Goal: Feedback & Contribution: Contribute content

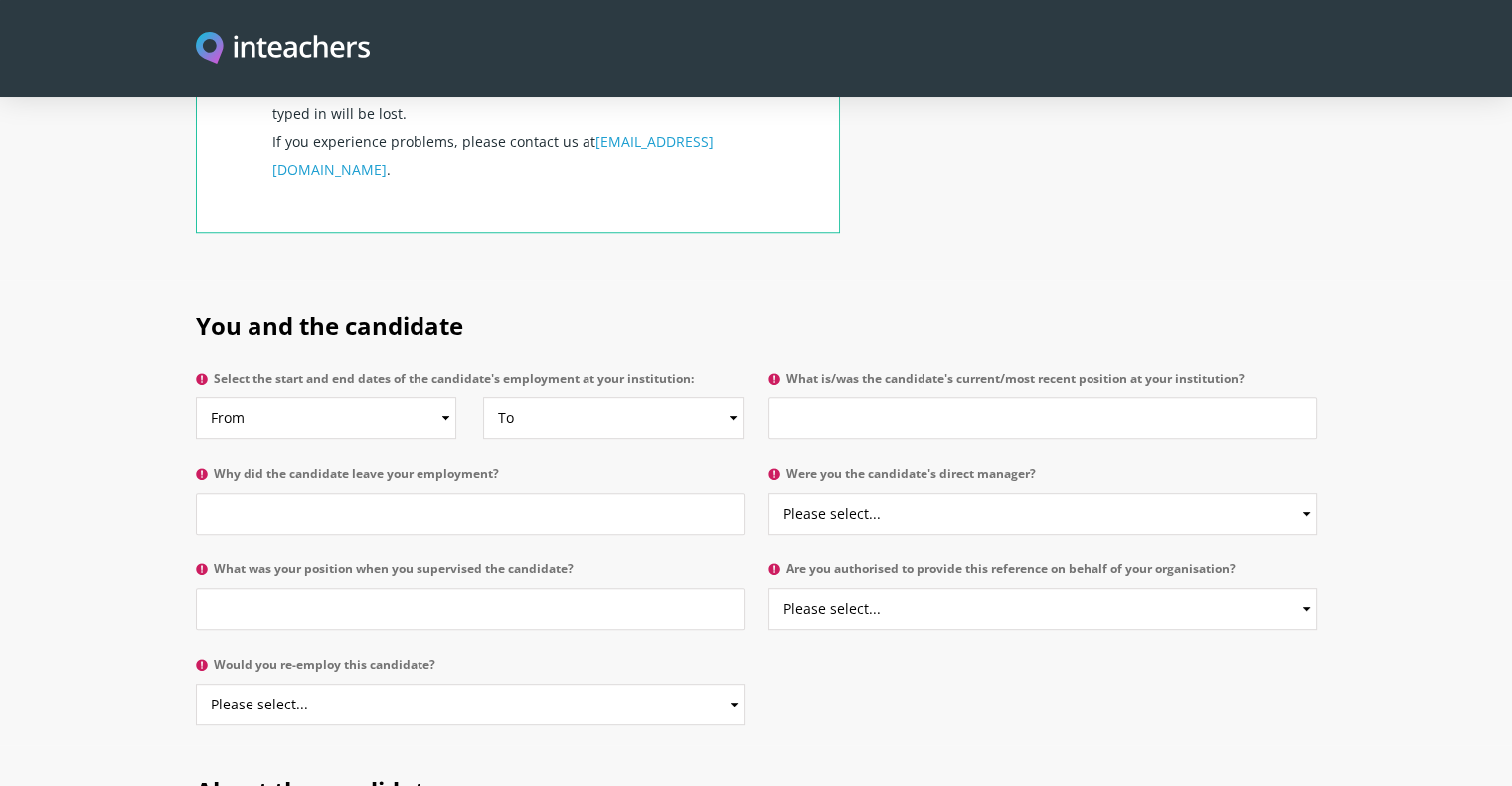
scroll to position [839, 0]
click at [413, 396] on select "From 2025 2024 2023 2022 2021 2020 2019 2018 2017 2016 2015 2014 2013 2012 2011…" at bounding box center [326, 417] width 261 height 42
select select "2022"
click at [196, 396] on select "From 2025 2024 2023 2022 2021 2020 2019 2018 2017 2016 2015 2014 2013 2012 2011…" at bounding box center [326, 417] width 261 height 42
click at [565, 396] on select "To Currently 2025 2024 2023 2022 2021 2020 2019 2018 2017 2016 2015 2014 2013 2…" at bounding box center [613, 417] width 261 height 42
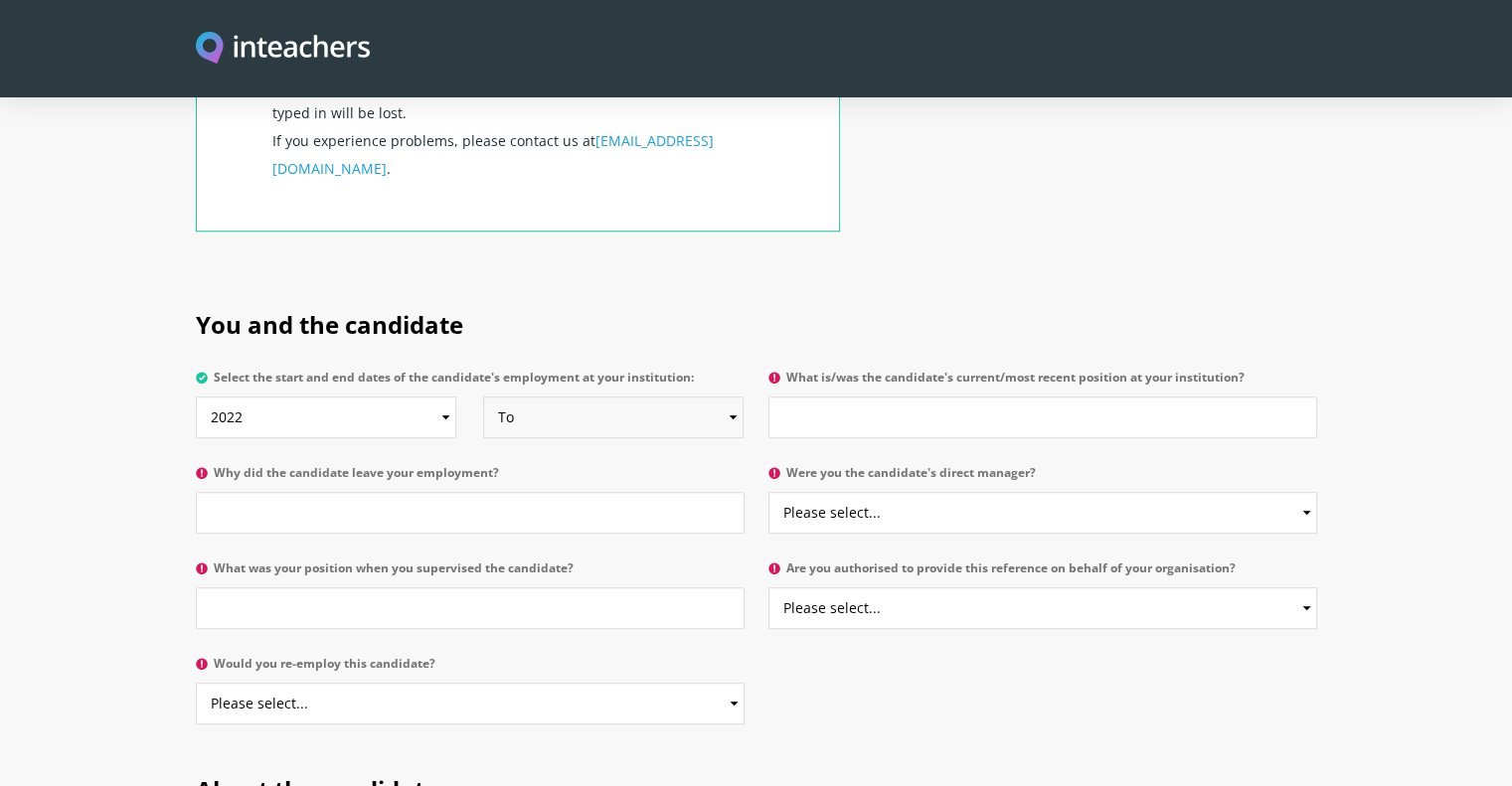
select select "2025"
click at [483, 396] on select "To Currently 2025 2024 2023 2022 2021 2020 2019 2018 2017 2016 2015 2014 2013 2…" at bounding box center [613, 417] width 261 height 42
click at [880, 396] on input "What is/was the candidate's current/most recent position at your institution?" at bounding box center [1042, 417] width 548 height 42
type input "Deputy Head Academic"
click at [513, 491] on input "Why did the candidate leave your employment?" at bounding box center [470, 512] width 548 height 42
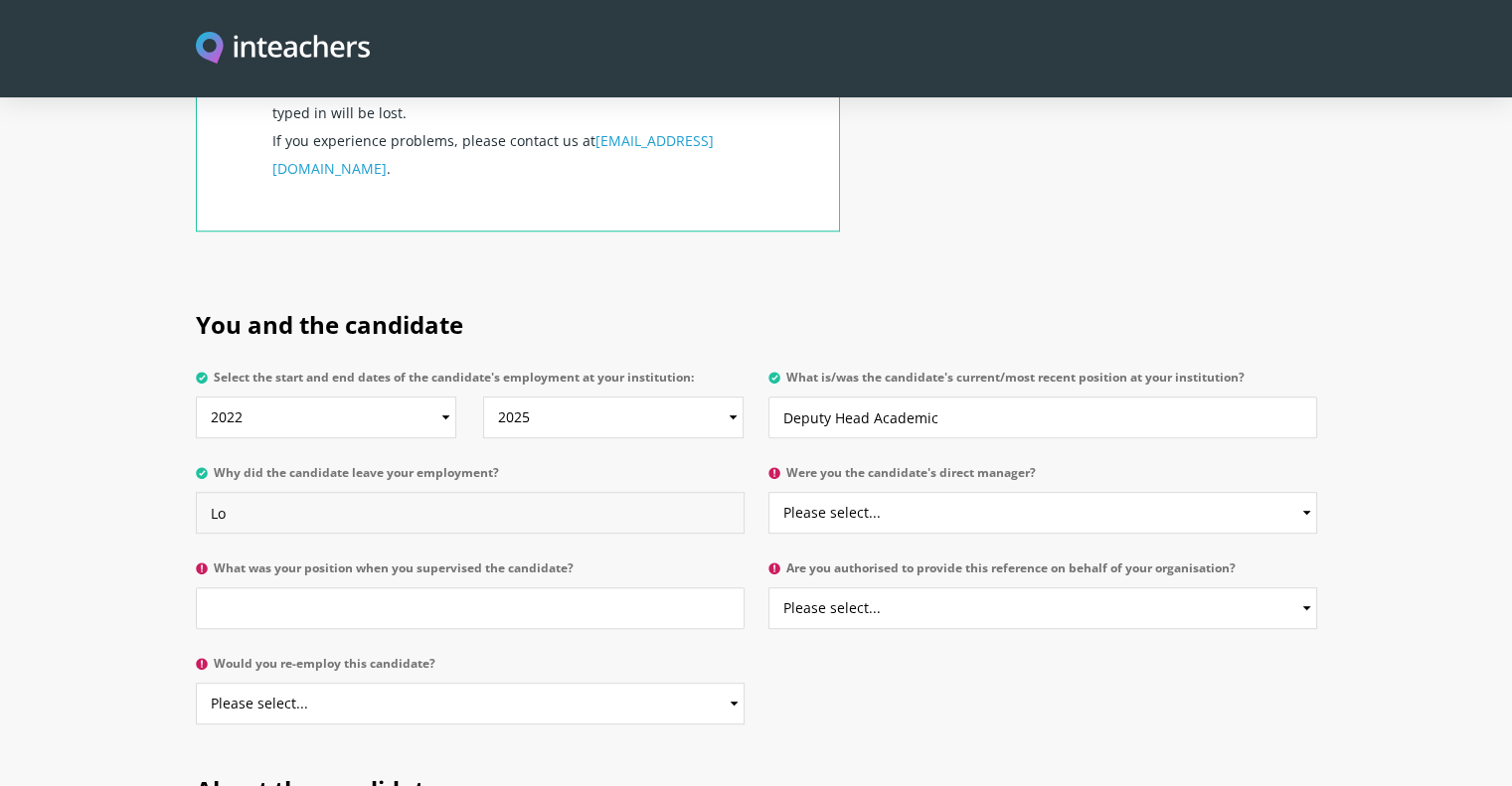
type input "L"
type input "Career progress and new opportunities"
click at [939, 491] on select "Please select... Yes No" at bounding box center [1042, 512] width 548 height 42
click at [342, 587] on input "What was your position when you supervised the candidate?" at bounding box center [470, 608] width 548 height 42
type input "Deputy Head Pastoral"
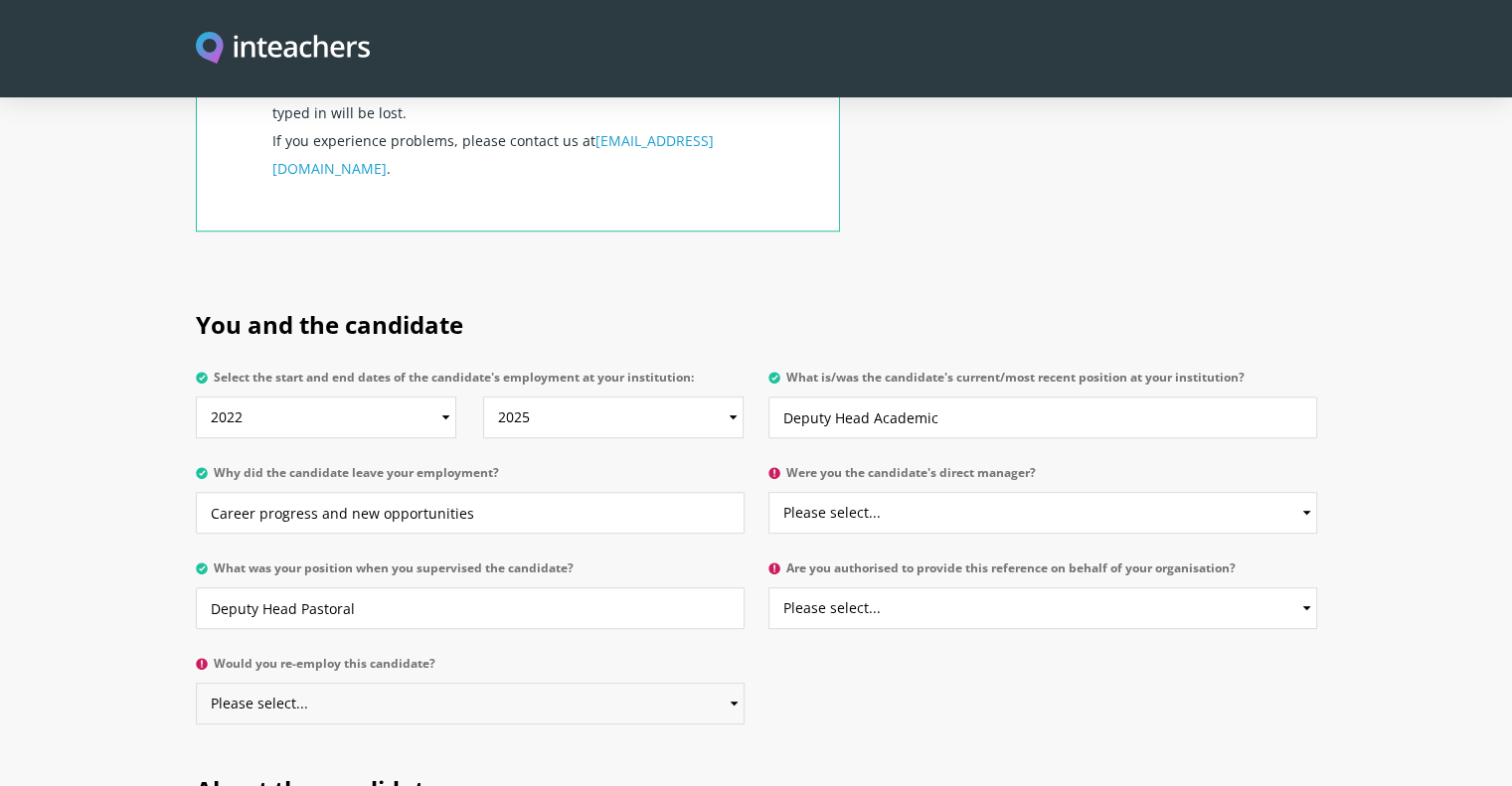
click at [373, 683] on select "Please select... Yes No" at bounding box center [470, 703] width 548 height 42
click at [196, 683] on select "Please select... Yes No" at bounding box center [470, 703] width 548 height 42
click at [927, 617] on div "You and the candidate Select the start and end dates of the candidate's employm…" at bounding box center [756, 511] width 1145 height 465
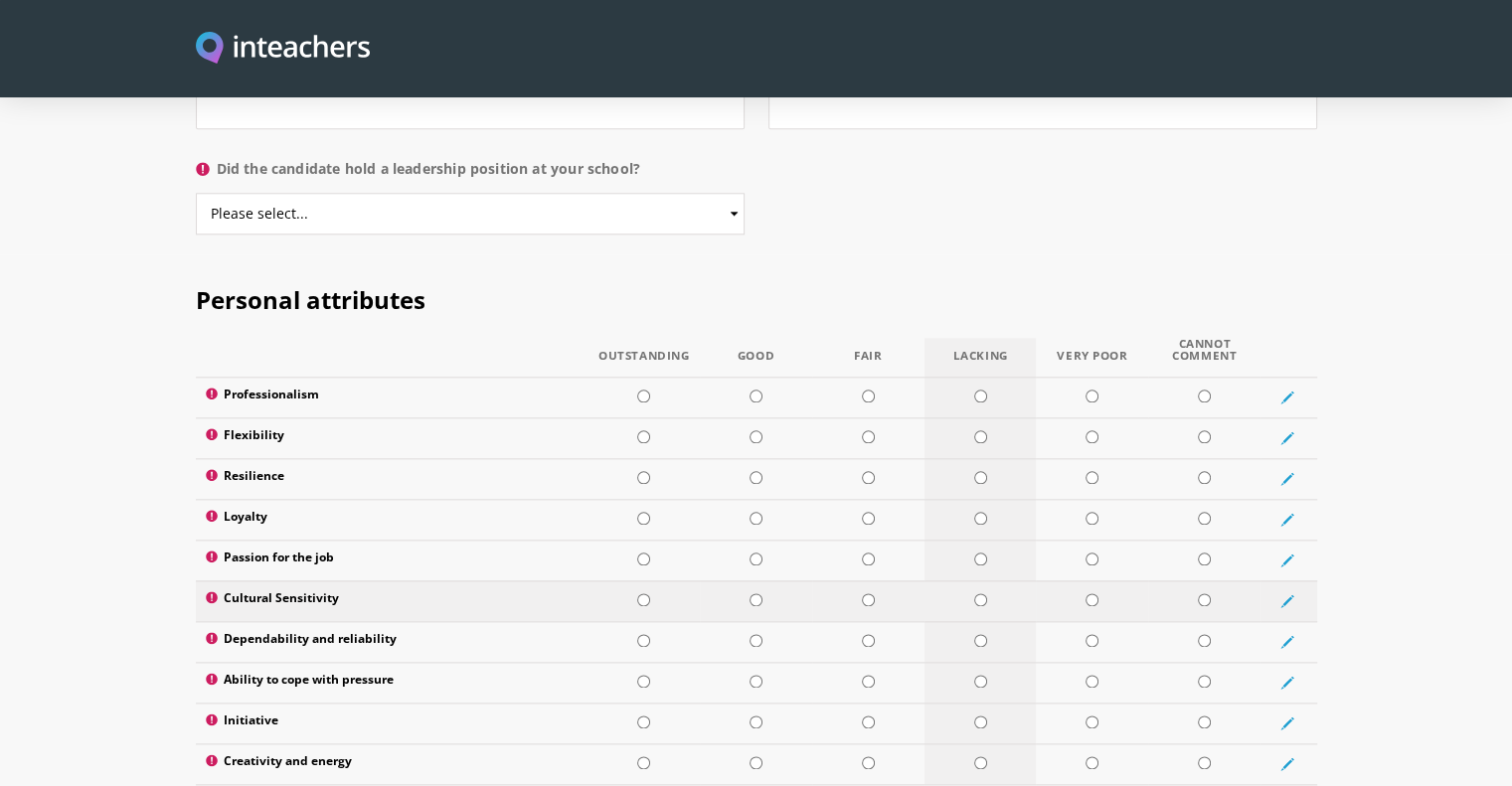
scroll to position [2248, 0]
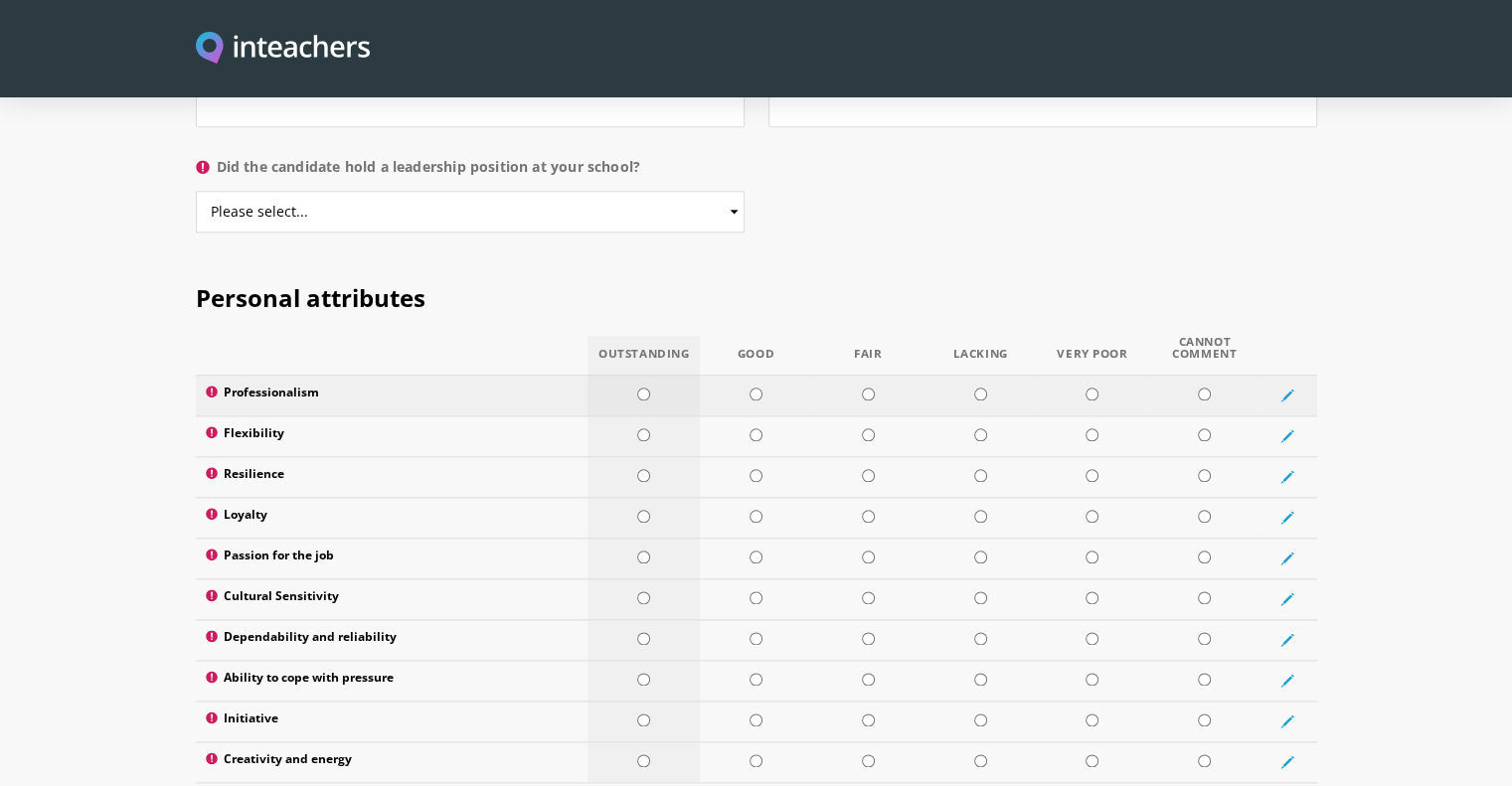
click at [644, 387] on input "radio" at bounding box center [643, 393] width 13 height 13
radio input "true"
click at [646, 428] on input "radio" at bounding box center [643, 434] width 13 height 13
radio input "true"
click at [642, 469] on input "radio" at bounding box center [643, 475] width 13 height 13
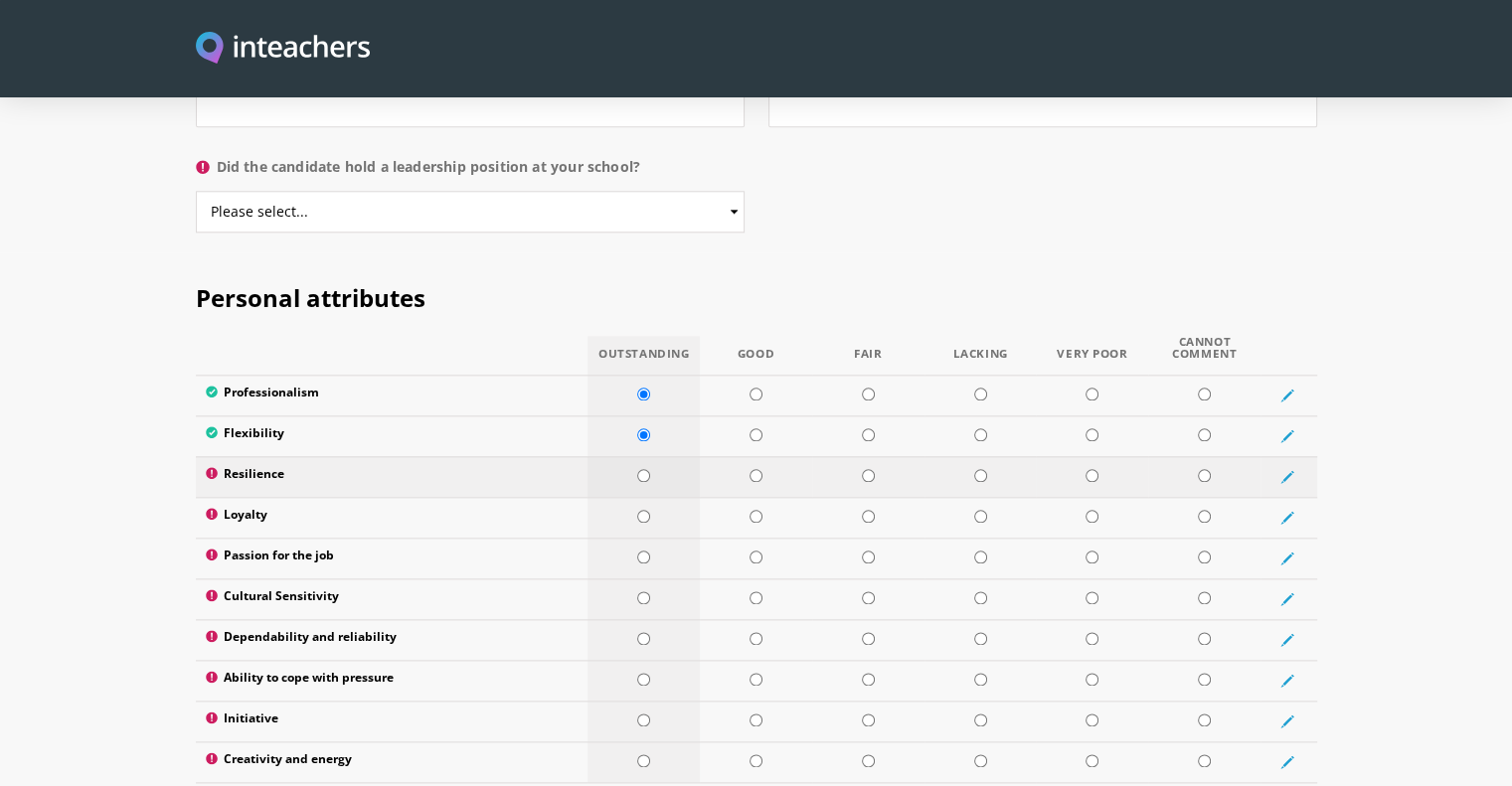
radio input "true"
click at [641, 509] on input "radio" at bounding box center [643, 515] width 13 height 13
radio input "true"
click at [640, 550] on input "radio" at bounding box center [643, 556] width 13 height 13
radio input "true"
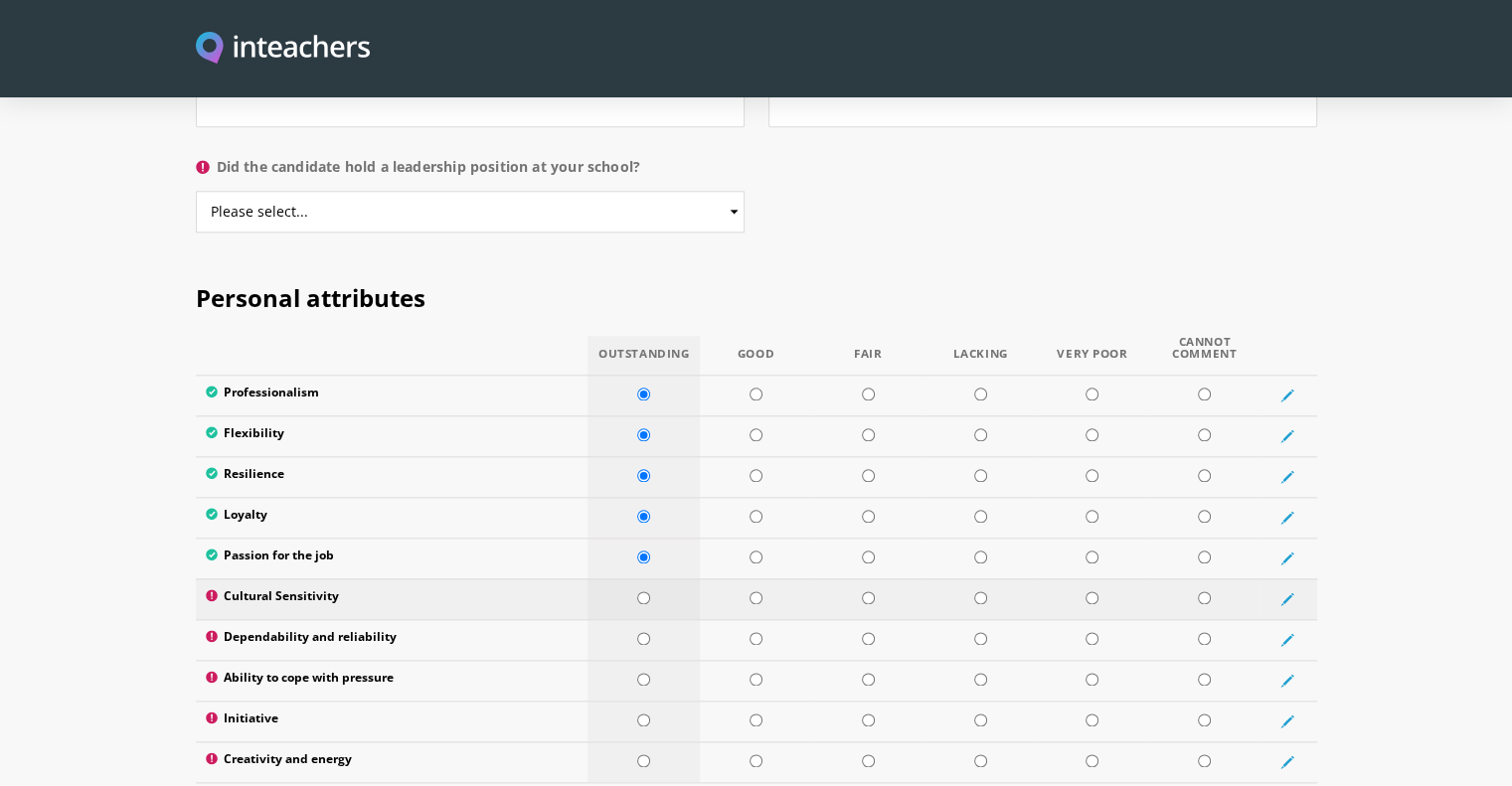
click at [646, 591] on input "radio" at bounding box center [643, 597] width 13 height 13
radio input "true"
click at [644, 632] on input "radio" at bounding box center [643, 638] width 13 height 13
radio input "true"
click at [644, 673] on input "radio" at bounding box center [643, 679] width 13 height 13
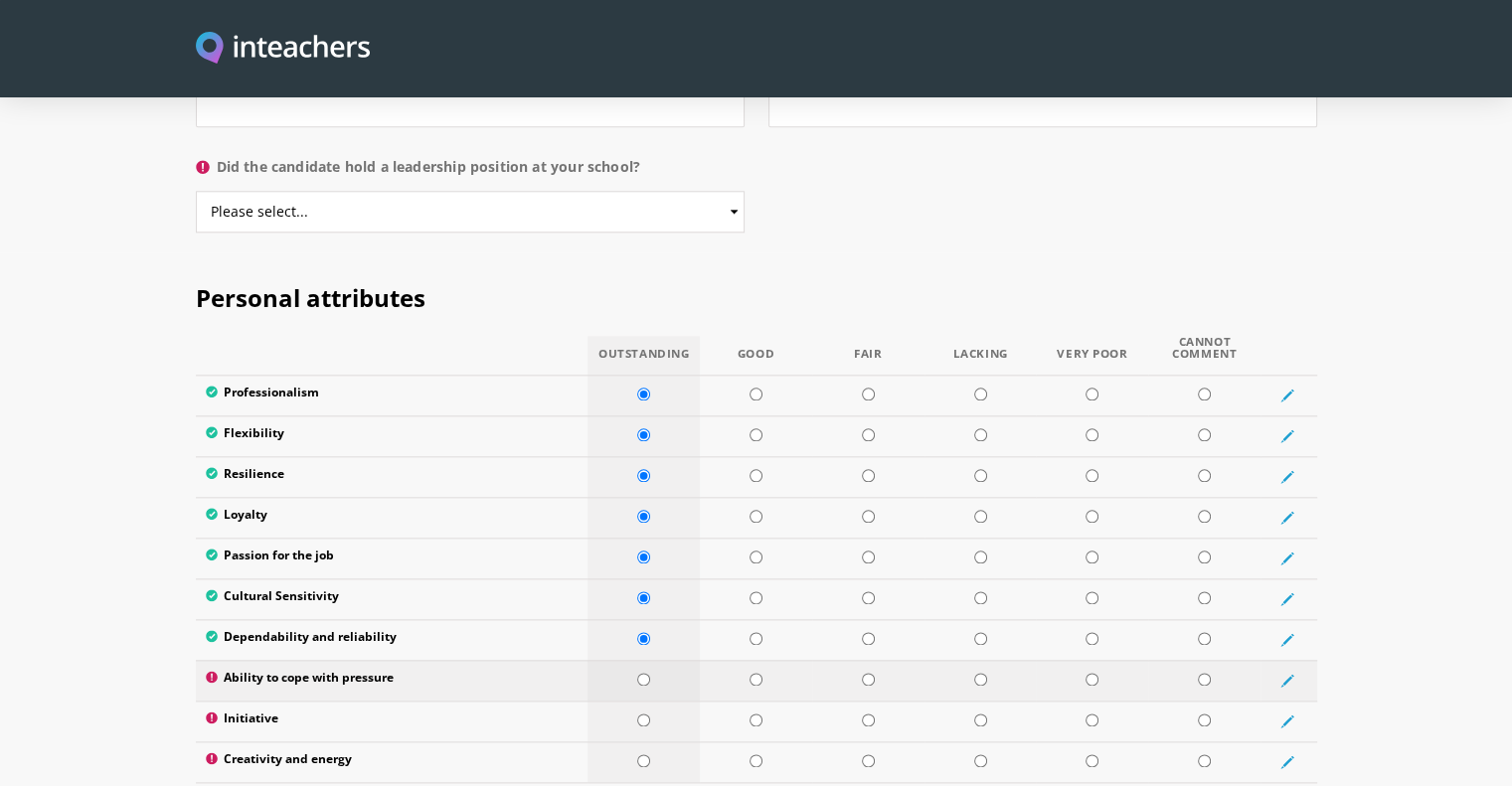
radio input "true"
click at [646, 713] on input "radio" at bounding box center [643, 719] width 13 height 13
radio input "true"
click at [646, 754] on input "radio" at bounding box center [643, 760] width 13 height 13
radio input "true"
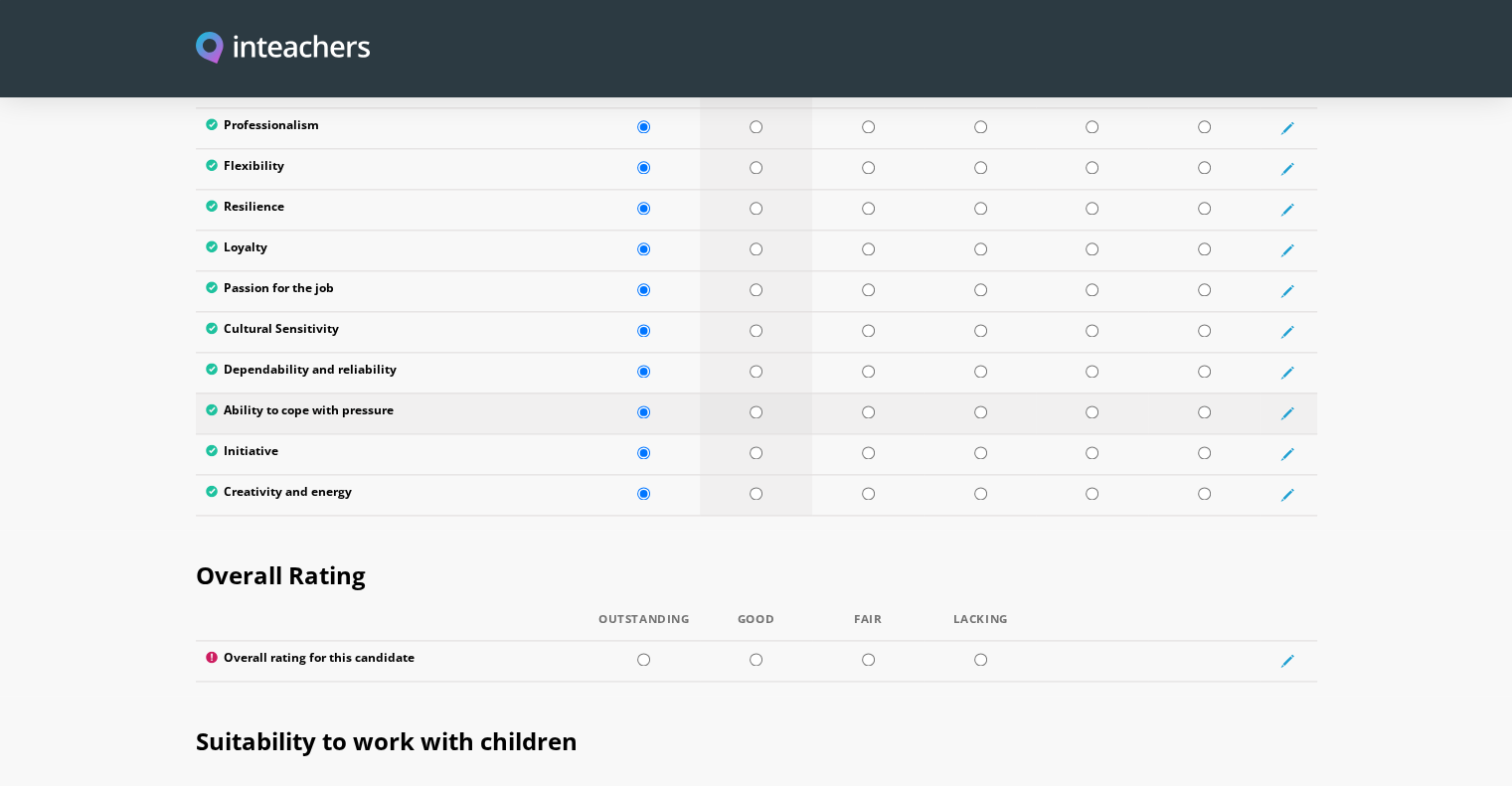
scroll to position [2517, 0]
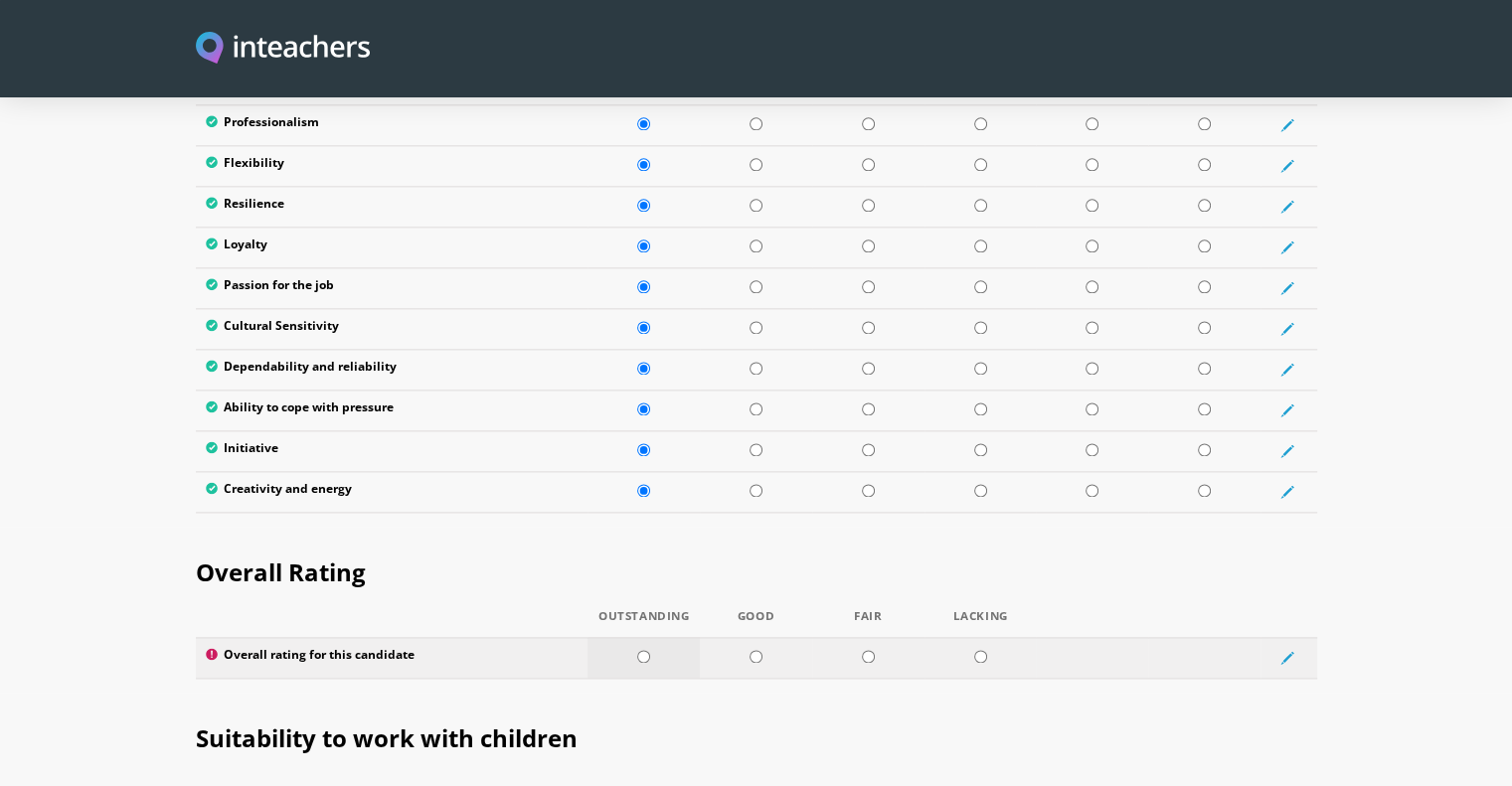
click at [644, 650] on input "radio" at bounding box center [643, 656] width 13 height 13
radio input "true"
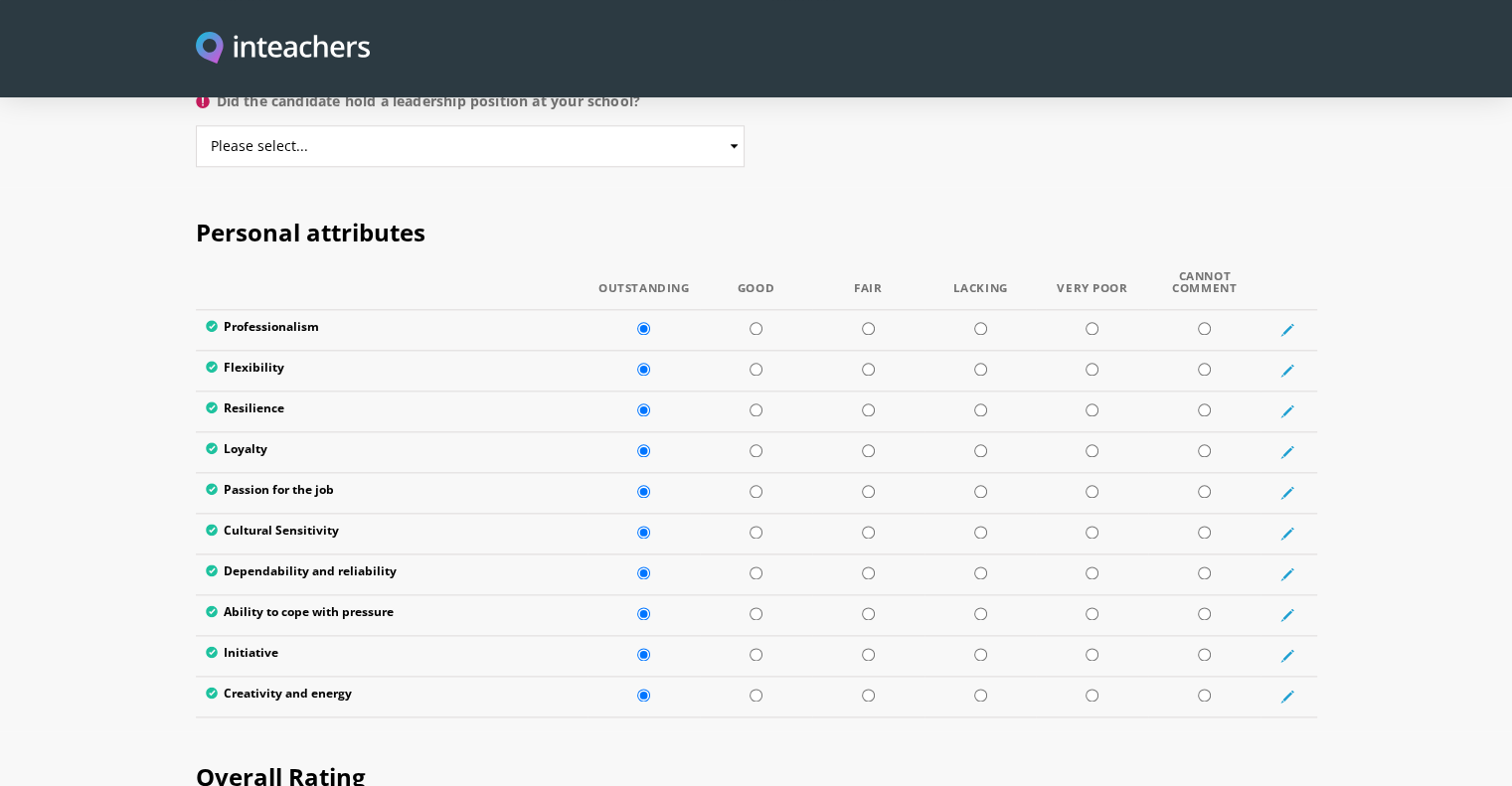
scroll to position [2315, 0]
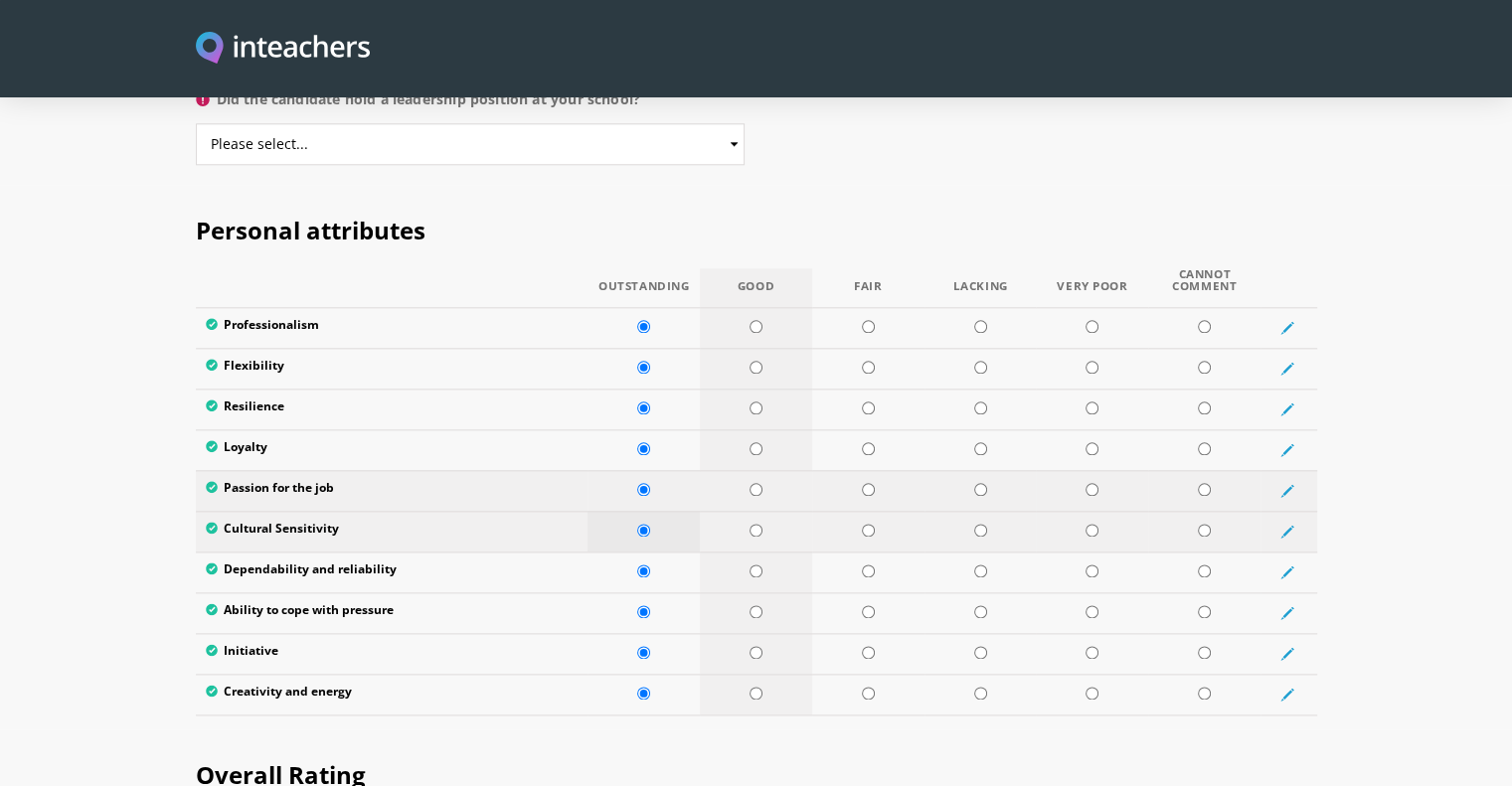
drag, startPoint x: 756, startPoint y: 436, endPoint x: 670, endPoint y: 454, distance: 87.9
click at [670, 454] on tbody "Professionalism Flexibility Resilience Loyalty Passion for the job Cultural Sen…" at bounding box center [756, 510] width 1121 height 407
click at [759, 360] on input "radio" at bounding box center [756, 366] width 13 height 13
radio input "true"
click at [759, 605] on input "radio" at bounding box center [756, 611] width 13 height 13
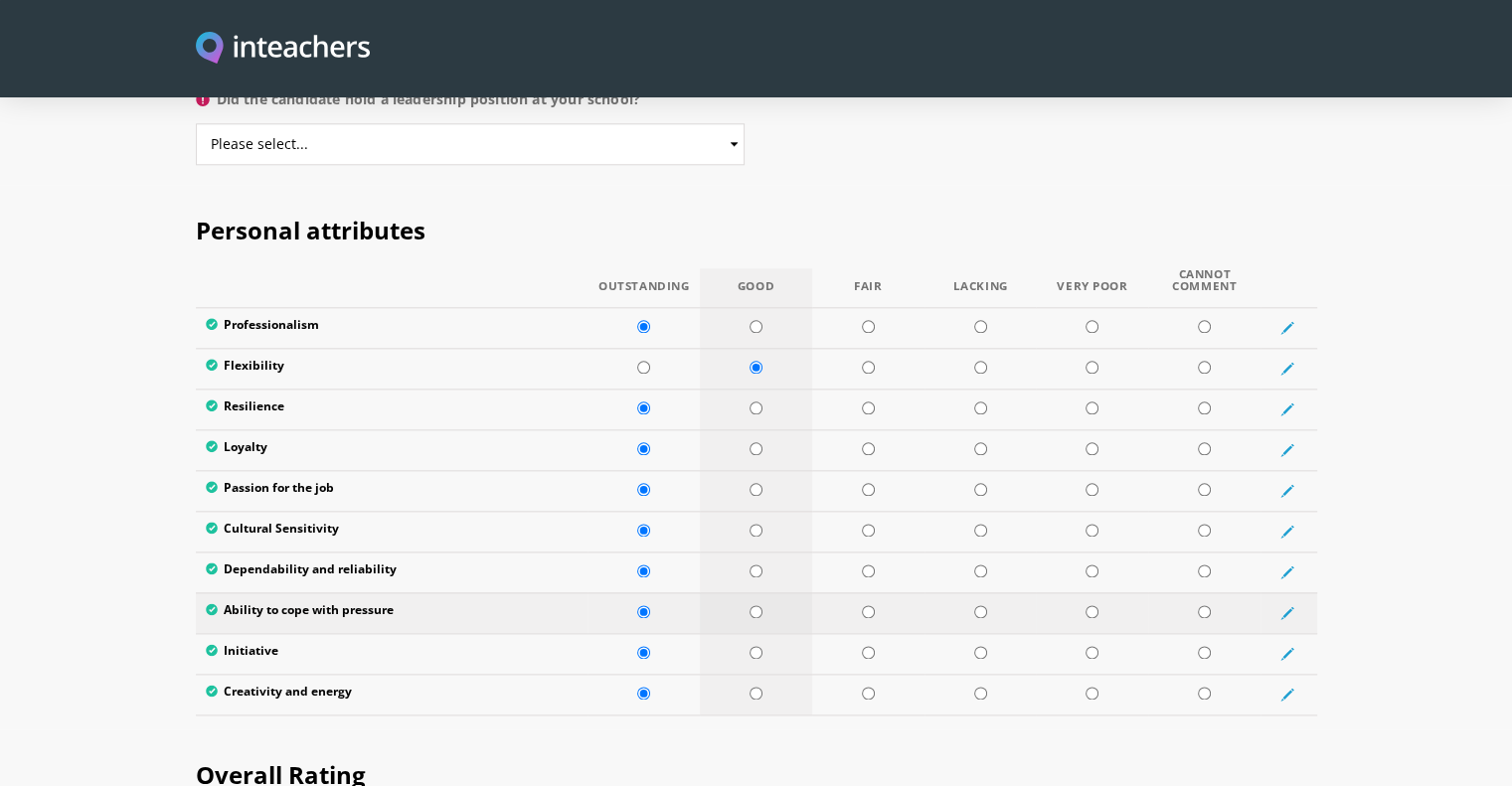
radio input "true"
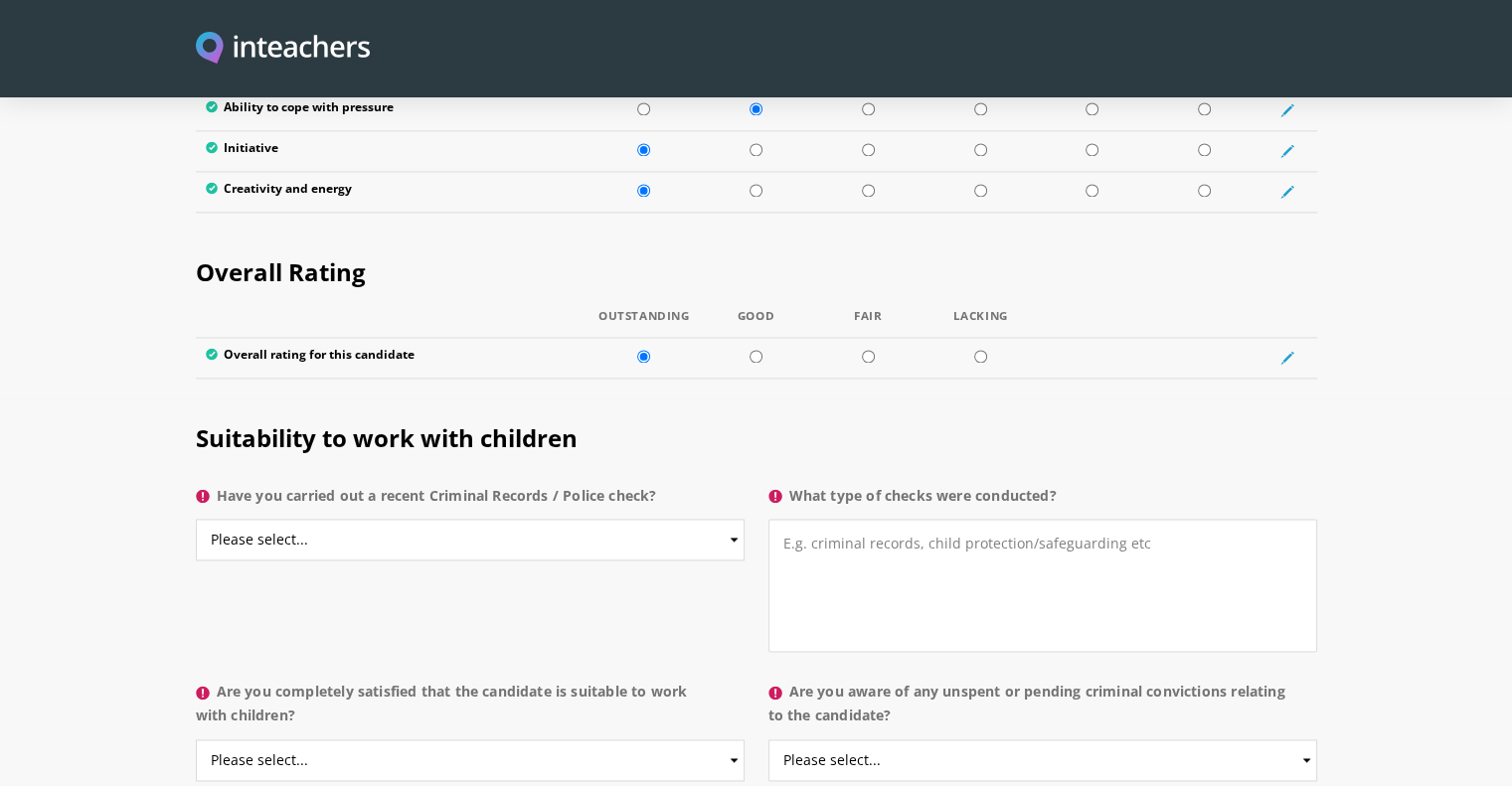
scroll to position [2820, 0]
drag, startPoint x: 595, startPoint y: 484, endPoint x: 510, endPoint y: 450, distance: 91.5
click at [510, 482] on label "Have you carried out a recent Criminal Records / Police check?" at bounding box center [470, 499] width 548 height 36
click at [510, 516] on select "Please select... Yes No Do not know" at bounding box center [470, 537] width 548 height 42
click at [497, 516] on select "Please select... Yes No Do not know" at bounding box center [470, 537] width 548 height 42
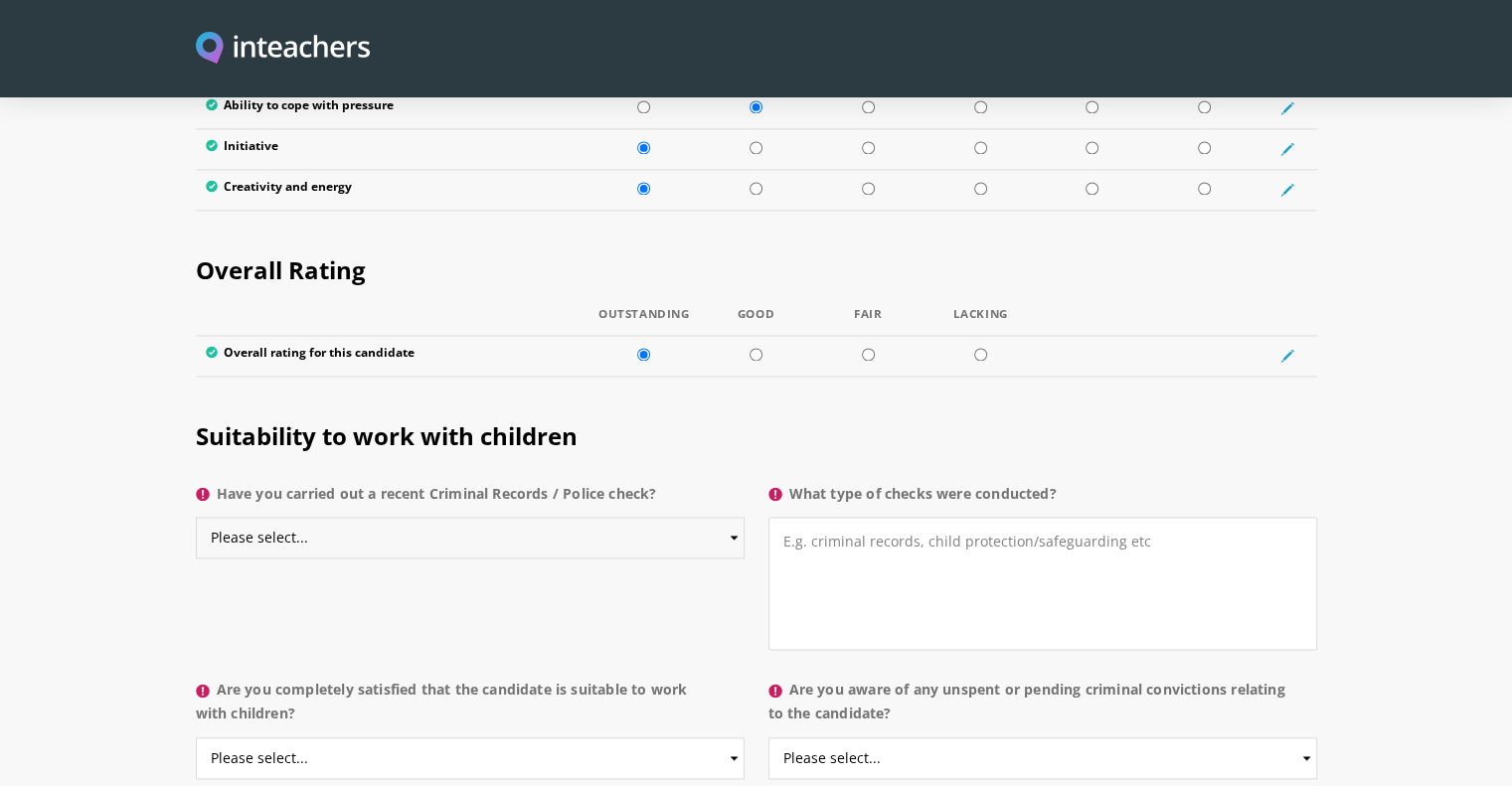
select select "Yes"
click at [196, 516] on select "Please select... Yes No Do not know" at bounding box center [470, 537] width 548 height 42
click at [843, 529] on textarea "What type of checks were conducted?" at bounding box center [1042, 583] width 548 height 133
type textarea "Acro Check- When joining"
click at [373, 737] on select "Please select... Yes No Do not know" at bounding box center [470, 758] width 548 height 42
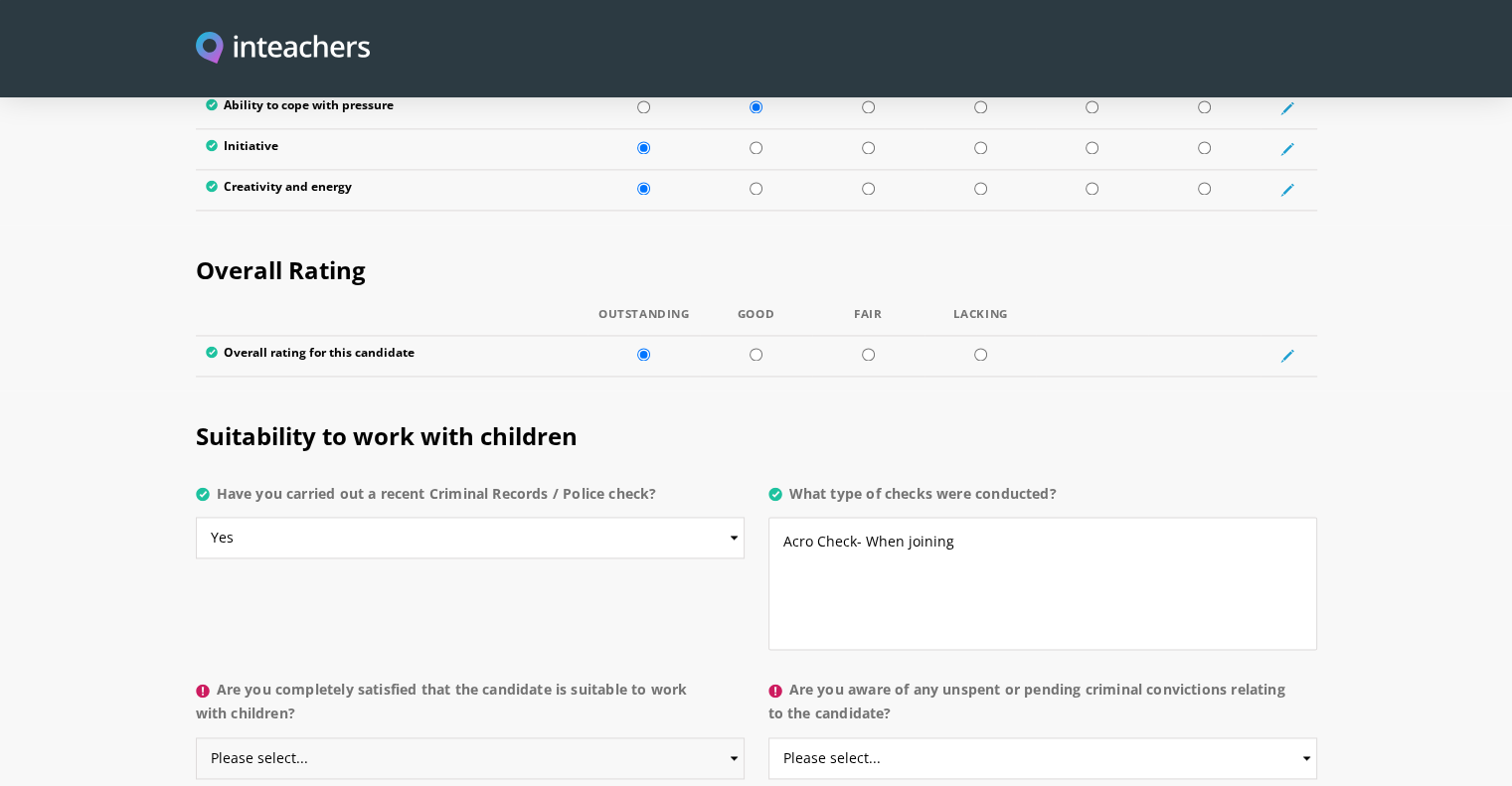
select select "Yes"
click at [196, 737] on select "Please select... Yes No Do not know" at bounding box center [470, 758] width 548 height 42
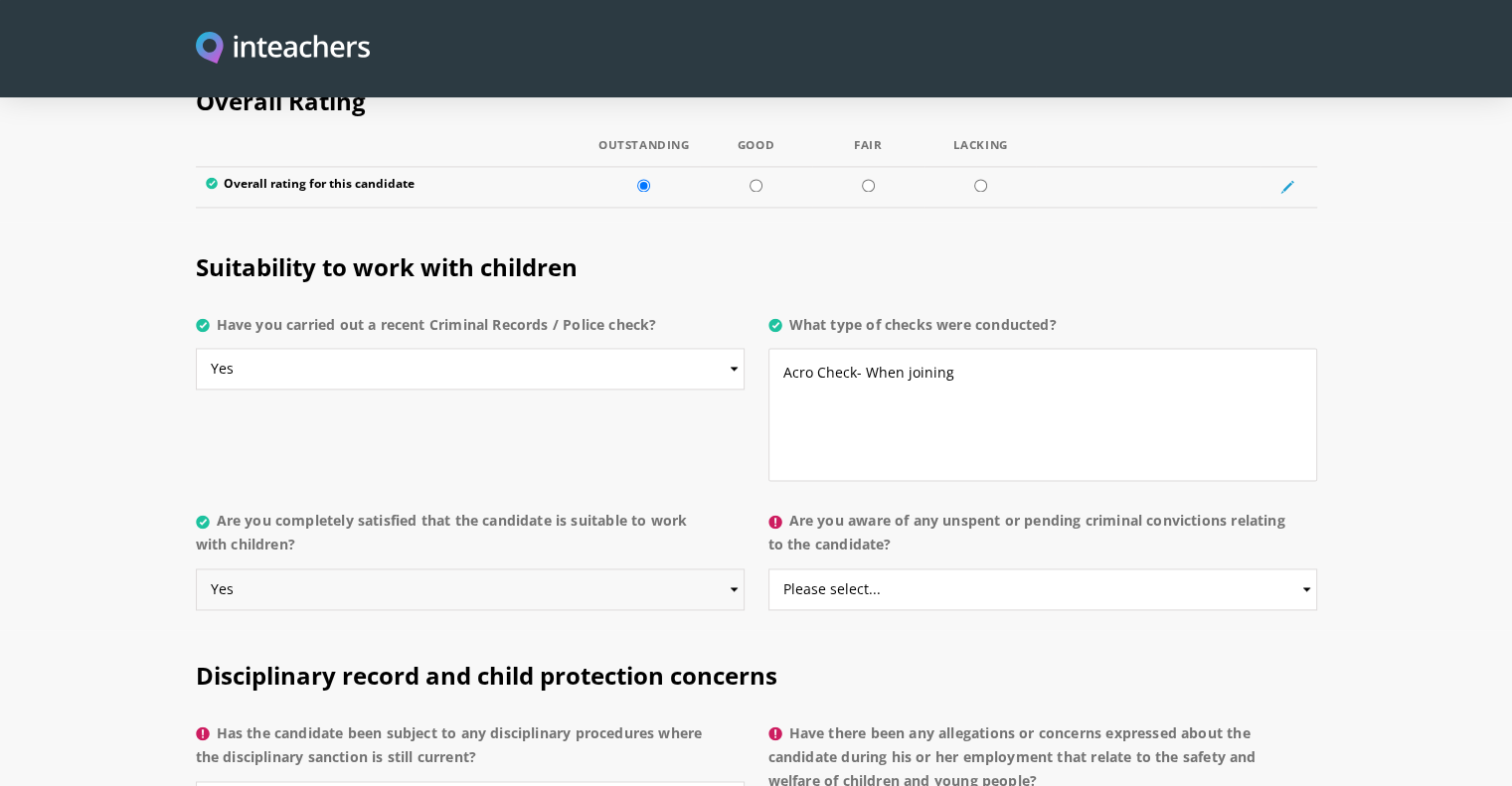
scroll to position [2989, 0]
click at [855, 568] on select "Please select... Yes No Do not know" at bounding box center [1042, 589] width 548 height 42
select select "No"
click at [768, 568] on select "Please select... Yes No Do not know" at bounding box center [1042, 589] width 548 height 42
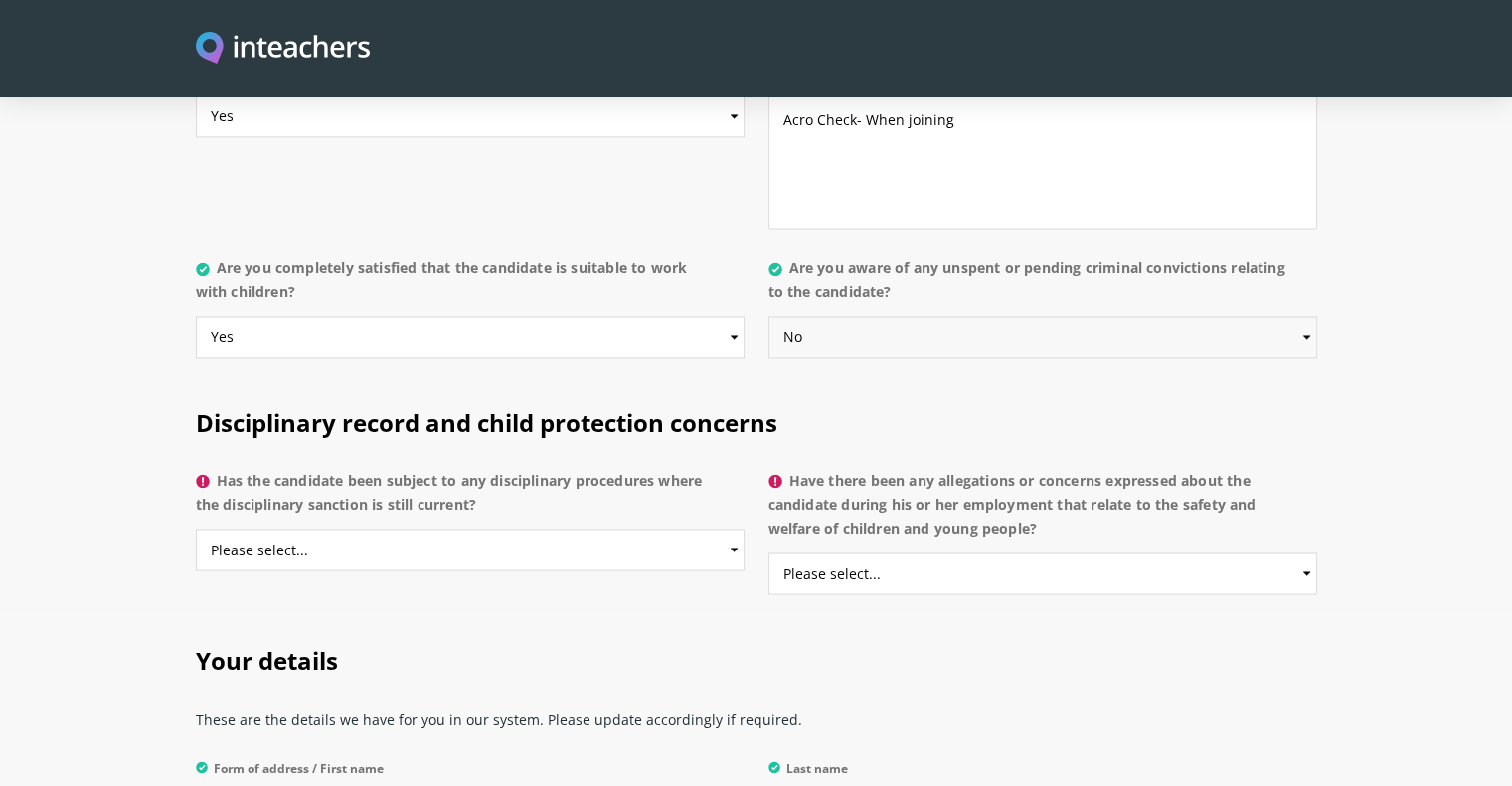
scroll to position [3244, 0]
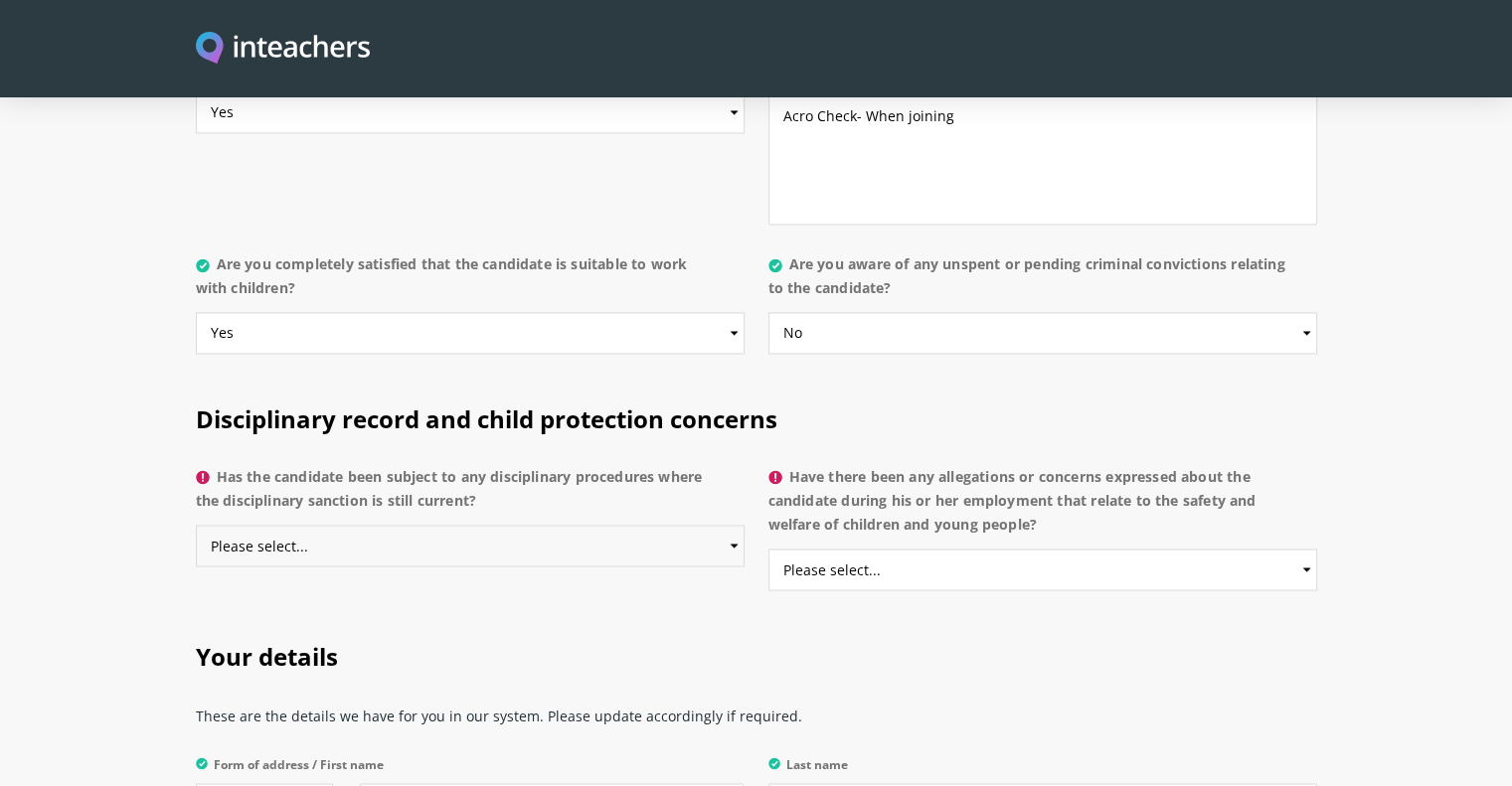
click at [537, 524] on select "Please select... Yes No Do not know" at bounding box center [470, 545] width 548 height 42
select select "No"
click at [196, 524] on select "Please select... Yes No Do not know" at bounding box center [470, 545] width 548 height 42
click at [883, 548] on select "Please select... Yes No Do not know" at bounding box center [1042, 569] width 548 height 42
select select "No"
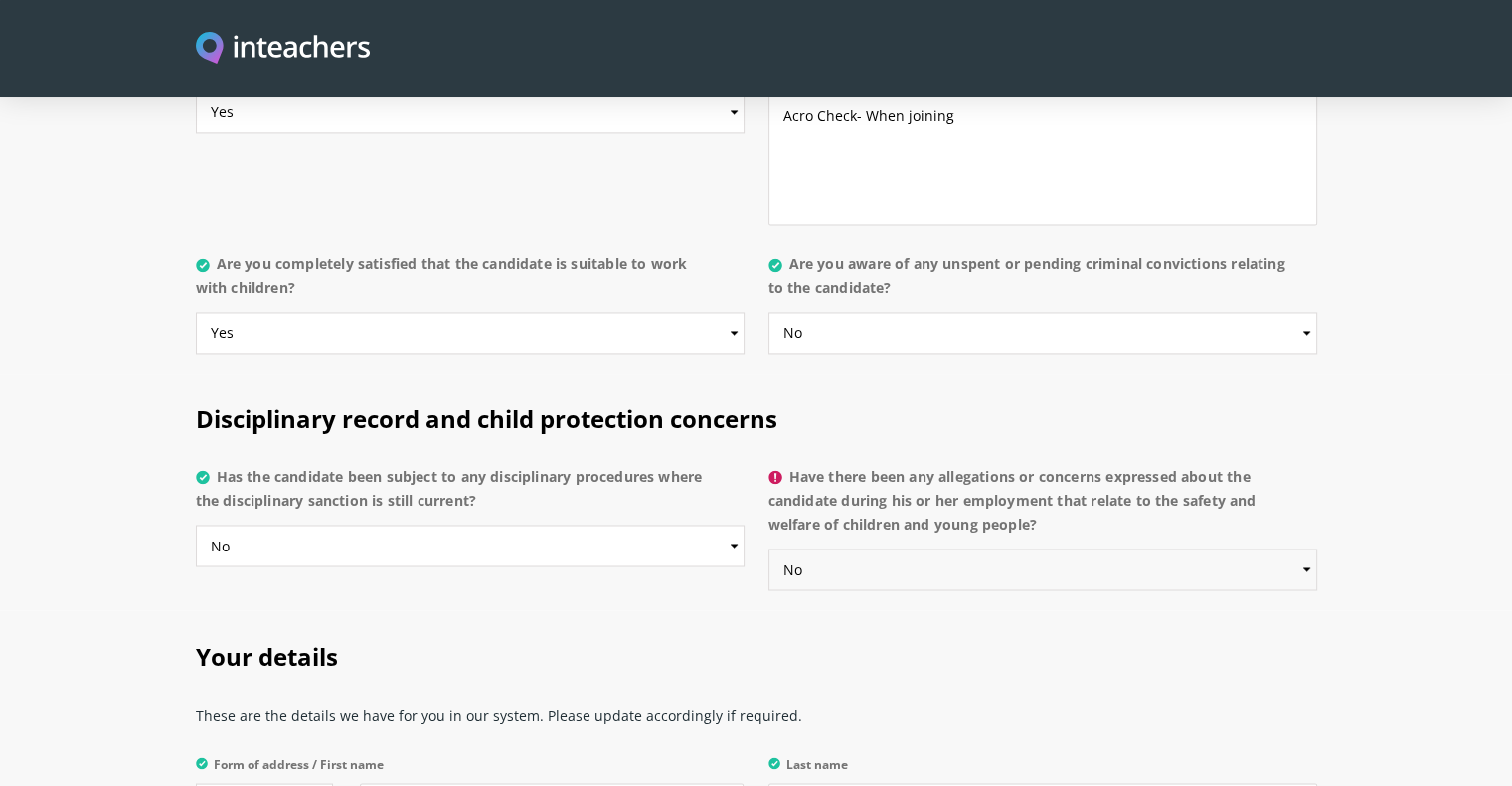
click at [768, 548] on select "Please select... Yes No Do not know" at bounding box center [1042, 569] width 548 height 42
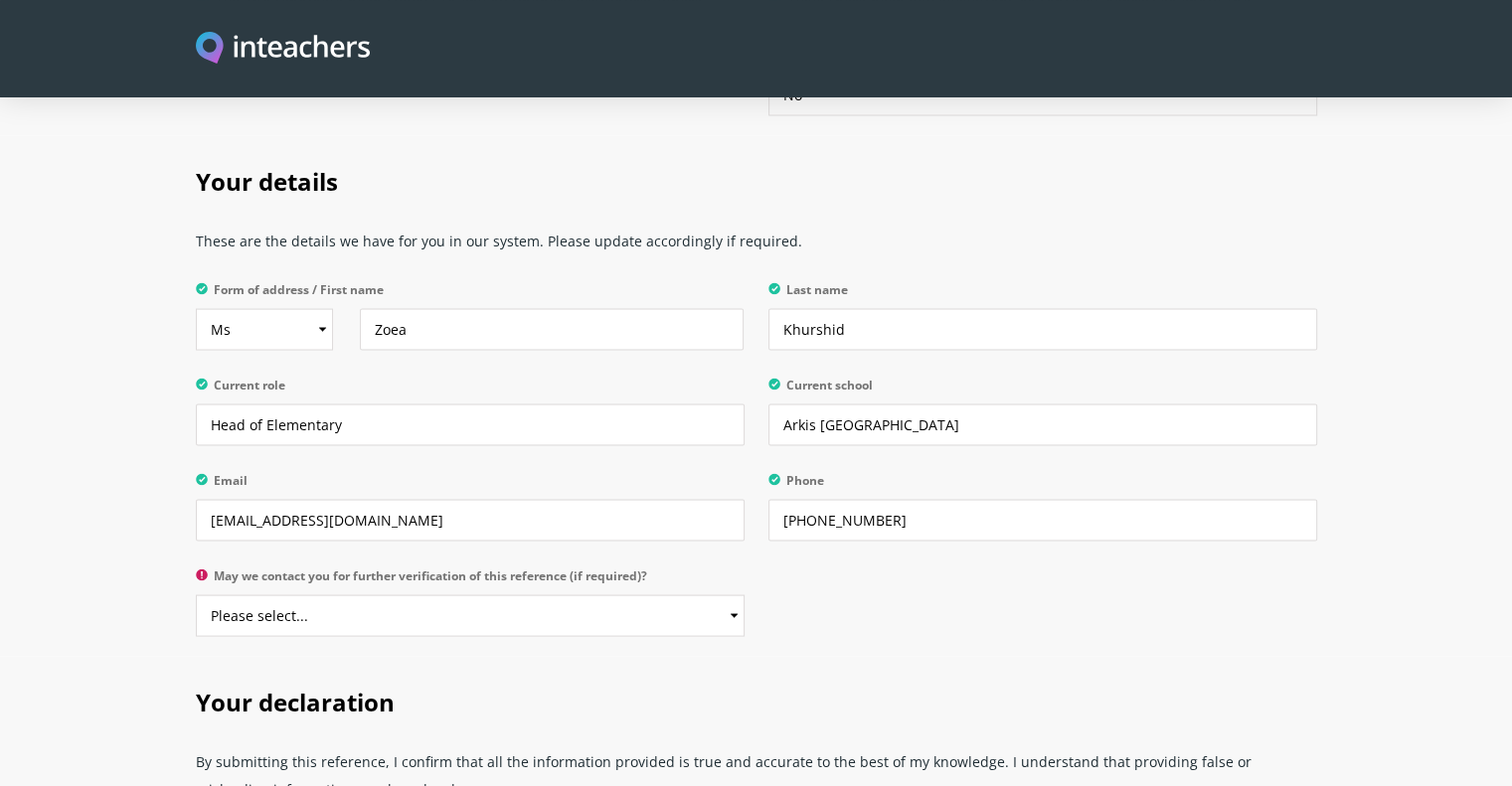
scroll to position [3719, 0]
click at [519, 594] on select "Please select... Yes No" at bounding box center [470, 615] width 548 height 42
select select "Yes"
click at [196, 594] on select "Please select... Yes No" at bounding box center [470, 615] width 548 height 42
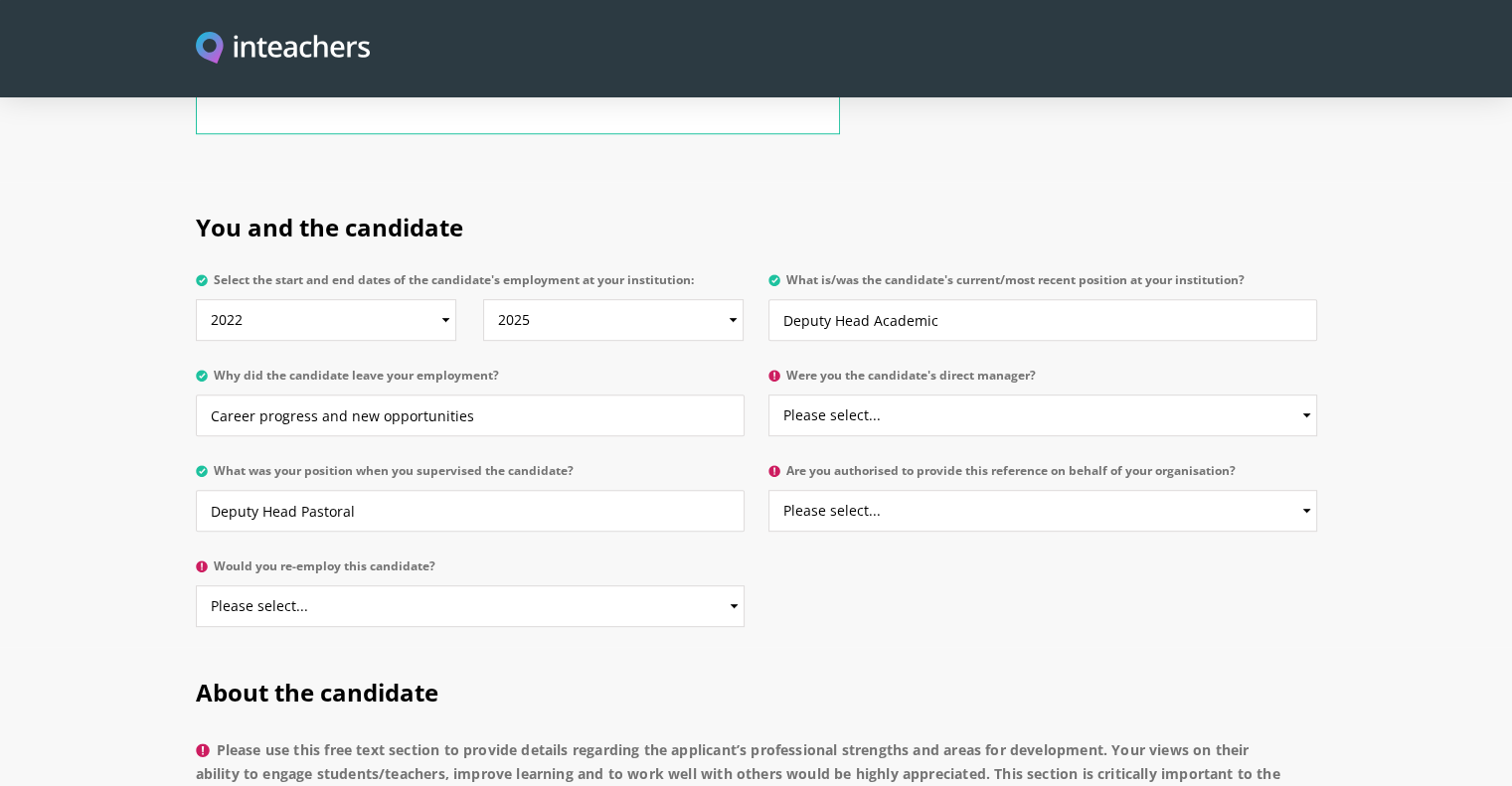
scroll to position [966, 0]
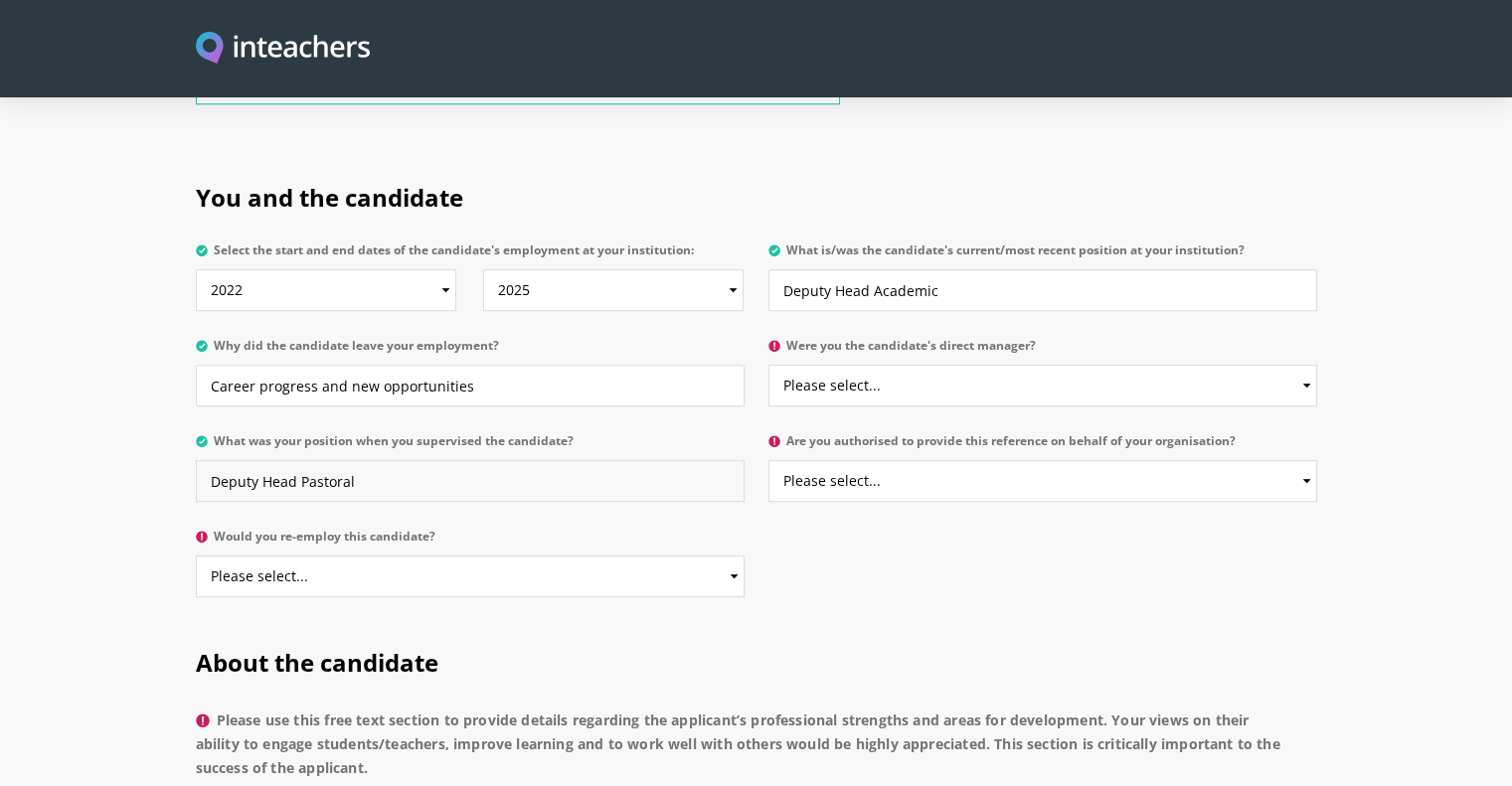
click at [381, 460] on input "Deputy Head Pastoral" at bounding box center [470, 481] width 548 height 42
click at [921, 364] on select "Please select... Yes No" at bounding box center [1042, 385] width 548 height 42
select select "Yes"
click at [768, 364] on select "Please select... Yes No" at bounding box center [1042, 385] width 548 height 42
click at [587, 460] on input "Deputy Head Pastoral" at bounding box center [470, 481] width 548 height 42
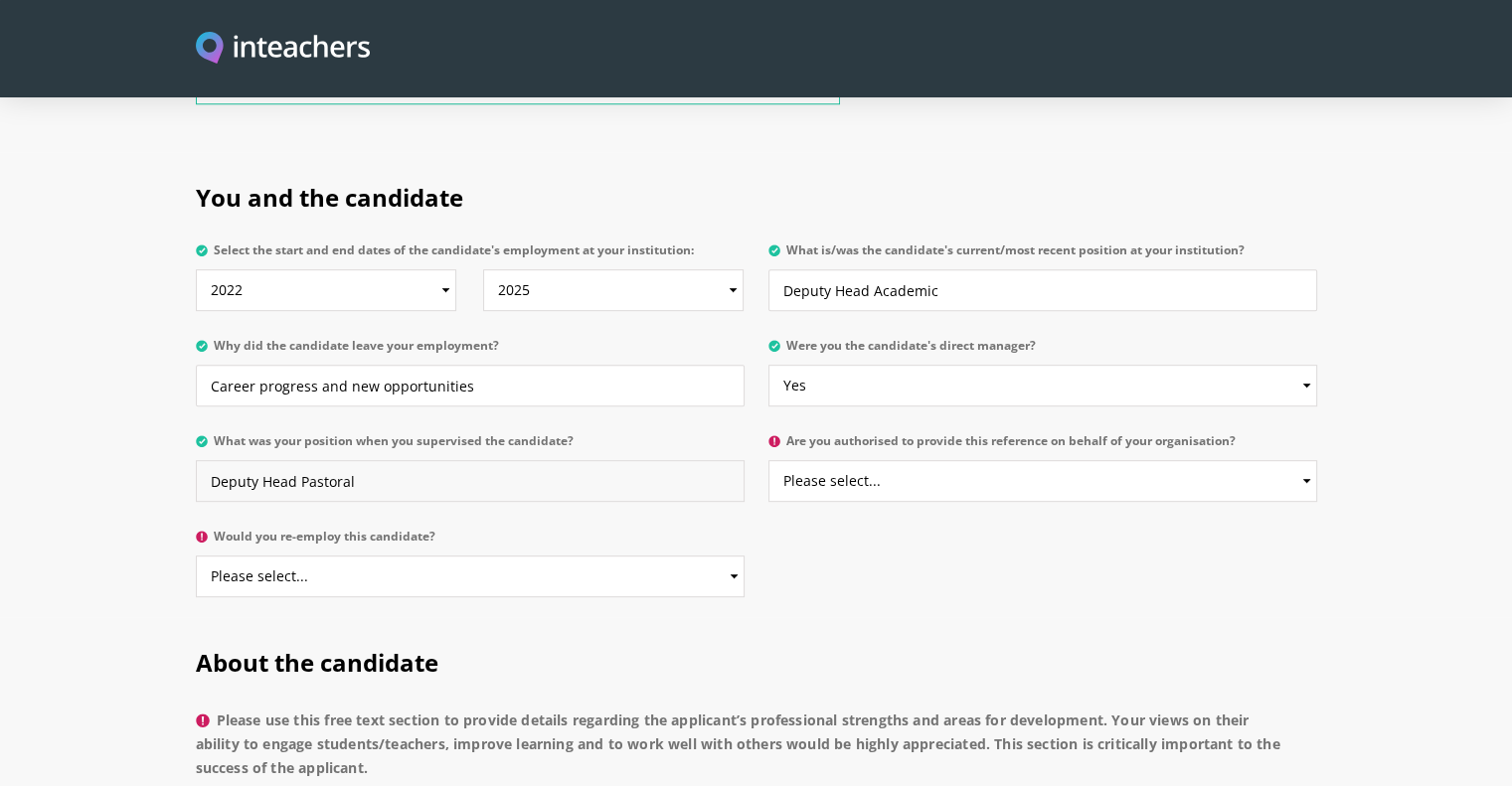
click at [208, 460] on input "Deputy Head Pastoral" at bounding box center [470, 481] width 548 height 42
click at [290, 460] on input "Acting Intrem Head/Deputy Head Pastoral" at bounding box center [470, 481] width 548 height 42
type input "Acting Interim Head/Deputy Head Pastoral"
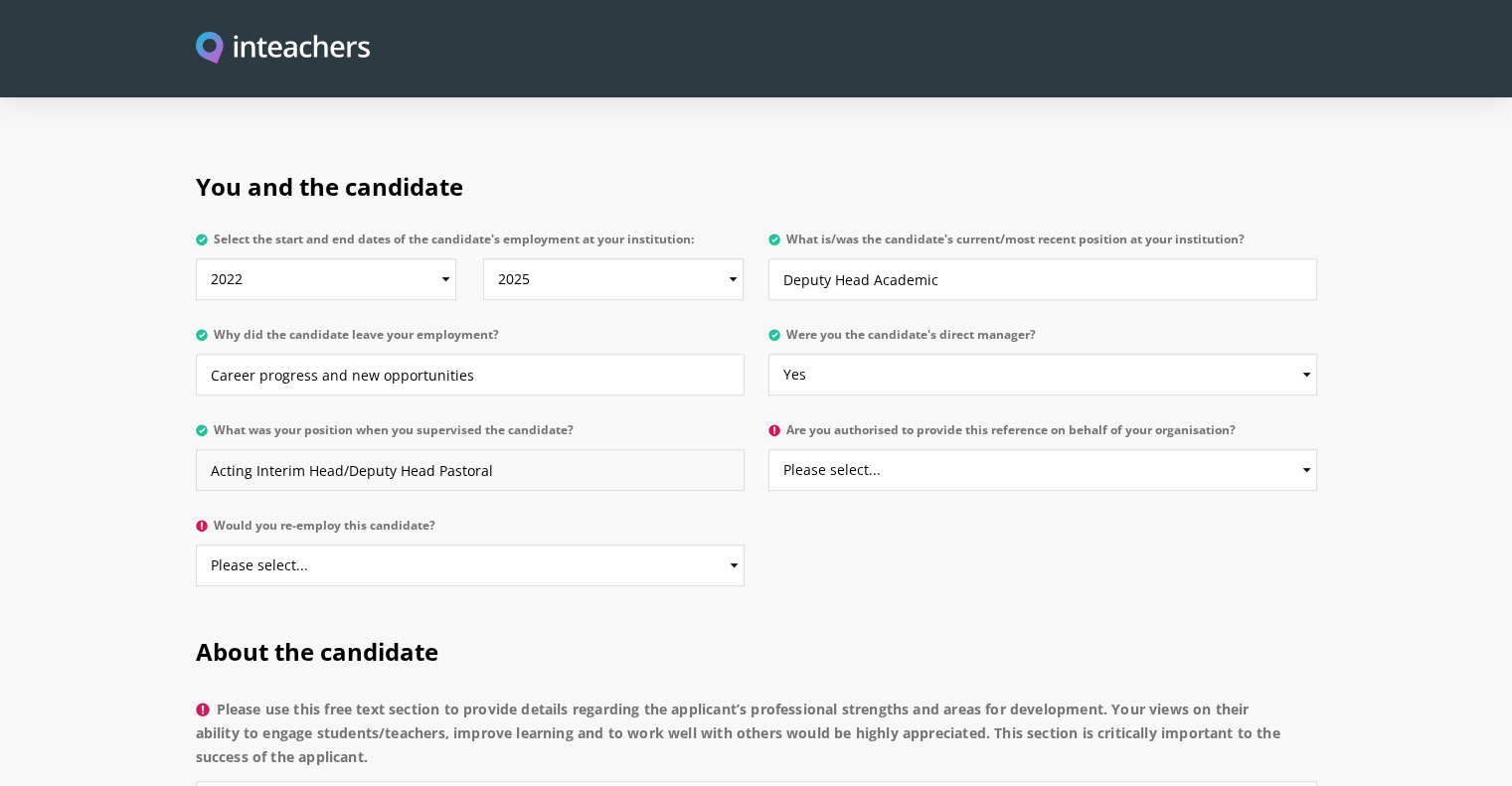
scroll to position [970, 0]
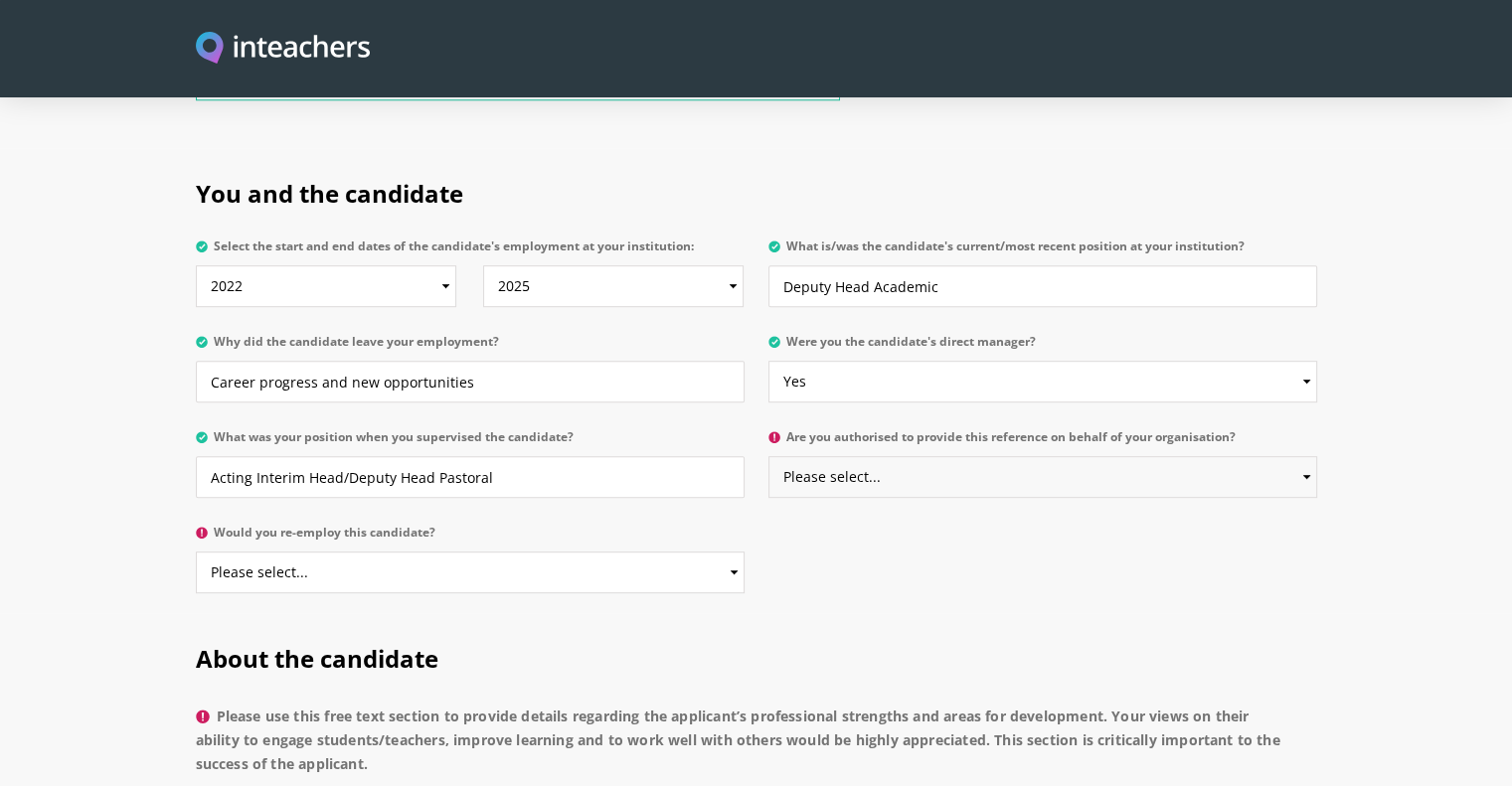
click at [963, 456] on select "Please select... Yes No" at bounding box center [1042, 477] width 548 height 42
select select "Yes"
click at [768, 456] on select "Please select... Yes No" at bounding box center [1042, 477] width 548 height 42
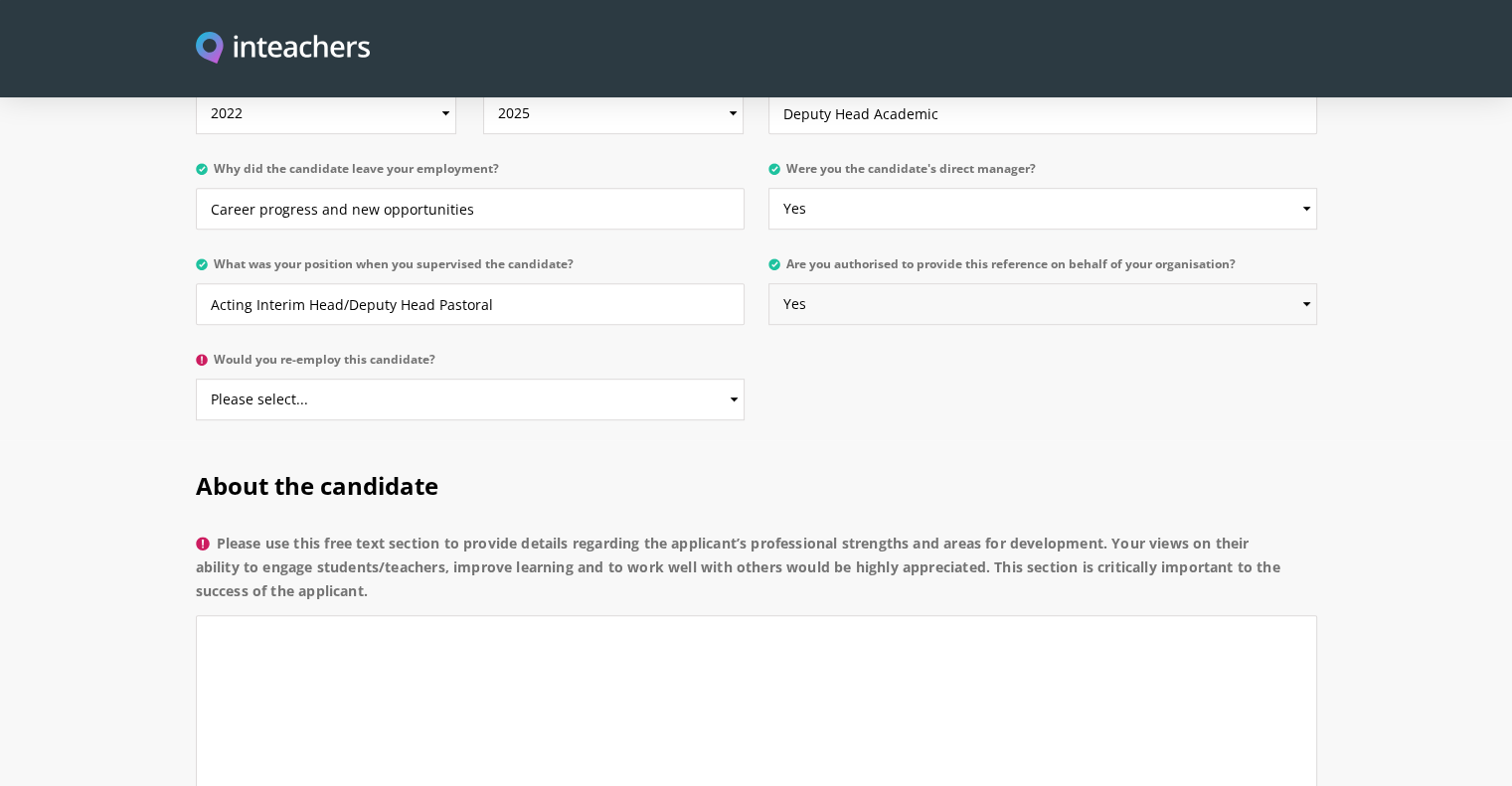
scroll to position [1143, 0]
click at [520, 377] on select "Please select... Yes No" at bounding box center [470, 398] width 548 height 42
select select "Yes"
click at [196, 377] on select "Please select... Yes No" at bounding box center [470, 398] width 548 height 42
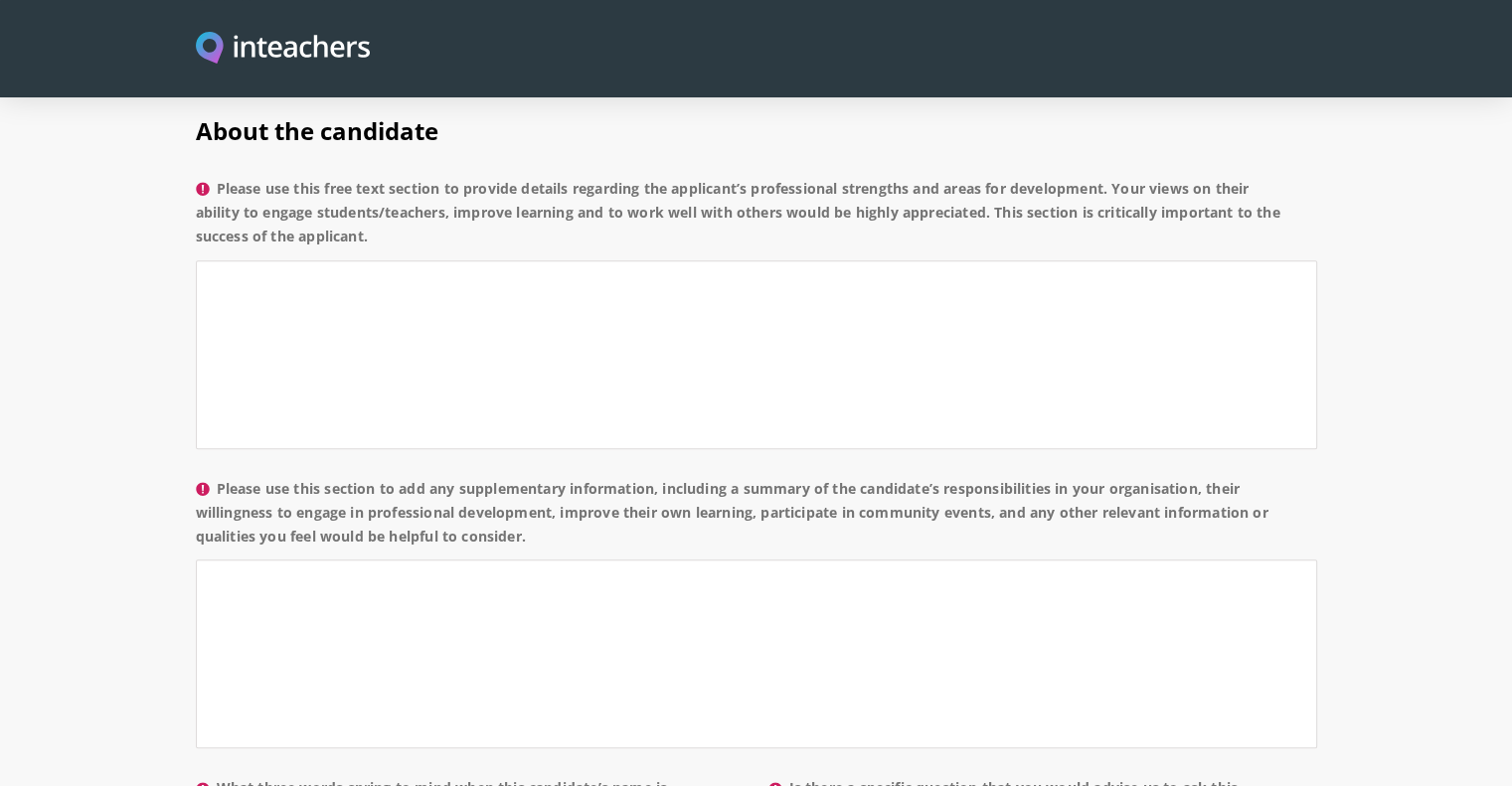
scroll to position [1385, 0]
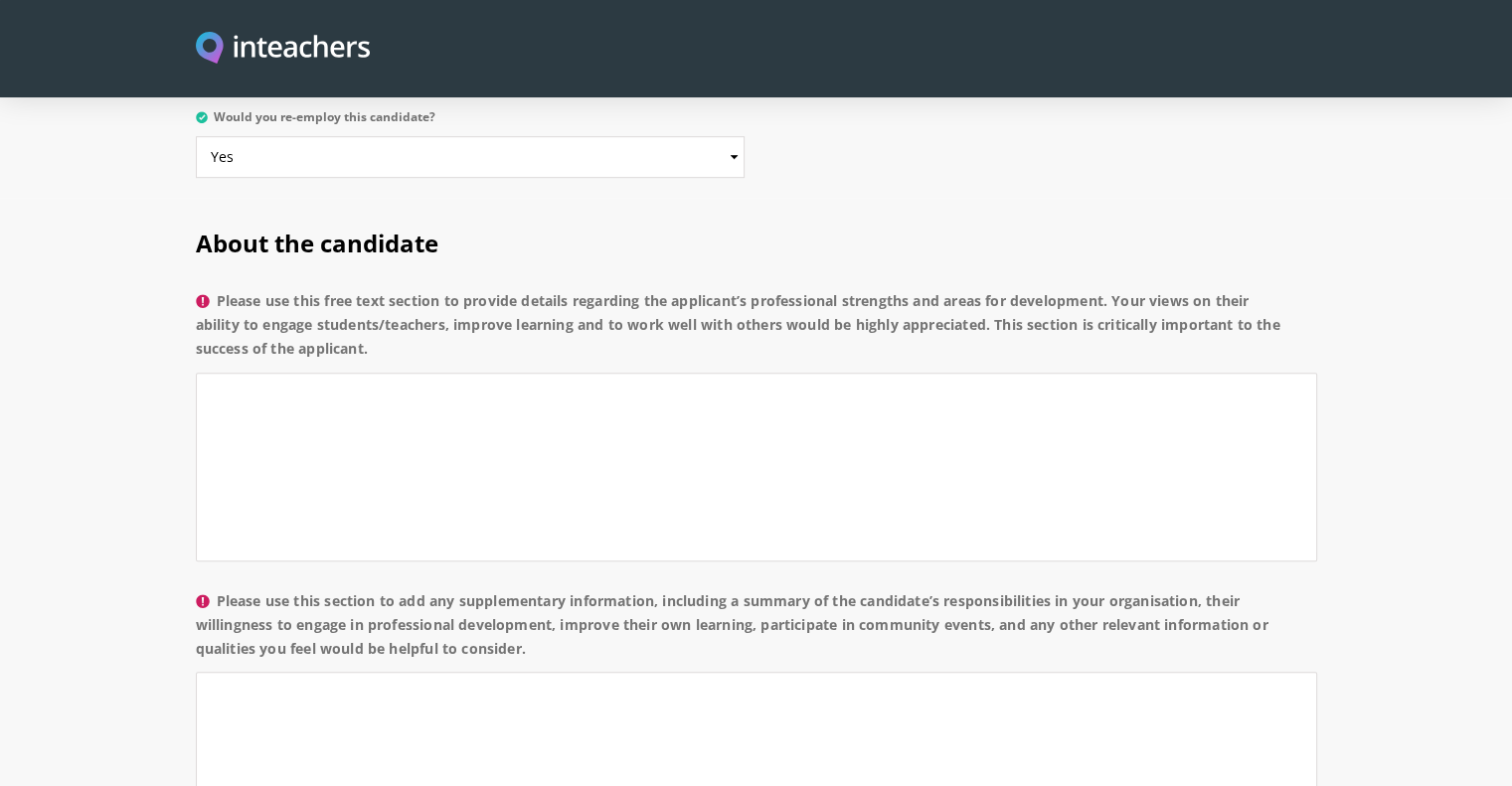
drag, startPoint x: 386, startPoint y: 296, endPoint x: 217, endPoint y: 241, distance: 177.7
click at [217, 290] on label "Please use this free text section to provide details regarding the applicant’s …" at bounding box center [756, 331] width 1121 height 84
copy label "Please use this free text section to provide details regarding the applicant’s …"
click at [628, 444] on textarea "Please use this free text section to provide details regarding the applicant’s …" at bounding box center [756, 467] width 1121 height 189
paste textarea "It is a pleasure to provide a reference for [PERSON_NAME], who has been a dedic…"
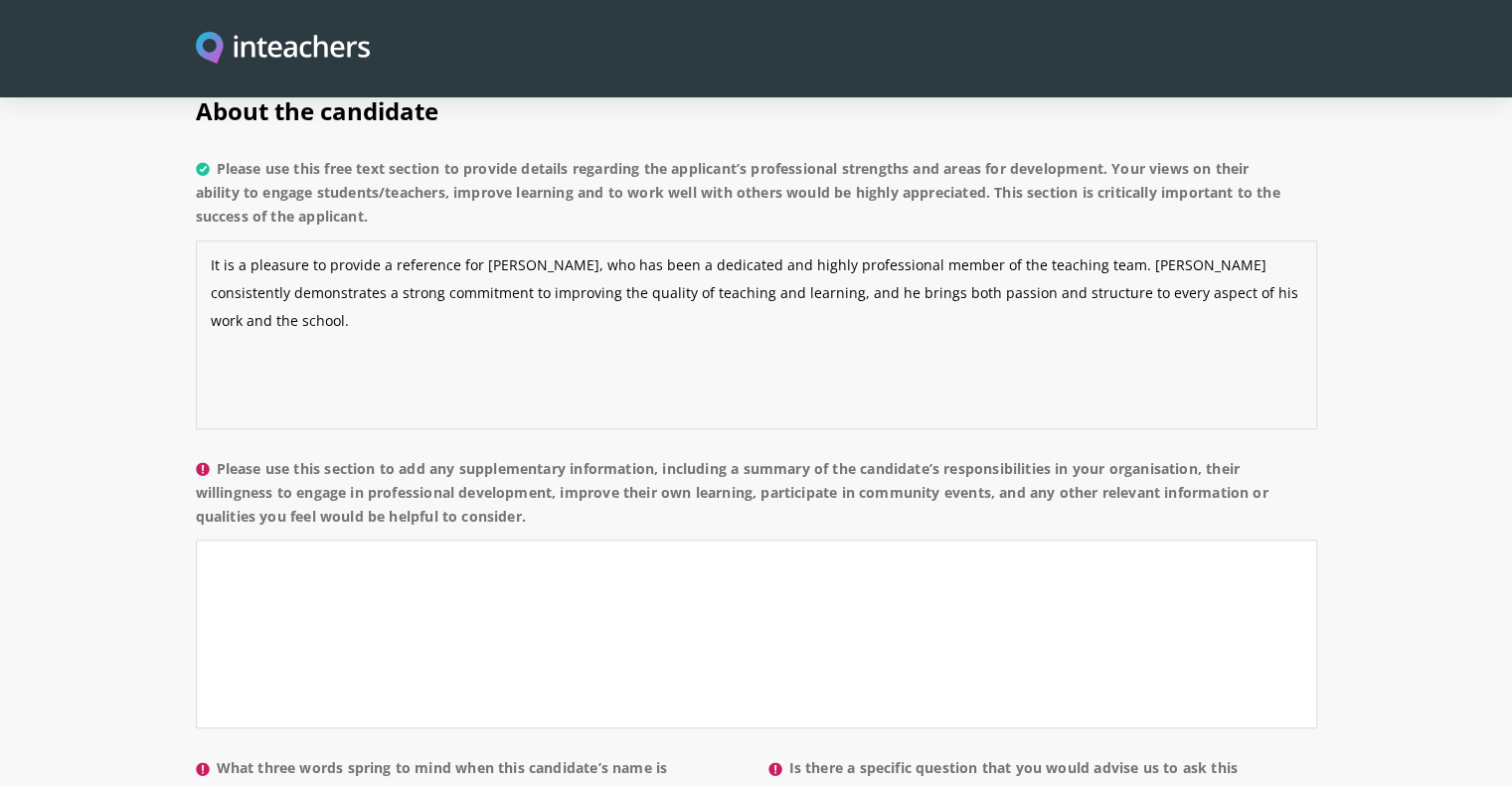
scroll to position [1524, 0]
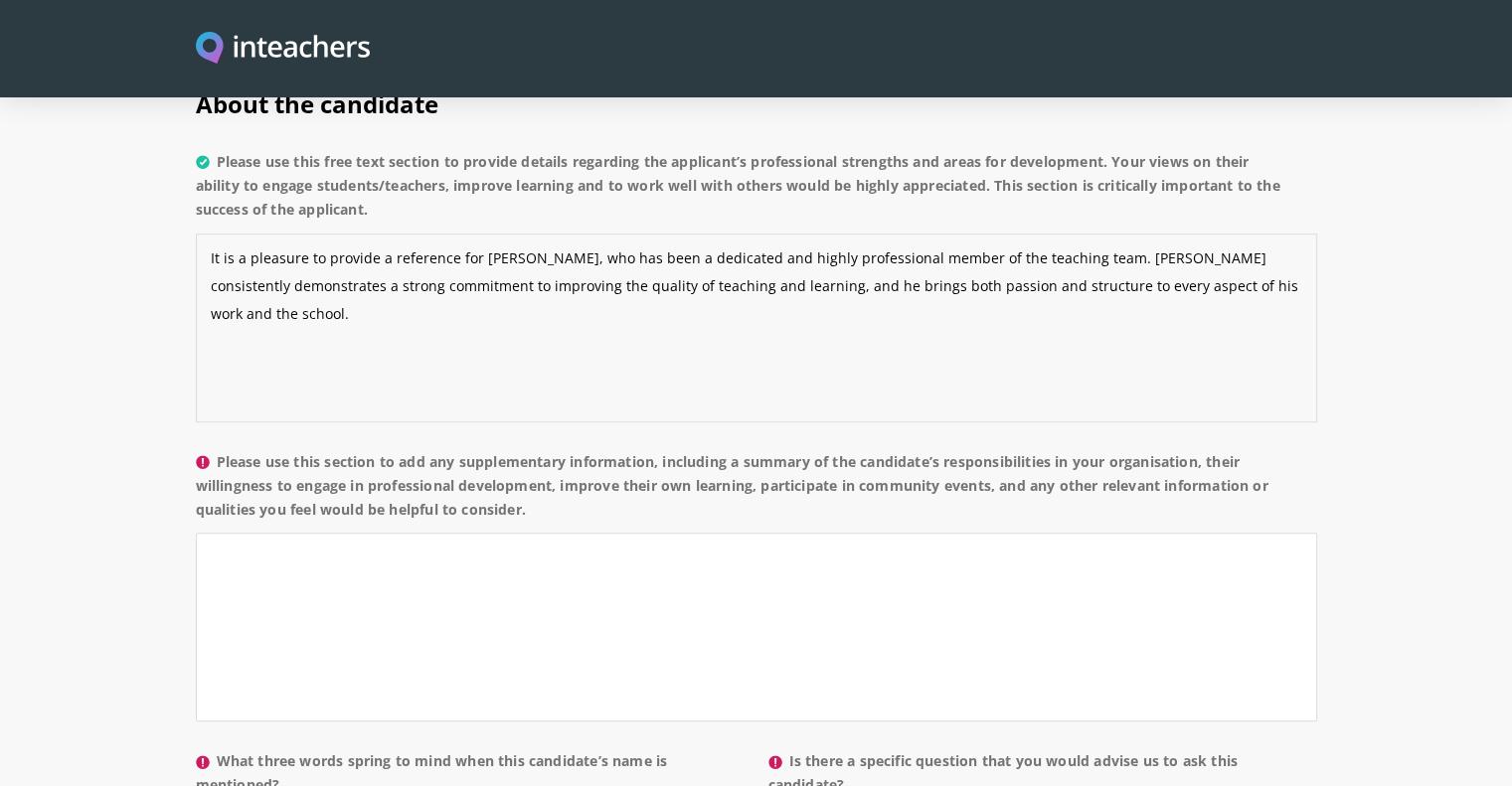
paste textarea "[PERSON_NAME] is also an excellent team player who collaborates well with colle…"
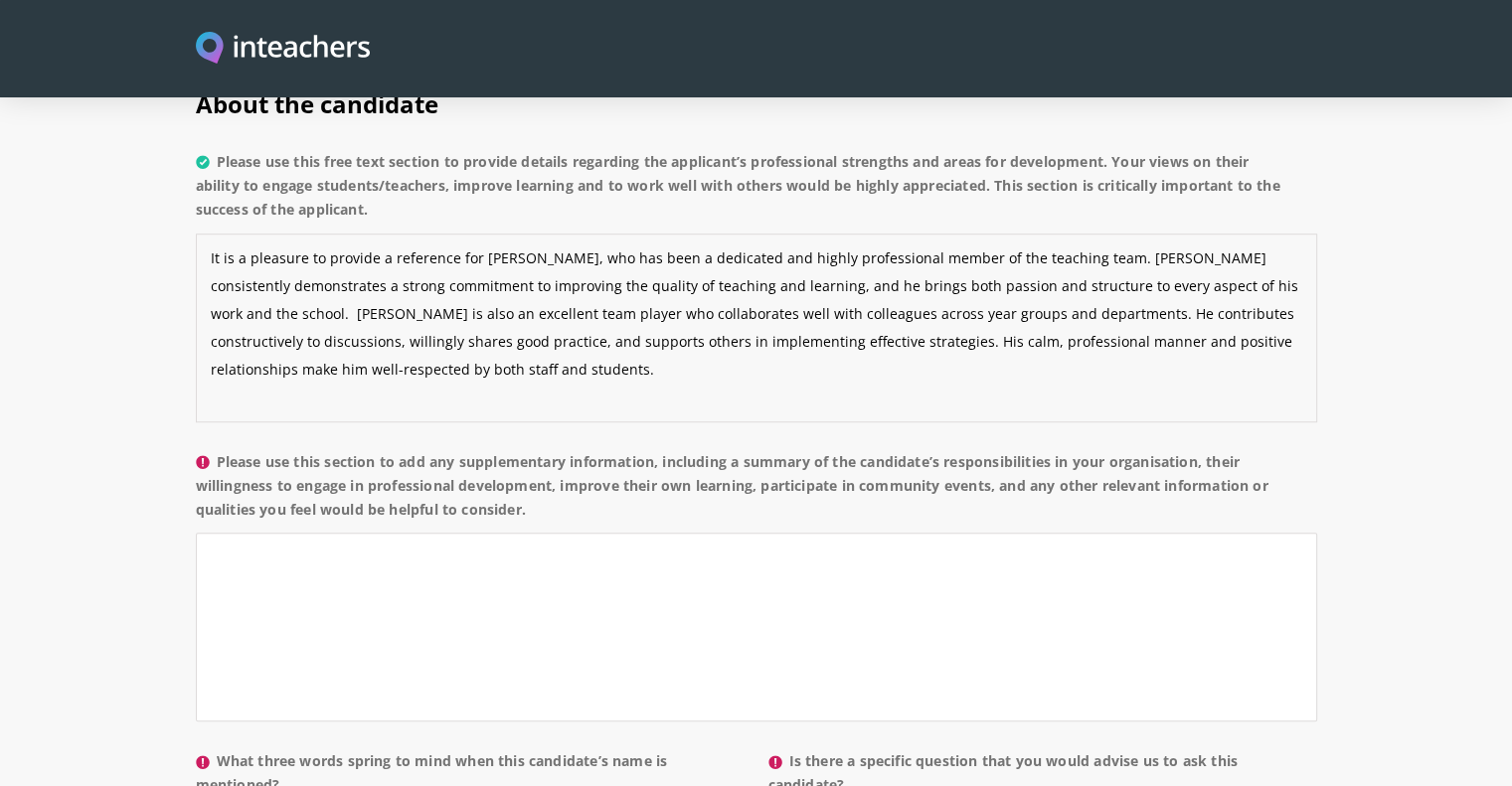
click at [453, 258] on textarea "It is a pleasure to provide a reference for [PERSON_NAME], who has been a dedic…" at bounding box center [756, 328] width 1121 height 189
click at [626, 320] on textarea "It is a pleasure to provide a reference for [PERSON_NAME], who has been a dedic…" at bounding box center [756, 328] width 1121 height 189
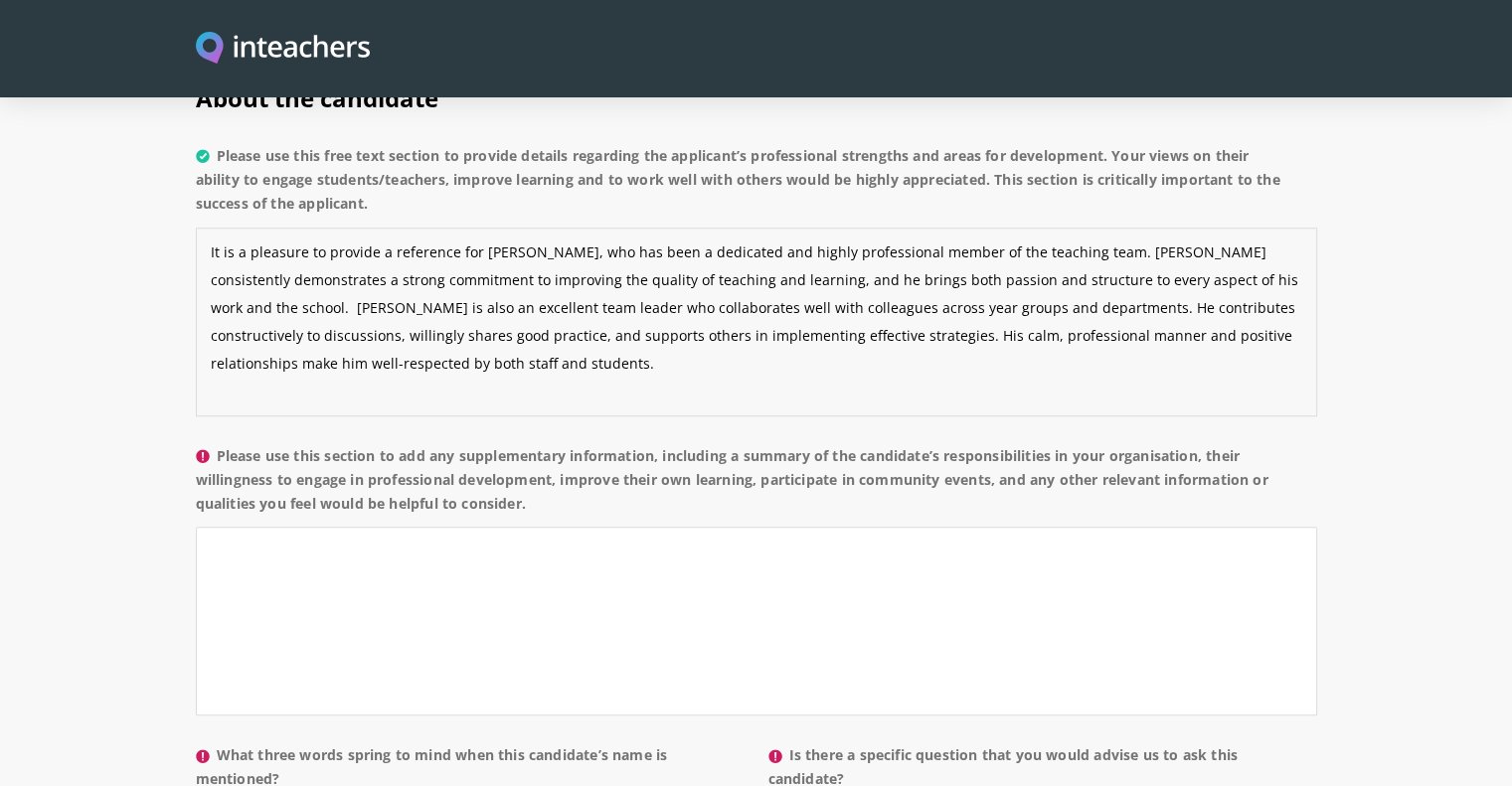
click at [500, 250] on textarea "It is a pleasure to provide a reference for [PERSON_NAME], who has been a dedic…" at bounding box center [756, 322] width 1121 height 189
click at [624, 313] on textarea "It is a pleasure to provide a reference for [PERSON_NAME], who has been a dedic…" at bounding box center [756, 322] width 1121 height 189
click at [748, 253] on textarea "It is a pleasure to provide a reference for [PERSON_NAME], who has been a dedic…" at bounding box center [756, 322] width 1121 height 189
click at [756, 248] on textarea "It is a pleasure to provide a reference for [PERSON_NAME], who has been a dedic…" at bounding box center [756, 322] width 1121 height 189
click at [923, 317] on textarea "It is a pleasure to provide a reference for [PERSON_NAME], who has been a dedic…" at bounding box center [756, 322] width 1121 height 189
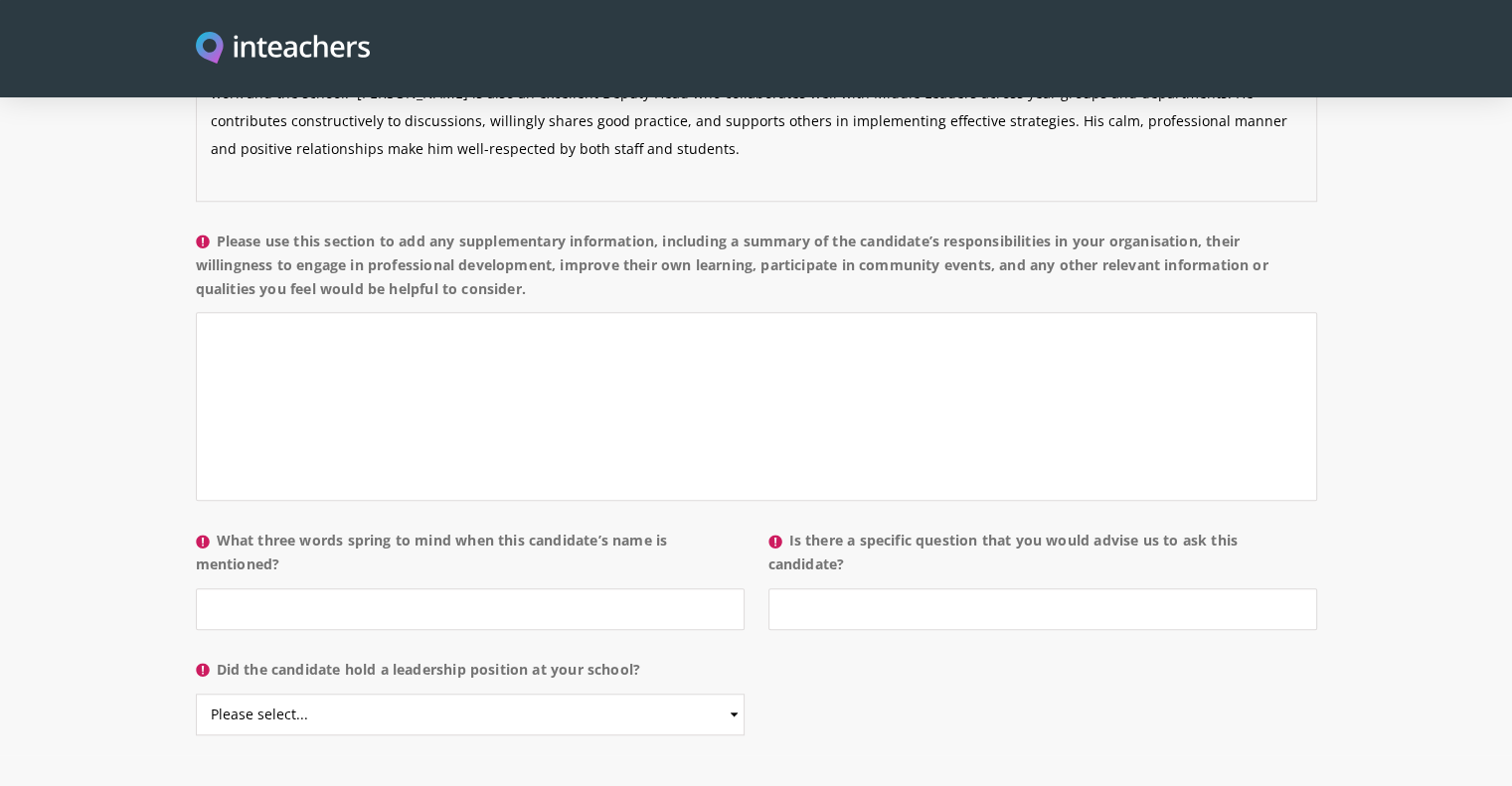
scroll to position [1746, 0]
type textarea "It is a pleasure to provide a reference for [PERSON_NAME], who has been a dedic…"
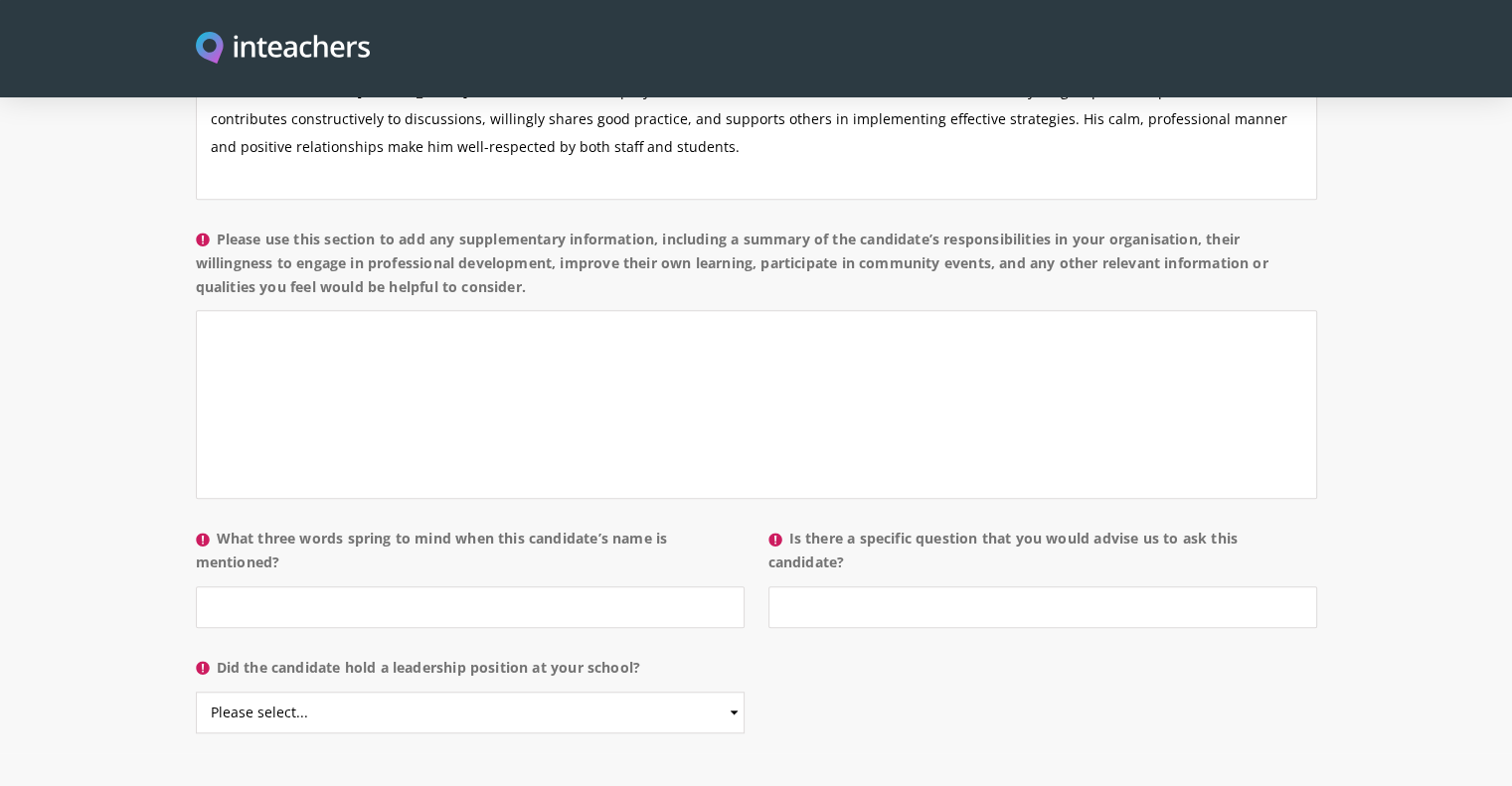
drag, startPoint x: 566, startPoint y: 238, endPoint x: 212, endPoint y: 183, distance: 358.2
click at [212, 228] on label "Please use this section to add any supplementary information, including a summa…" at bounding box center [756, 270] width 1121 height 84
copy label "Please use this section to add any supplementary information, including a summa…"
click at [521, 344] on textarea "Please use this section to add any supplementary information, including a summa…" at bounding box center [756, 405] width 1121 height 189
paste textarea "During his time at [School Name], [PERSON_NAME] held significant academic and p…"
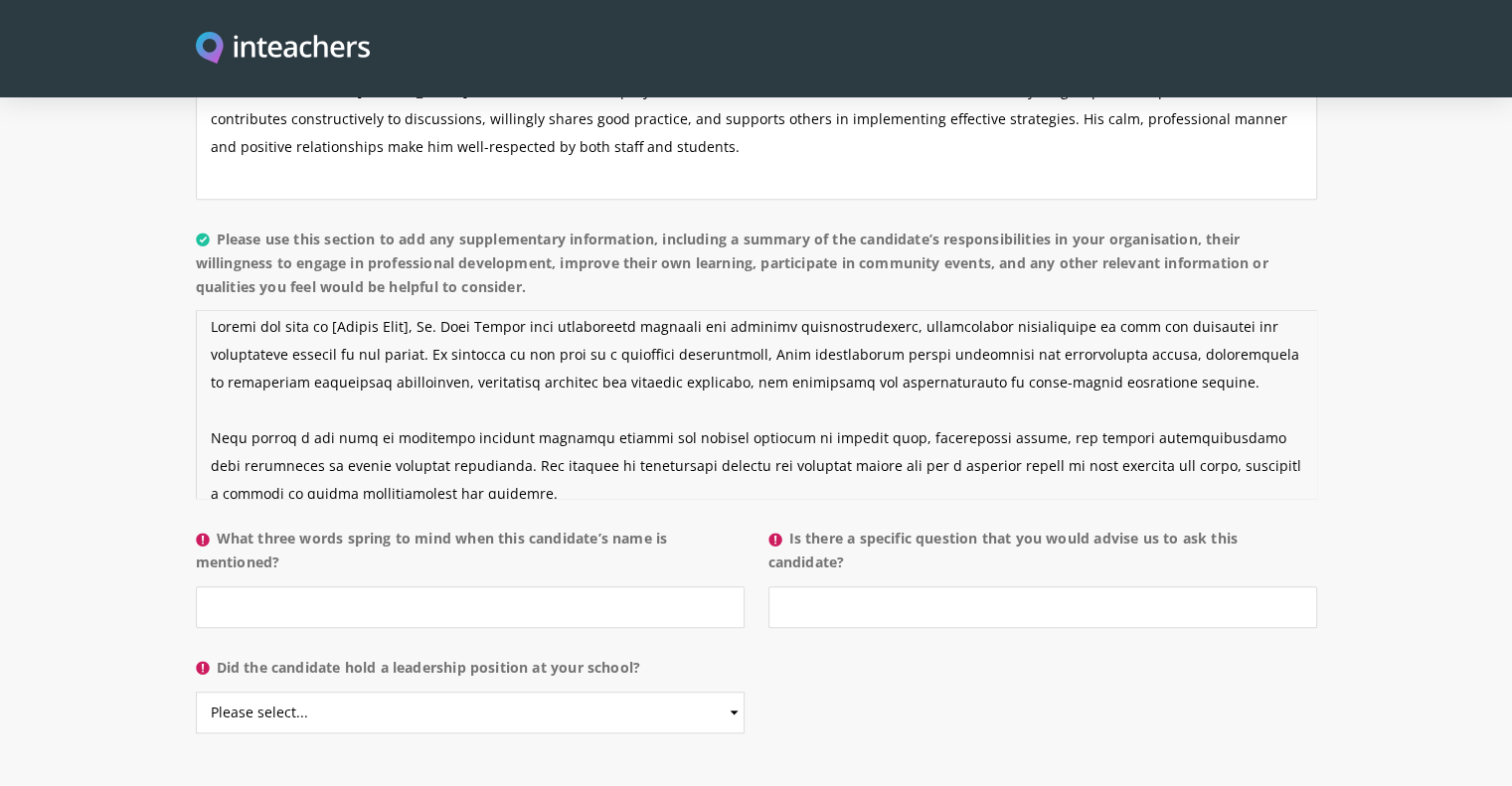
scroll to position [0, 0]
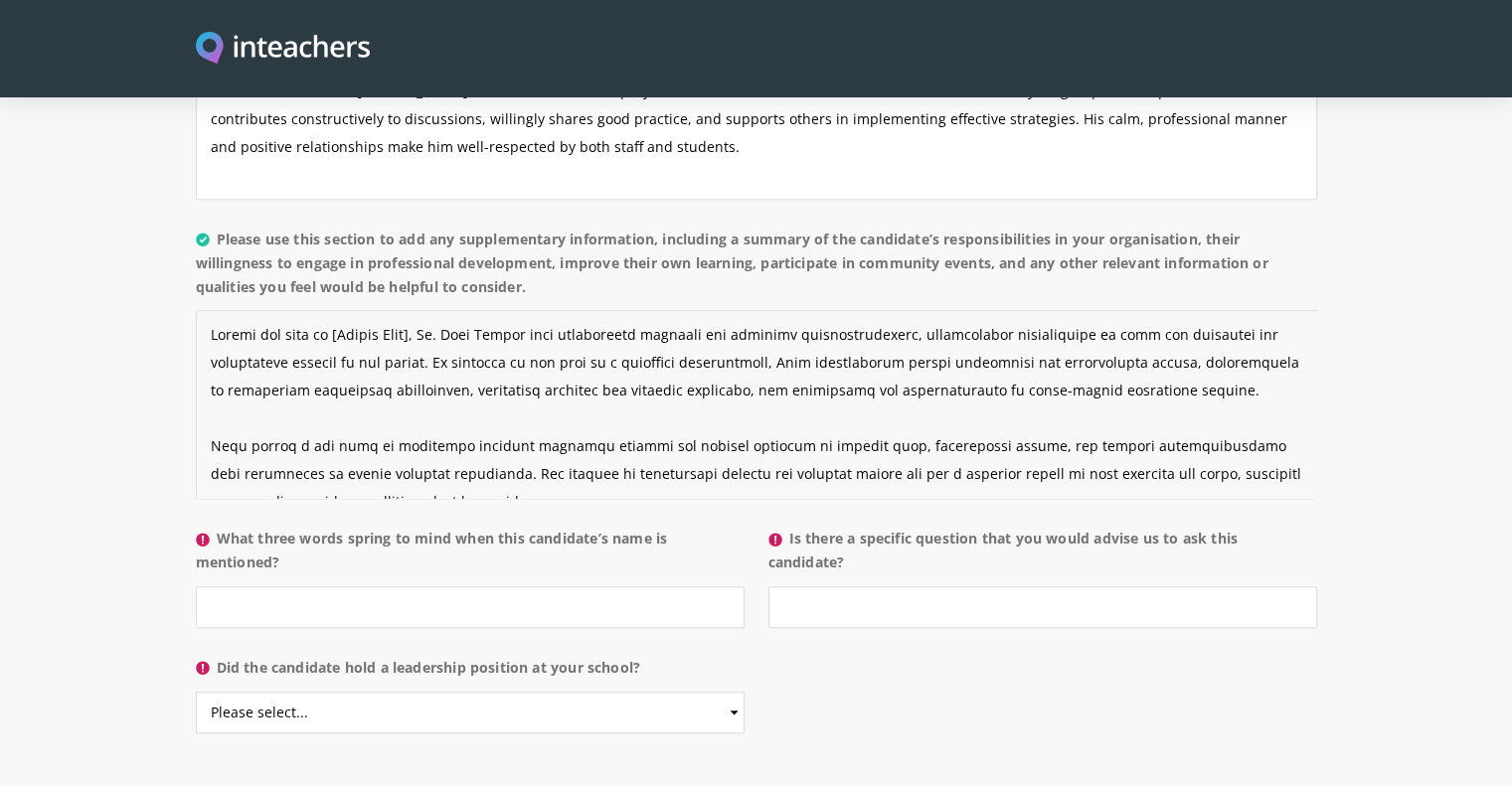
drag, startPoint x: 421, startPoint y: 275, endPoint x: 327, endPoint y: 273, distance: 94.0
click at [327, 310] on textarea "Please use this section to add any supplementary information, including a summa…" at bounding box center [756, 405] width 1121 height 189
drag, startPoint x: 563, startPoint y: 276, endPoint x: 481, endPoint y: 282, distance: 82.2
click at [481, 310] on textarea "Please use this section to add any supplementary information, including a summa…" at bounding box center [756, 405] width 1121 height 189
drag, startPoint x: 1144, startPoint y: 278, endPoint x: 389, endPoint y: 306, distance: 755.5
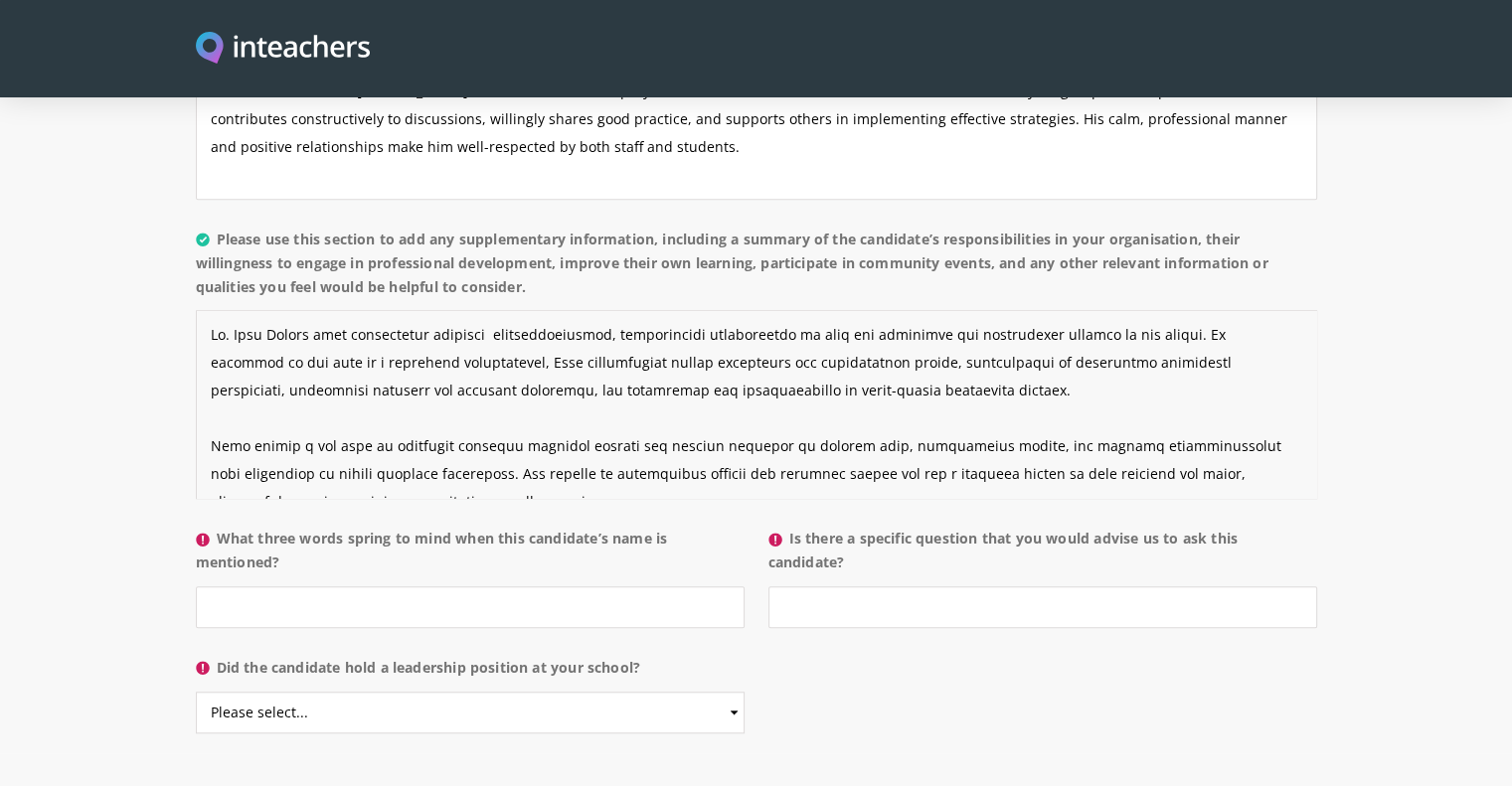
click at [389, 310] on textarea "Please use this section to add any supplementary information, including a summa…" at bounding box center [756, 405] width 1121 height 189
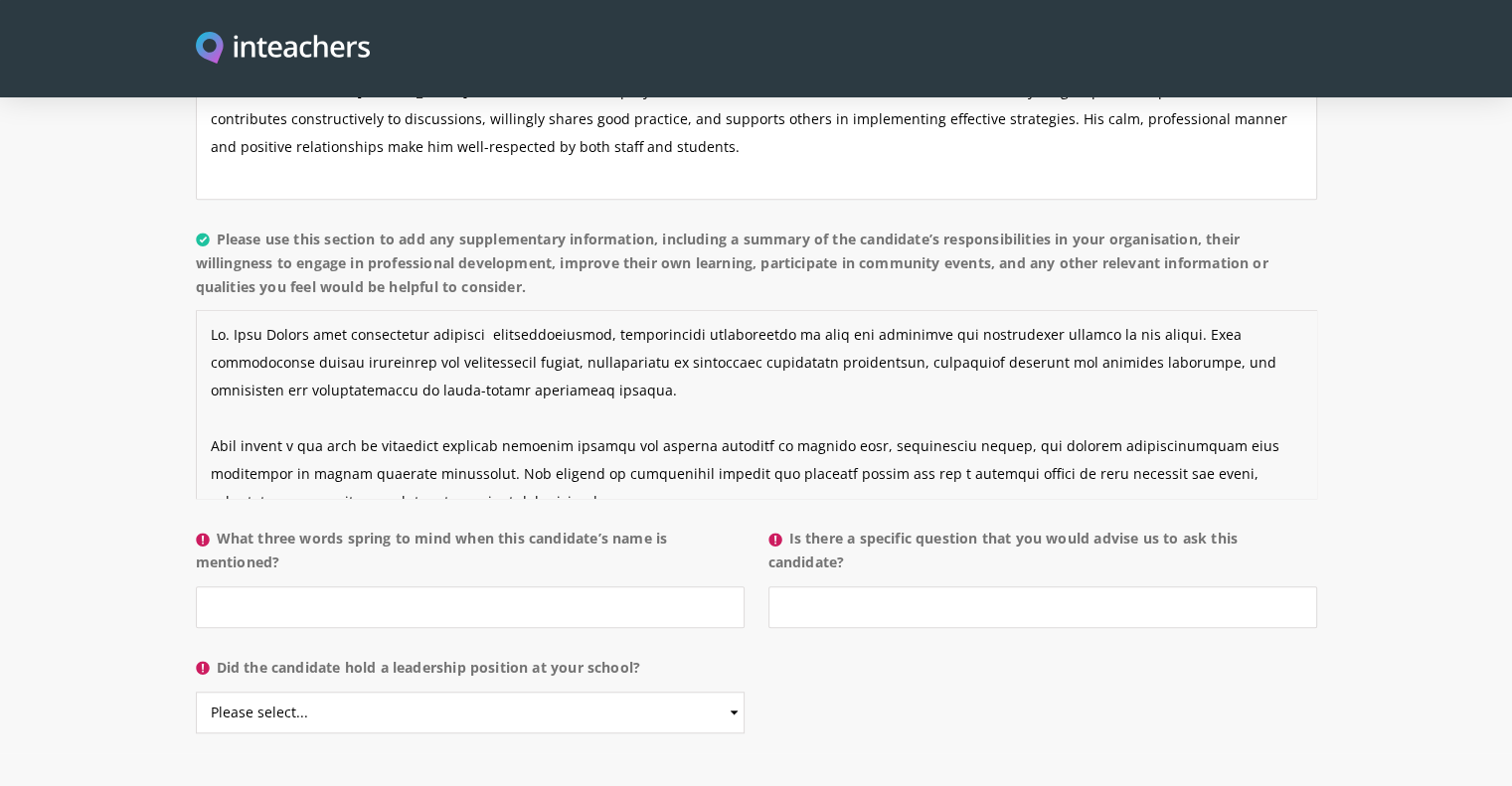
click at [1185, 310] on textarea "Please use this section to add any supplementary information, including a summa…" at bounding box center [756, 405] width 1121 height 189
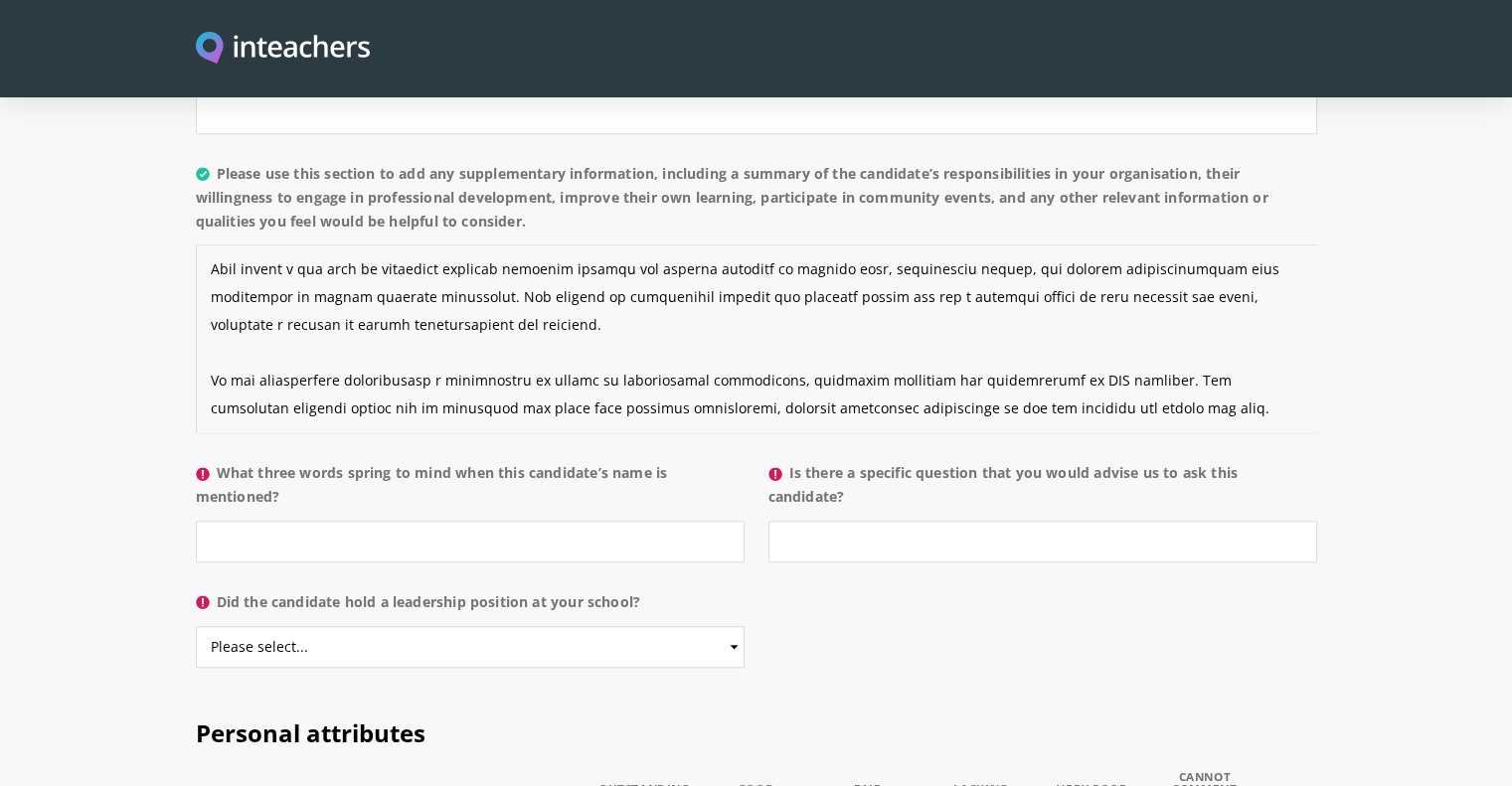
scroll to position [1816, 0]
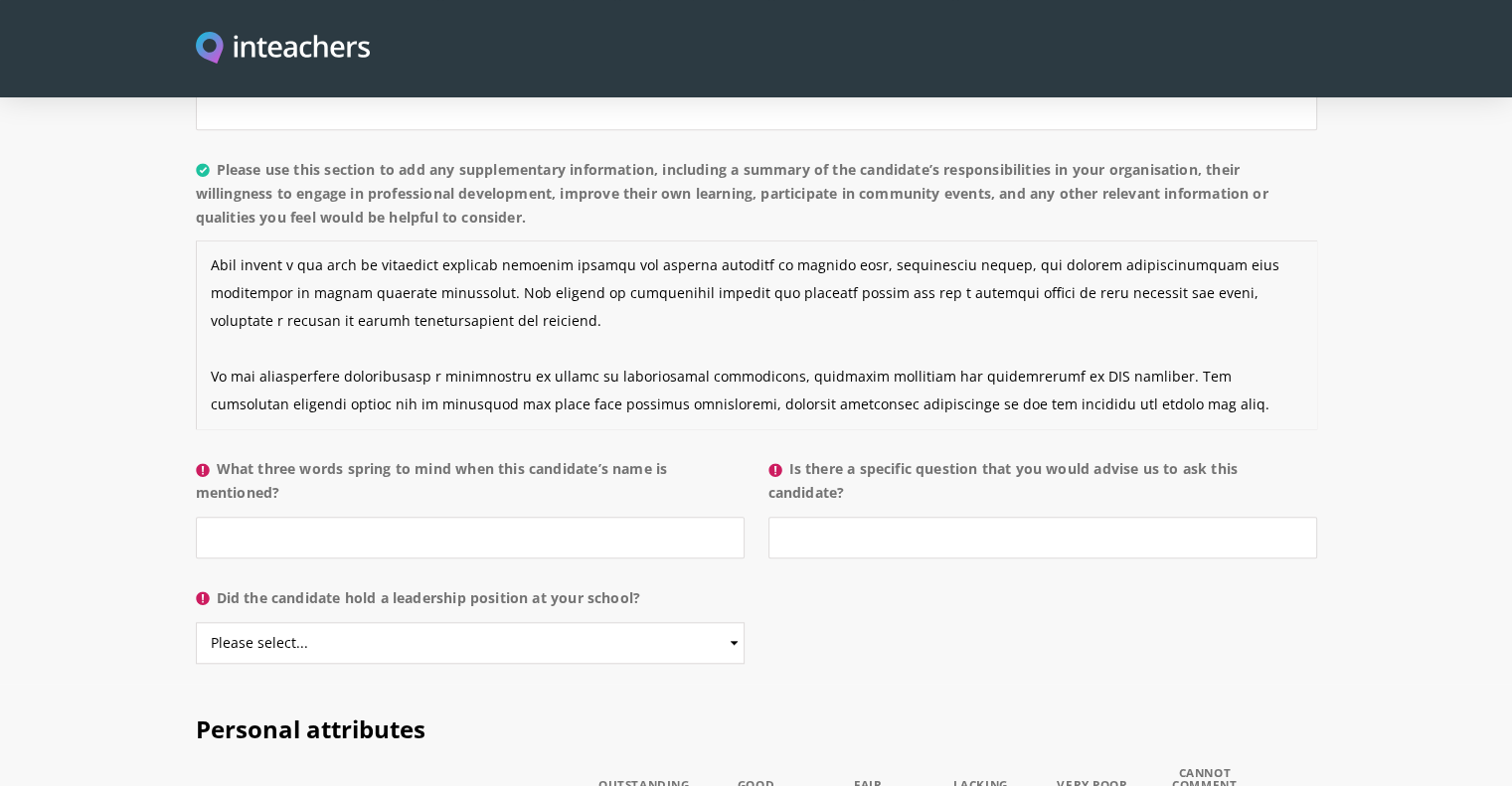
click at [1109, 348] on textarea "Please use this section to add any supplementary information, including a summa…" at bounding box center [756, 335] width 1121 height 189
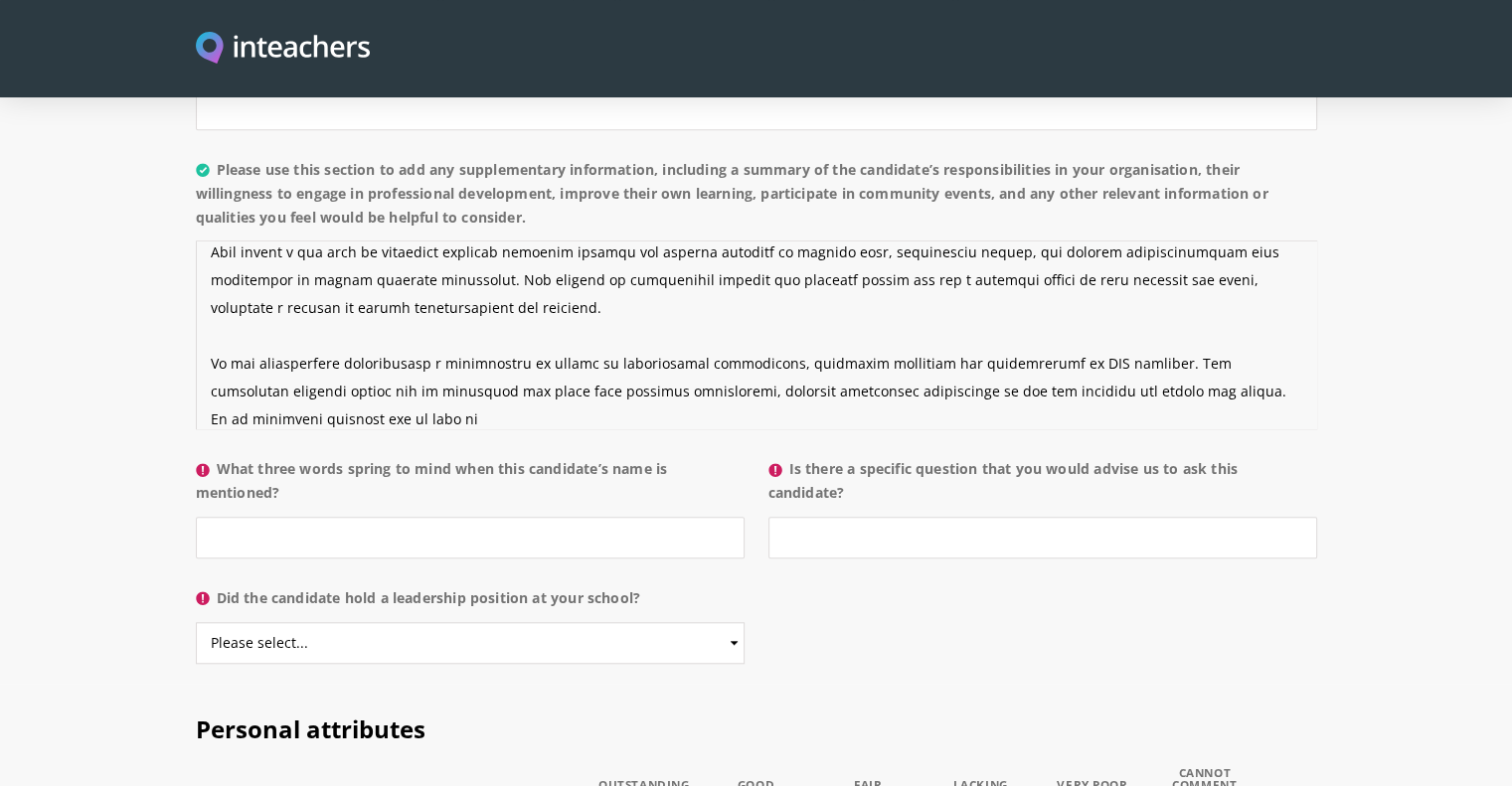
click at [315, 358] on textarea "Please use this section to add any supplementary information, including a summa…" at bounding box center [756, 335] width 1121 height 189
click at [481, 360] on textarea "Please use this section to add any supplementary information, including a summa…" at bounding box center [756, 335] width 1121 height 189
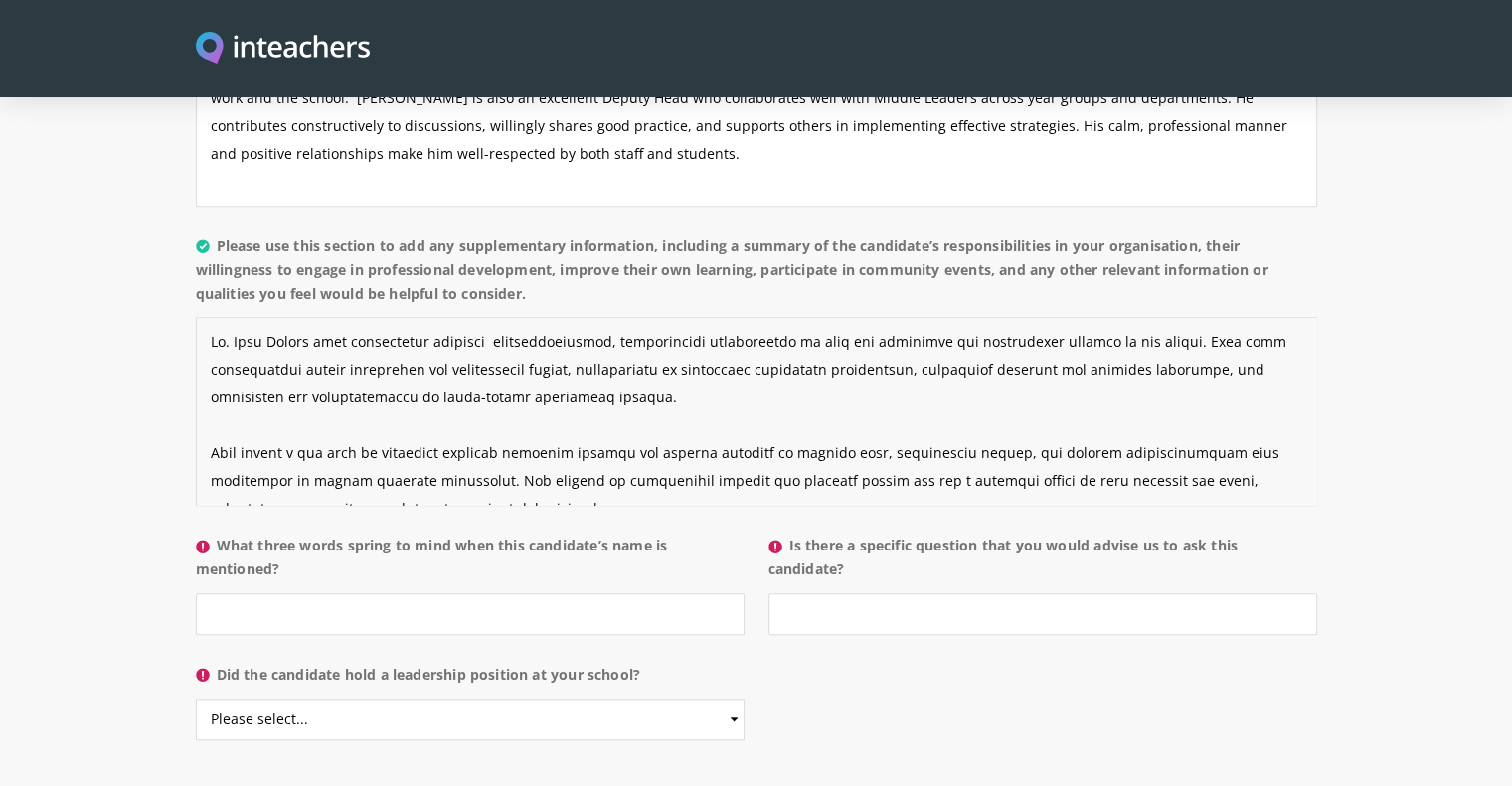
scroll to position [139, 0]
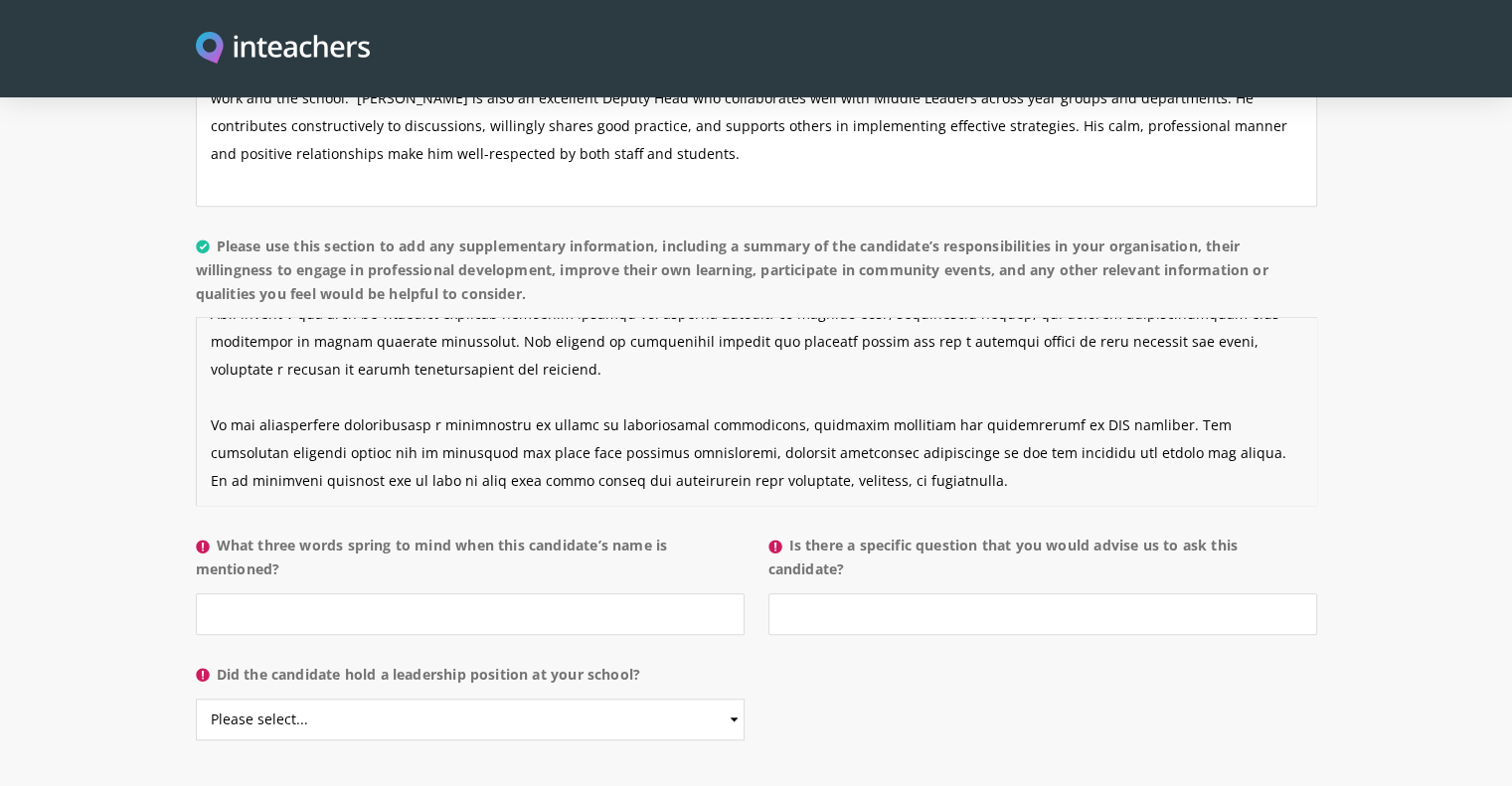
type textarea "[PERSON_NAME] held significant academic responsibilities, contributing meaningf…"
click at [335, 593] on input "What three words spring to mind when this candidate’s name is mentioned?" at bounding box center [470, 614] width 548 height 42
type input "K"
type input "c"
click at [244, 593] on input "Calm, Strategic," at bounding box center [470, 614] width 548 height 42
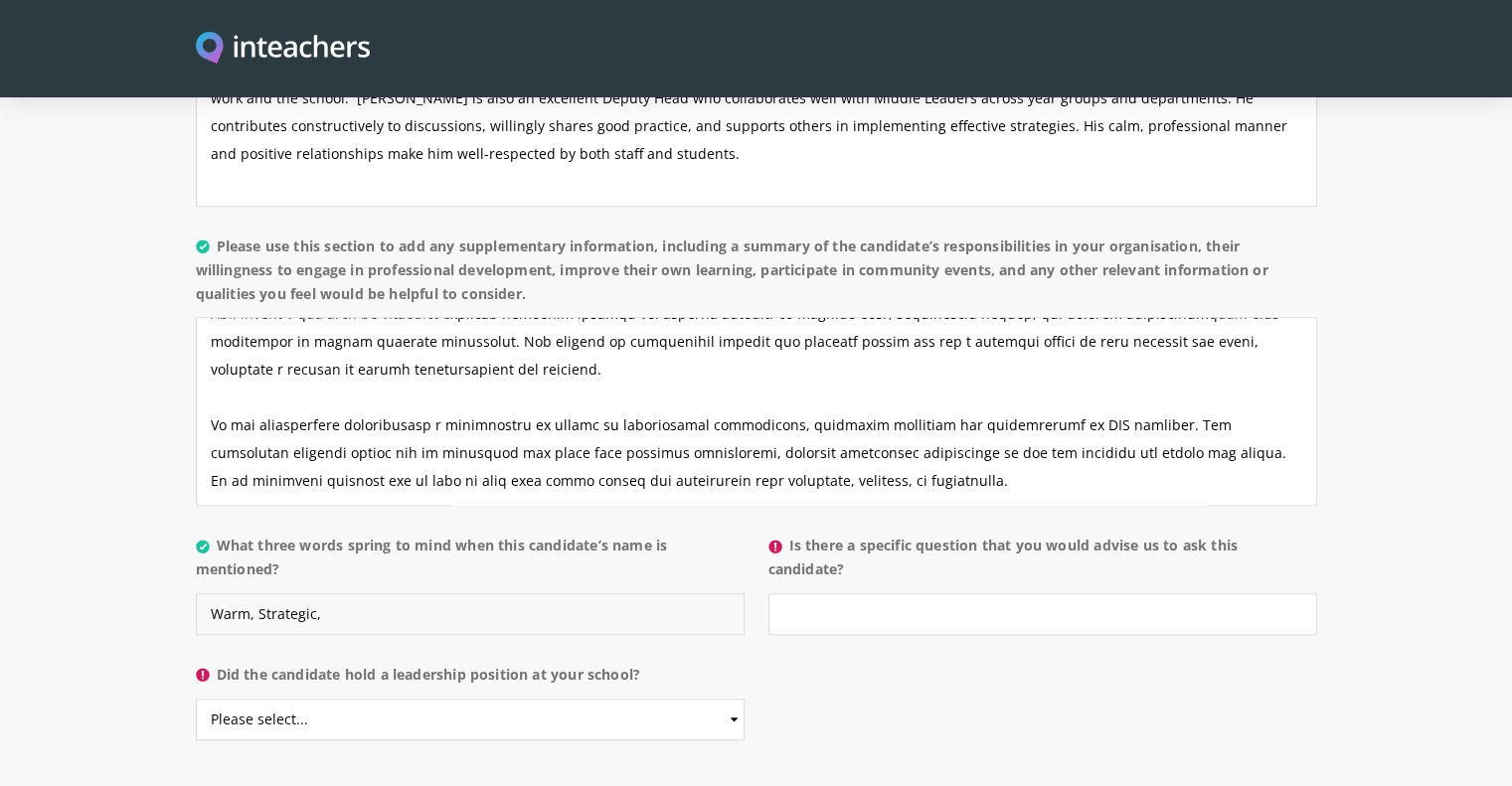
click at [360, 593] on input "Warm, Strategic," at bounding box center [470, 614] width 548 height 42
click at [843, 593] on input "Is there a specific question that you would advise us to ask this candidate?" at bounding box center [1042, 614] width 548 height 42
click at [442, 593] on input "Warm, Strategic, Objective" at bounding box center [470, 614] width 548 height 42
type input "Warm, Strategic, Comitted"
click at [943, 593] on input "Is there a specific question that you would advise us to ask this candidate?" at bounding box center [1042, 614] width 548 height 42
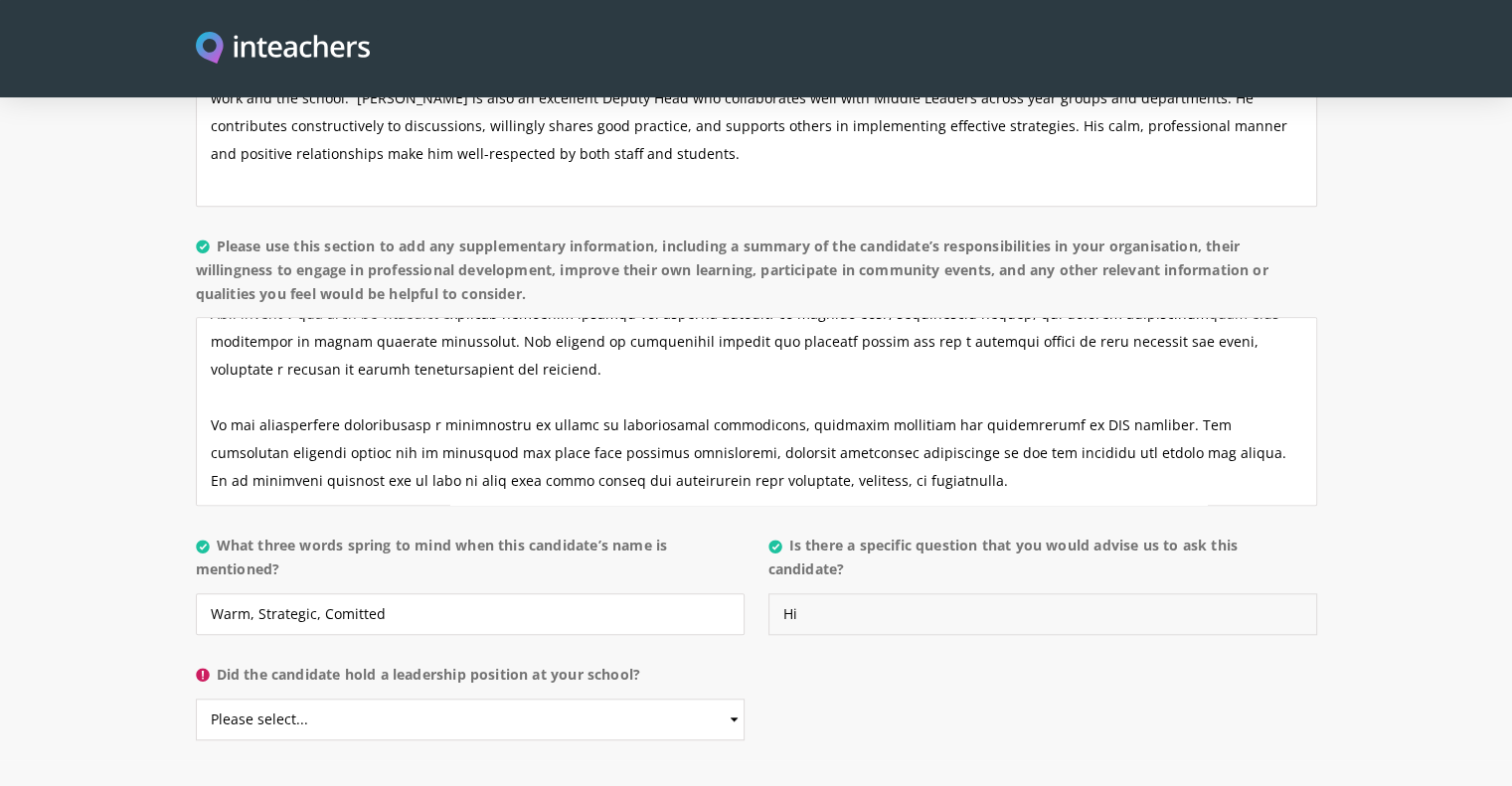
type input "H"
type input "A"
type input "What are his personal goals for his career progression"
click at [582, 698] on select "Please select... Yes No" at bounding box center [470, 719] width 548 height 42
select select "Yes"
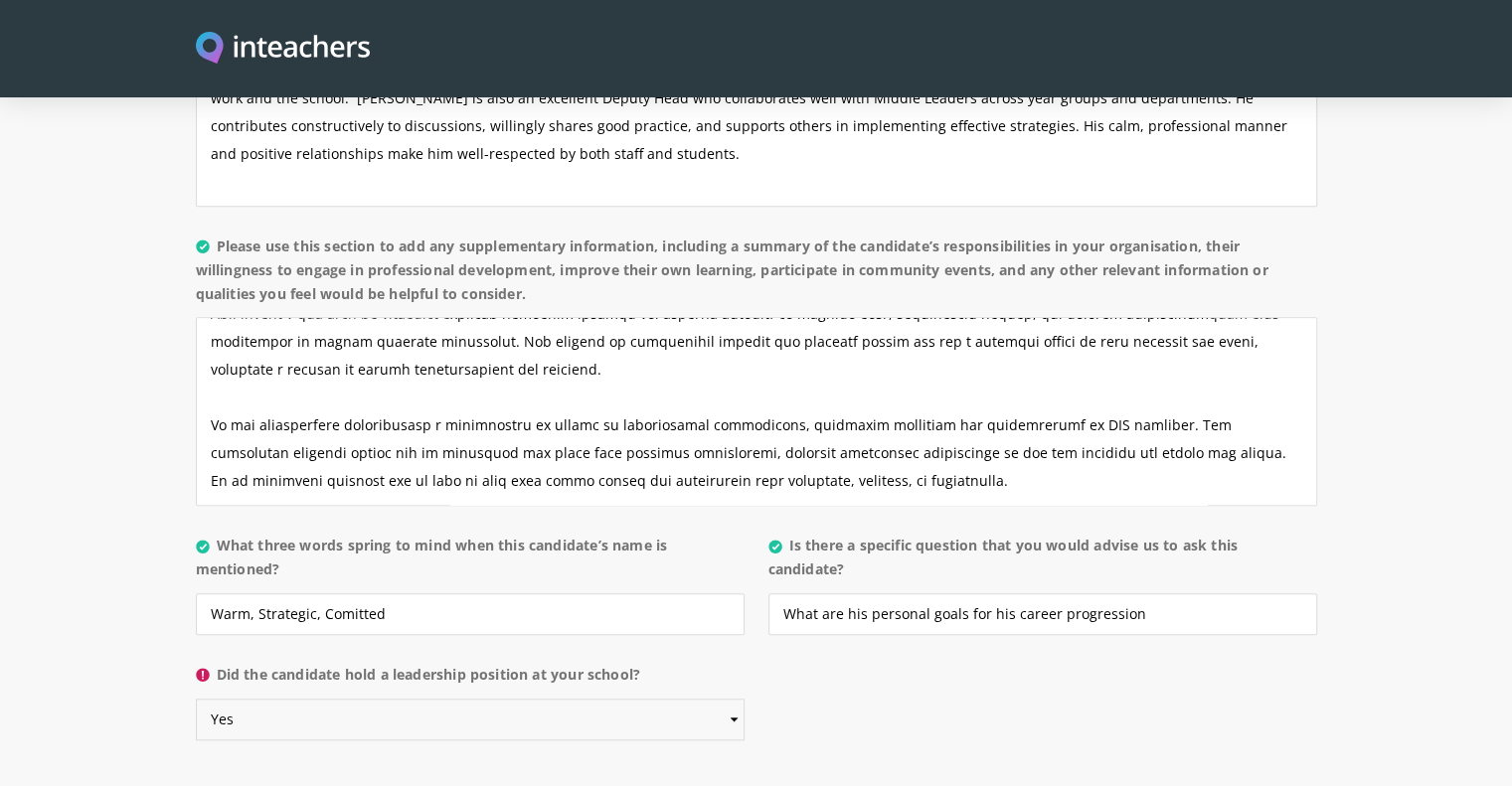
click at [196, 698] on select "Please select... Yes No" at bounding box center [470, 719] width 548 height 42
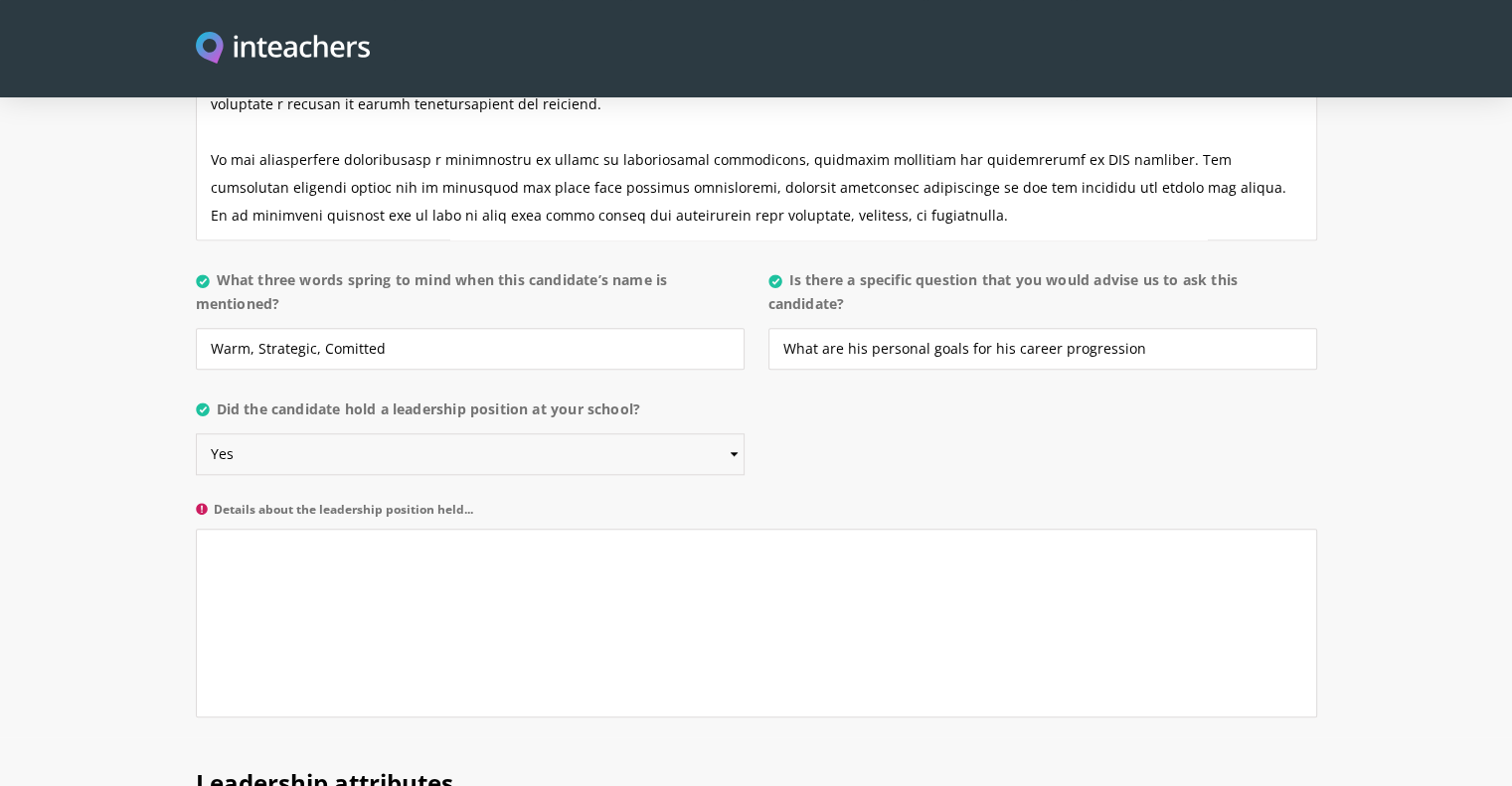
scroll to position [2006, 0]
click at [650, 596] on textarea "Details about the leadership position held..." at bounding box center [756, 622] width 1121 height 189
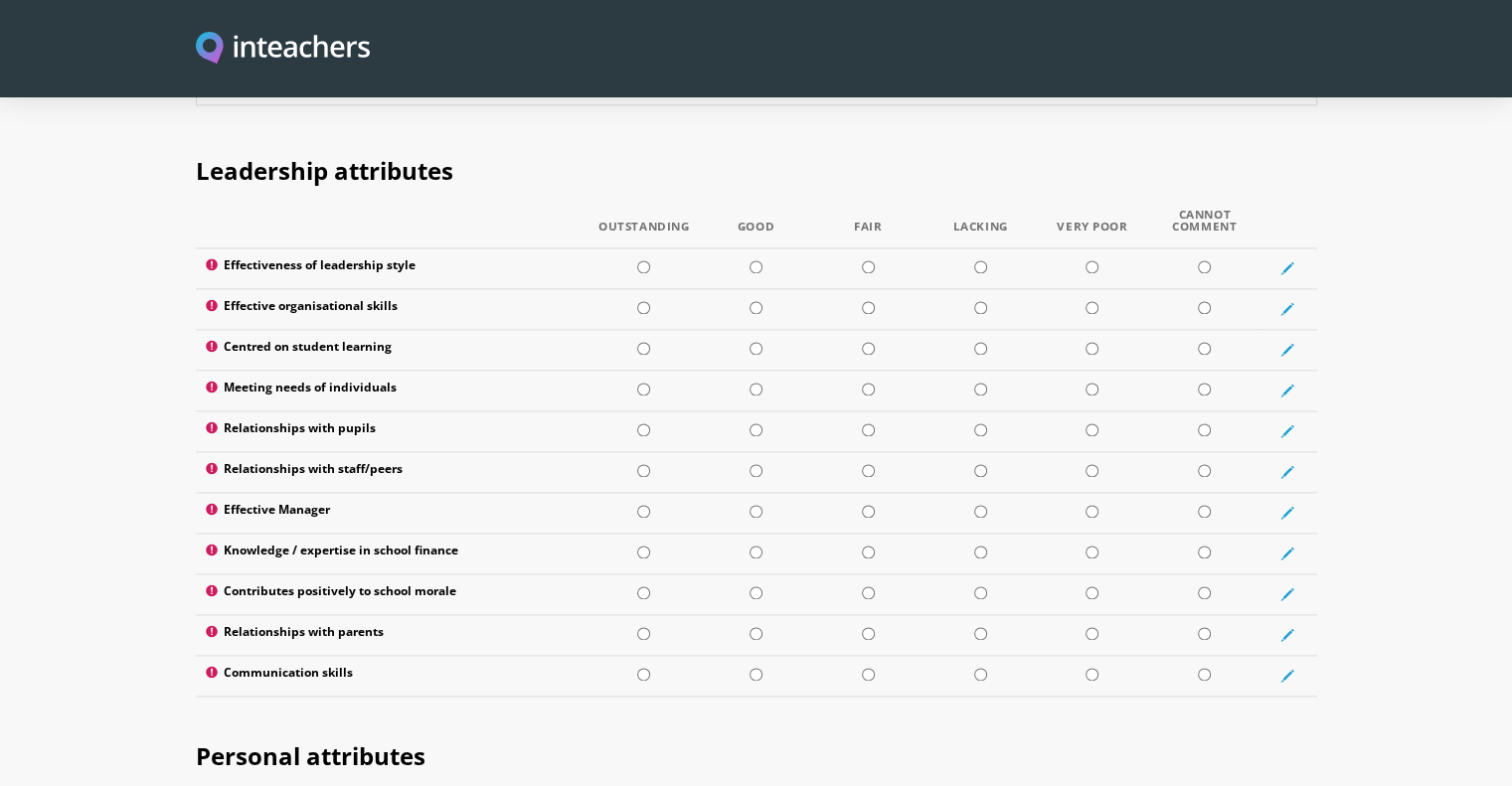
scroll to position [2618, 0]
click at [644, 260] on input "radio" at bounding box center [643, 266] width 13 height 13
radio input "true"
click at [644, 300] on input "radio" at bounding box center [643, 306] width 13 height 13
radio input "true"
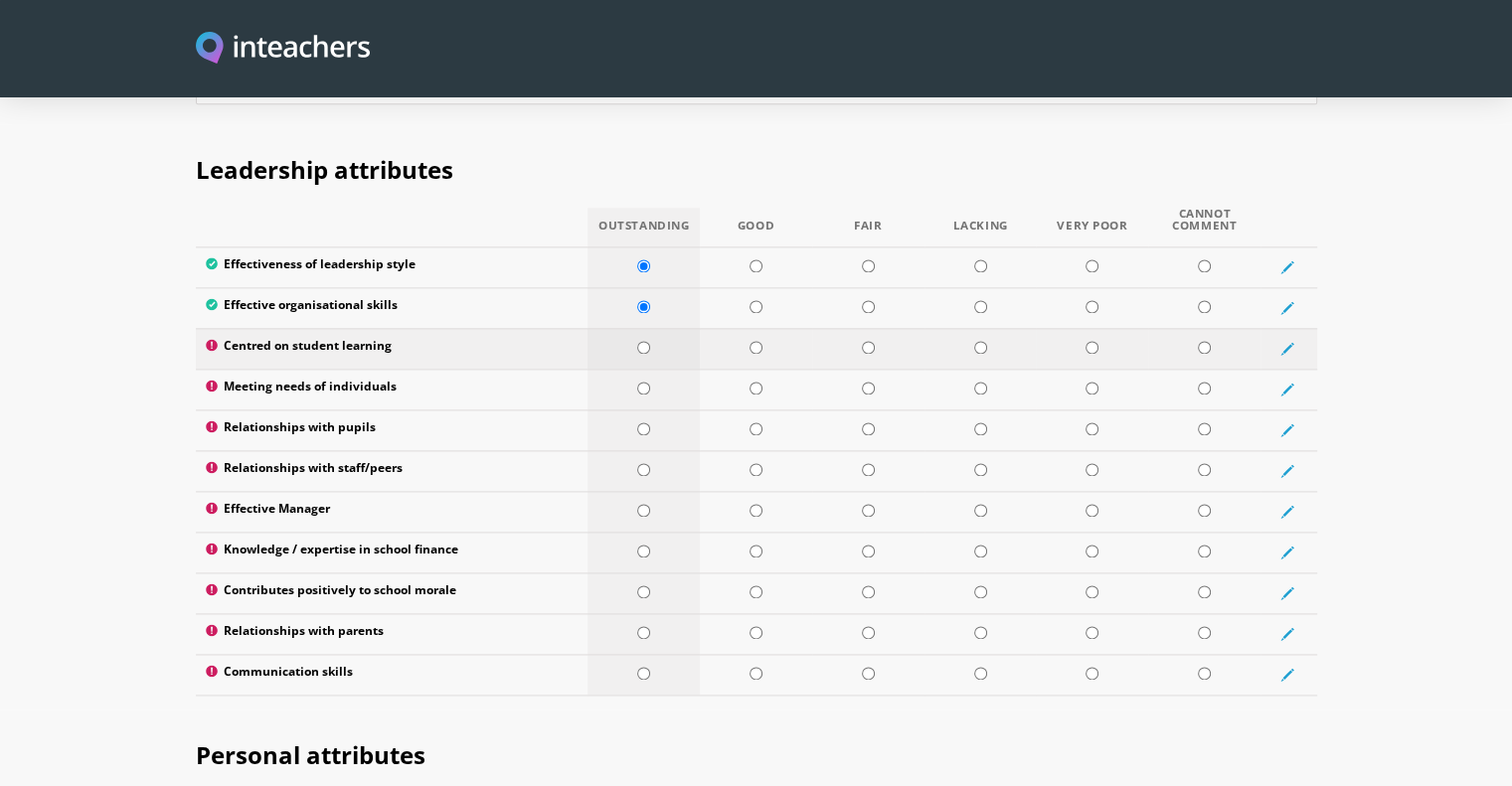
click at [641, 340] on input "radio" at bounding box center [643, 346] width 13 height 13
radio input "true"
click at [756, 381] on input "radio" at bounding box center [756, 387] width 13 height 13
radio input "true"
click at [649, 409] on td at bounding box center [643, 429] width 112 height 41
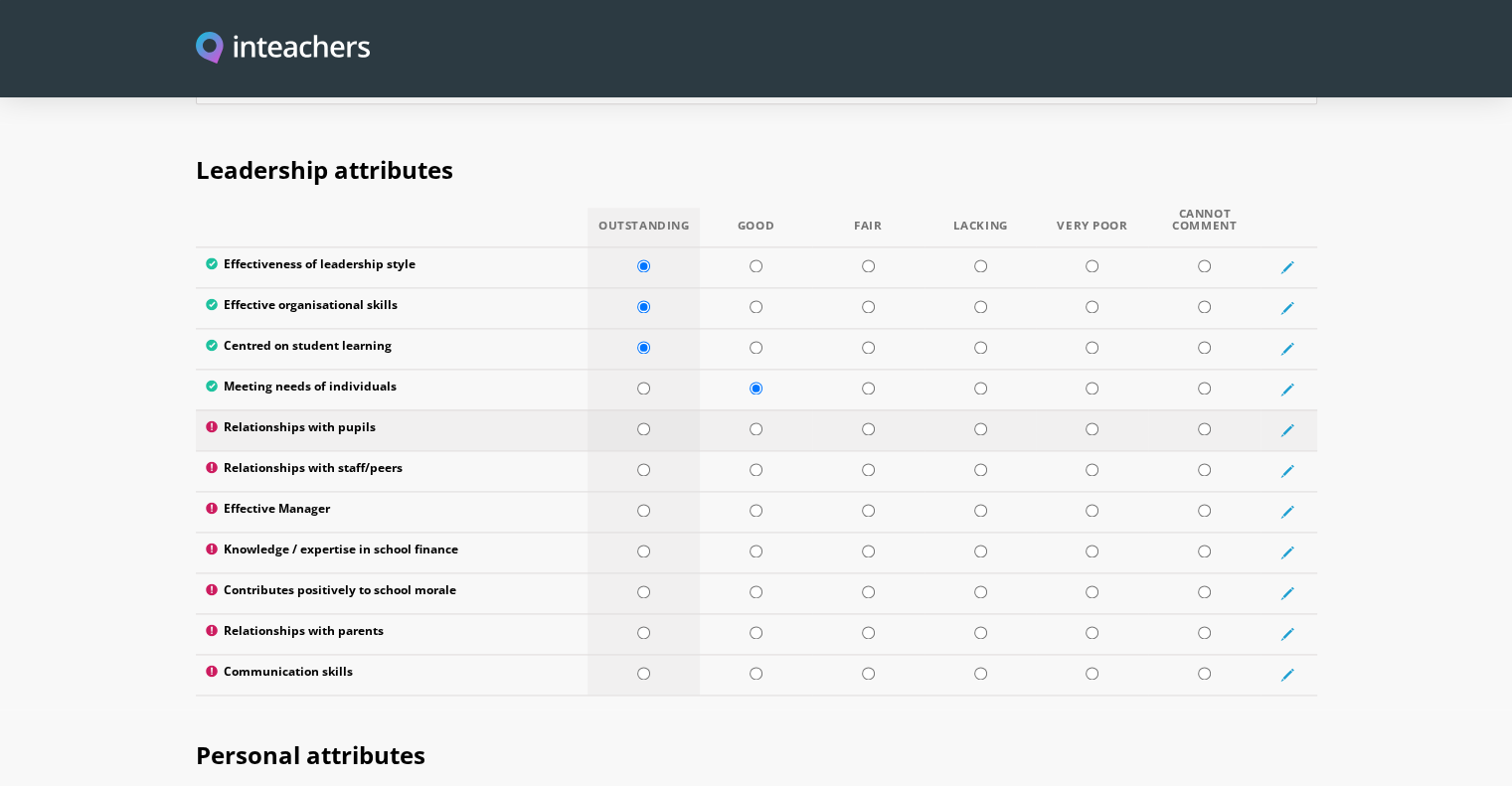
radio input "true"
click at [644, 450] on td at bounding box center [643, 470] width 112 height 41
radio input "true"
click at [643, 503] on input "radio" at bounding box center [643, 509] width 13 height 13
radio input "true"
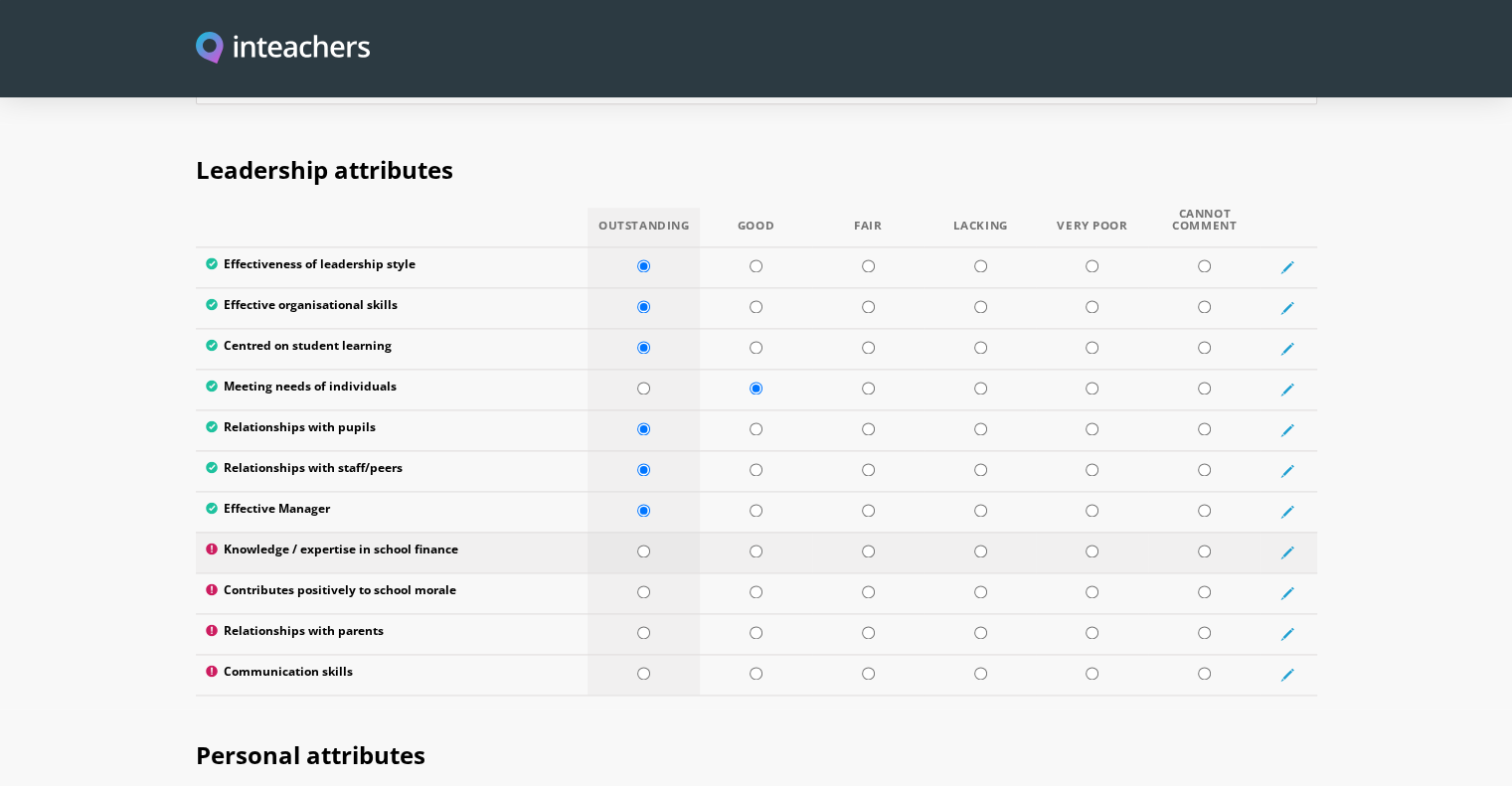
click at [642, 544] on input "radio" at bounding box center [643, 550] width 13 height 13
radio input "true"
click at [640, 585] on input "radio" at bounding box center [643, 591] width 13 height 13
radio input "true"
click at [759, 544] on input "radio" at bounding box center [756, 550] width 13 height 13
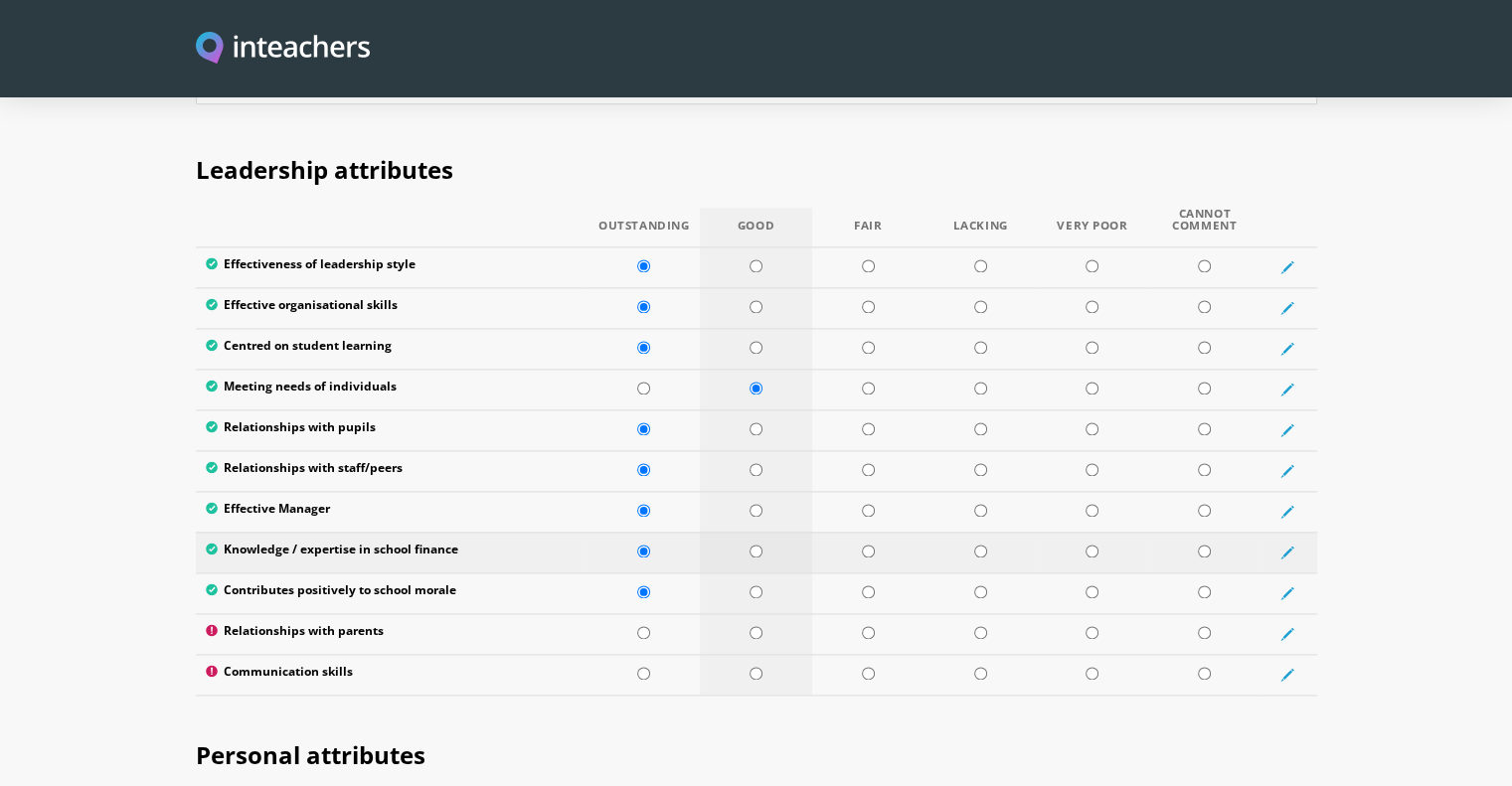
radio input "true"
click at [639, 626] on input "radio" at bounding box center [643, 632] width 13 height 13
radio input "true"
click at [650, 654] on td at bounding box center [643, 674] width 112 height 41
radio input "true"
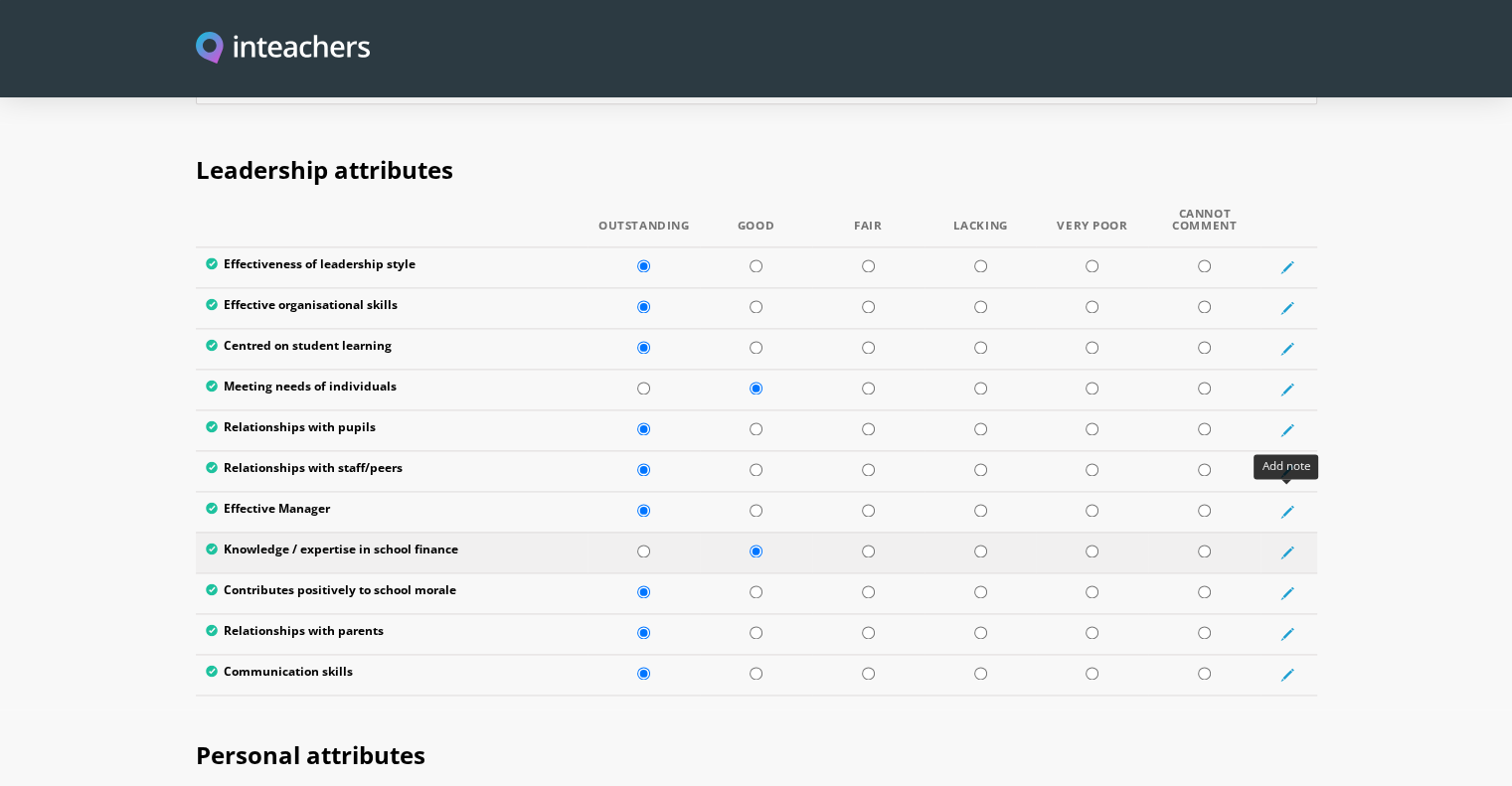
click at [1289, 545] on icon at bounding box center [1287, 552] width 14 height 14
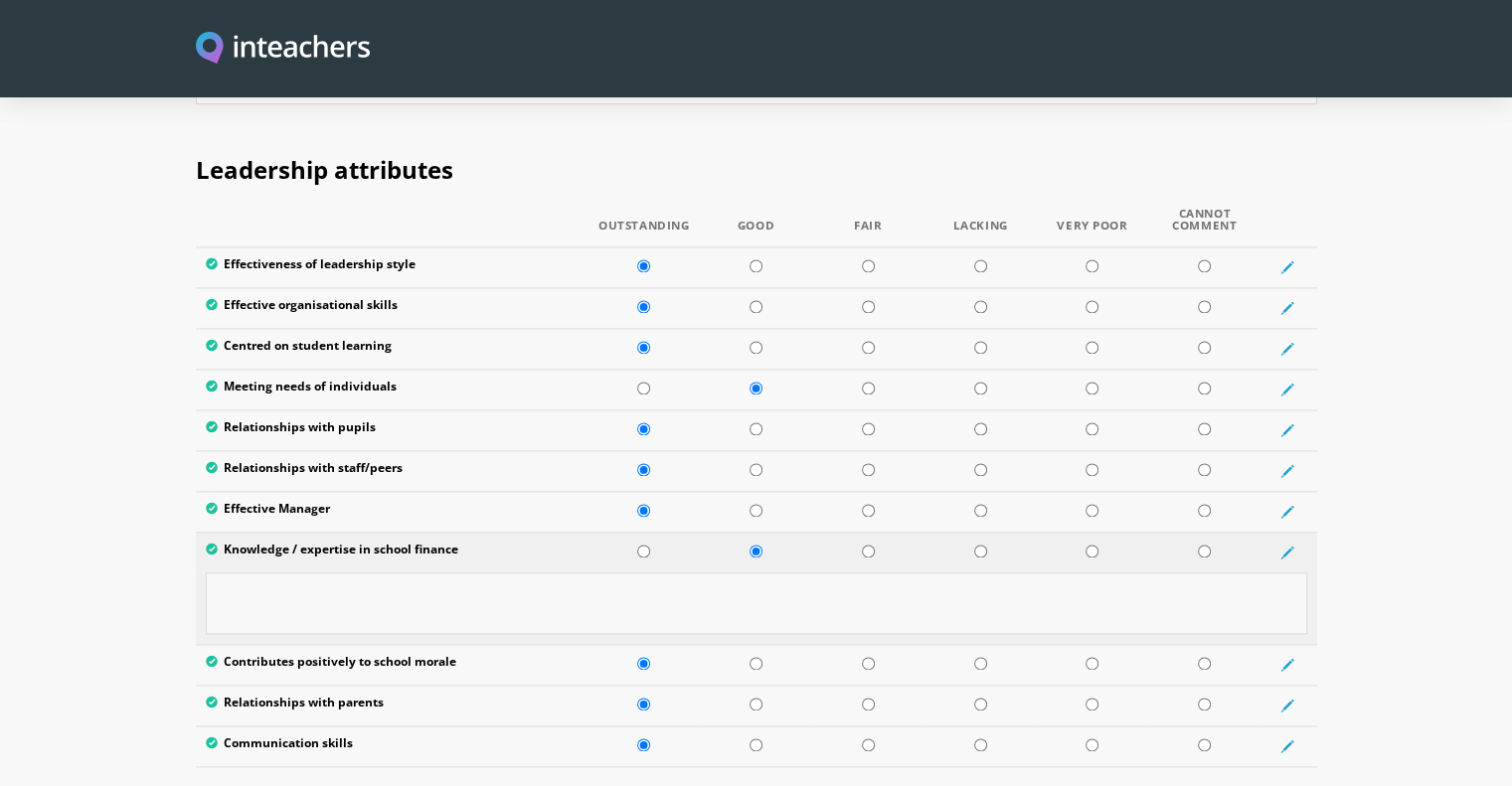
click at [899, 572] on textarea at bounding box center [756, 603] width 1101 height 62
type textarea "T"
click at [1360, 554] on section "Leadership attributes Outstanding Good Fair Lacking Very Poor Cannot Comment Ef…" at bounding box center [756, 453] width 1512 height 657
click at [1449, 417] on section "Leadership attributes Outstanding Good Fair Lacking Very Poor Cannot Comment Ef…" at bounding box center [756, 453] width 1512 height 657
click at [1368, 533] on section "Leadership attributes Outstanding Good Fair Lacking Very Poor Cannot Comment Ef…" at bounding box center [756, 453] width 1512 height 657
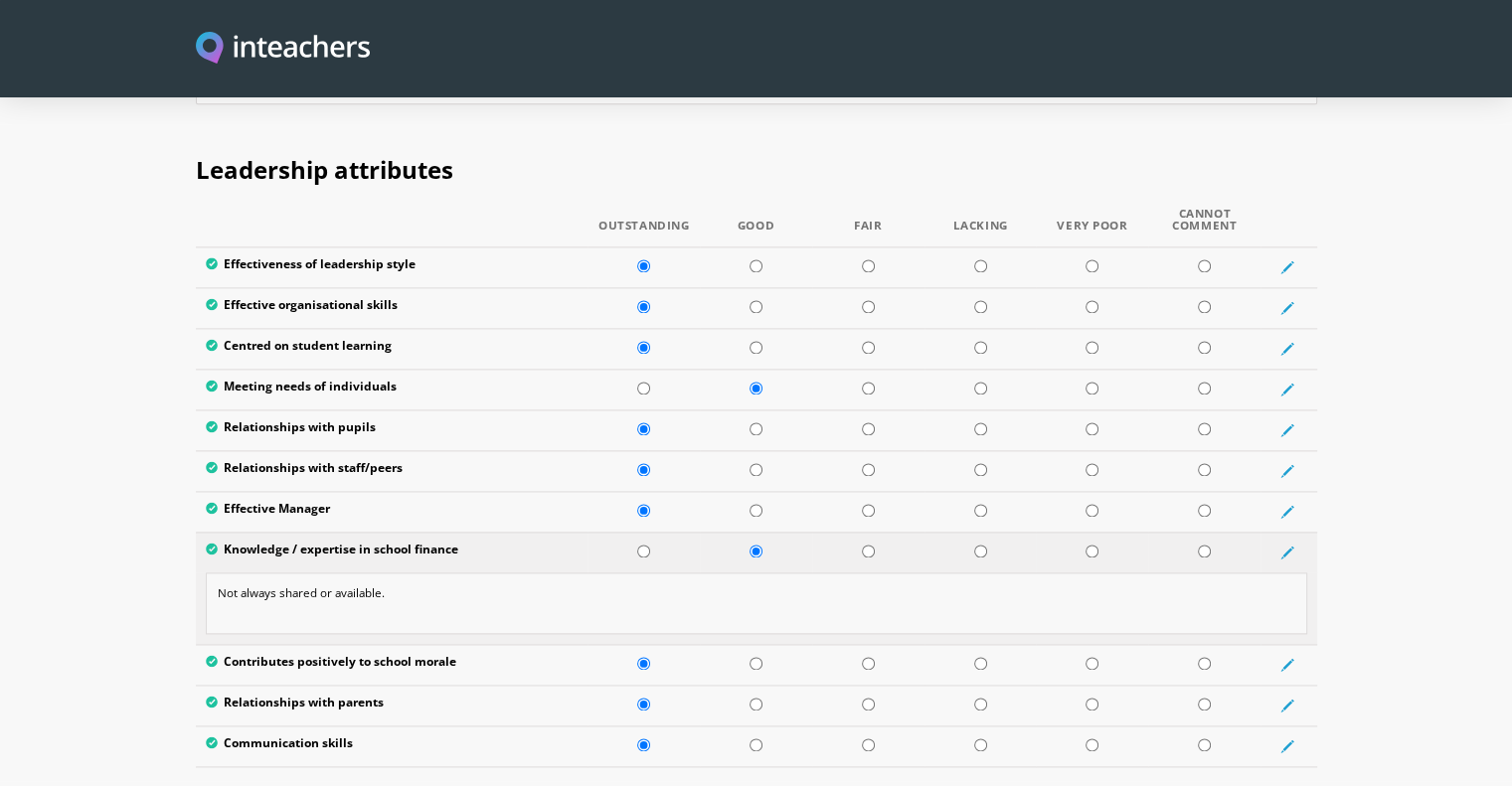
click at [434, 572] on textarea "Not always shared or available." at bounding box center [756, 603] width 1101 height 62
type textarea "Not always shared or available to Deputy Heads"
click at [1472, 611] on section "Leadership attributes Outstanding Good Fair Lacking Very Poor Cannot Comment Ef…" at bounding box center [756, 453] width 1512 height 657
click at [1461, 506] on section "Leadership attributes Outstanding Good Fair Lacking Very Poor Cannot Comment Ef…" at bounding box center [756, 453] width 1512 height 657
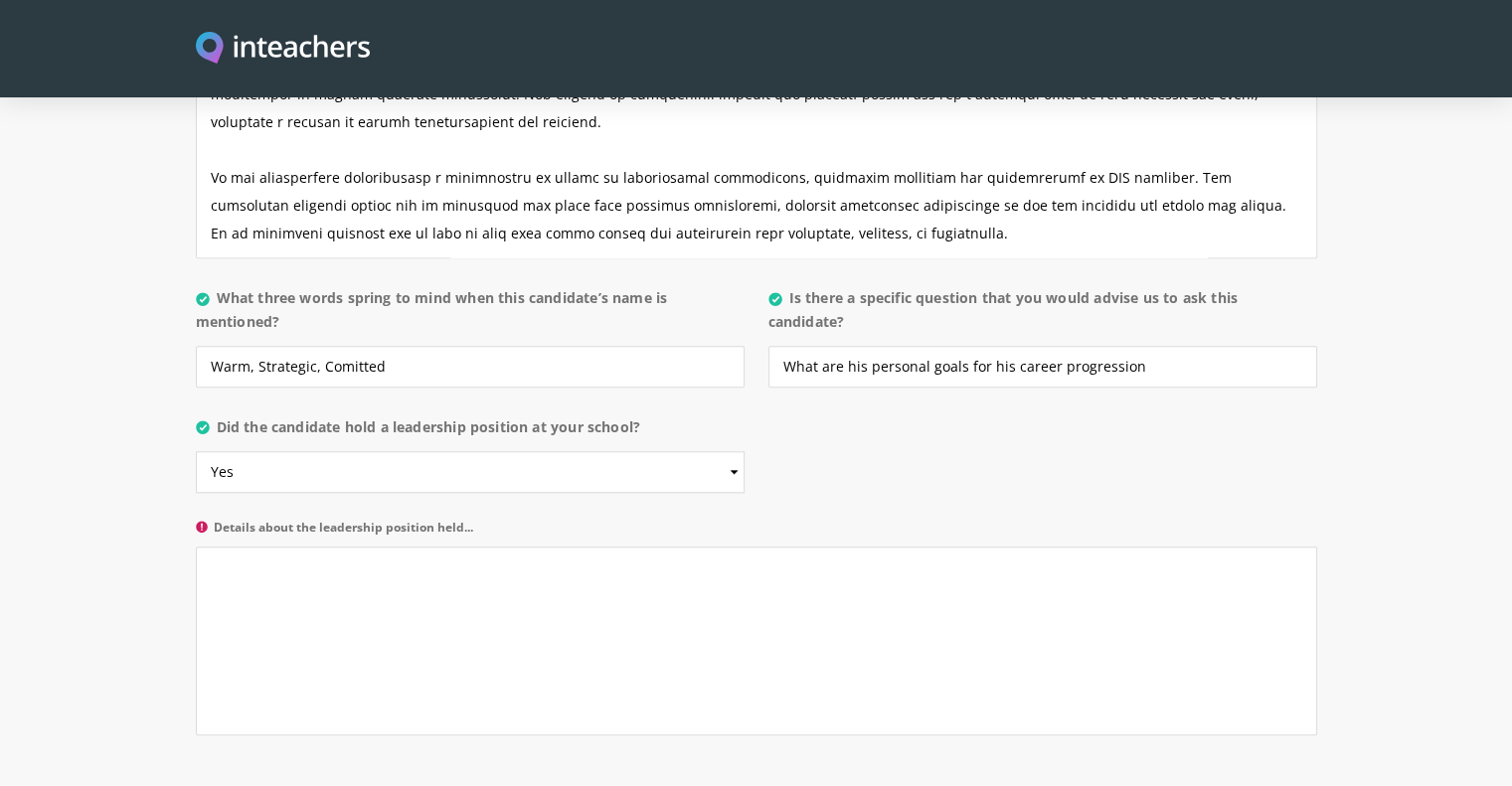
scroll to position [1986, 0]
click at [518, 547] on textarea "Details about the leadership position held..." at bounding box center [756, 642] width 1121 height 189
paste textarea "Lo Ipsumdol Sita, Co. Adip Elitse doei t inc utlaboreet dolo magn aliquaenimadm…"
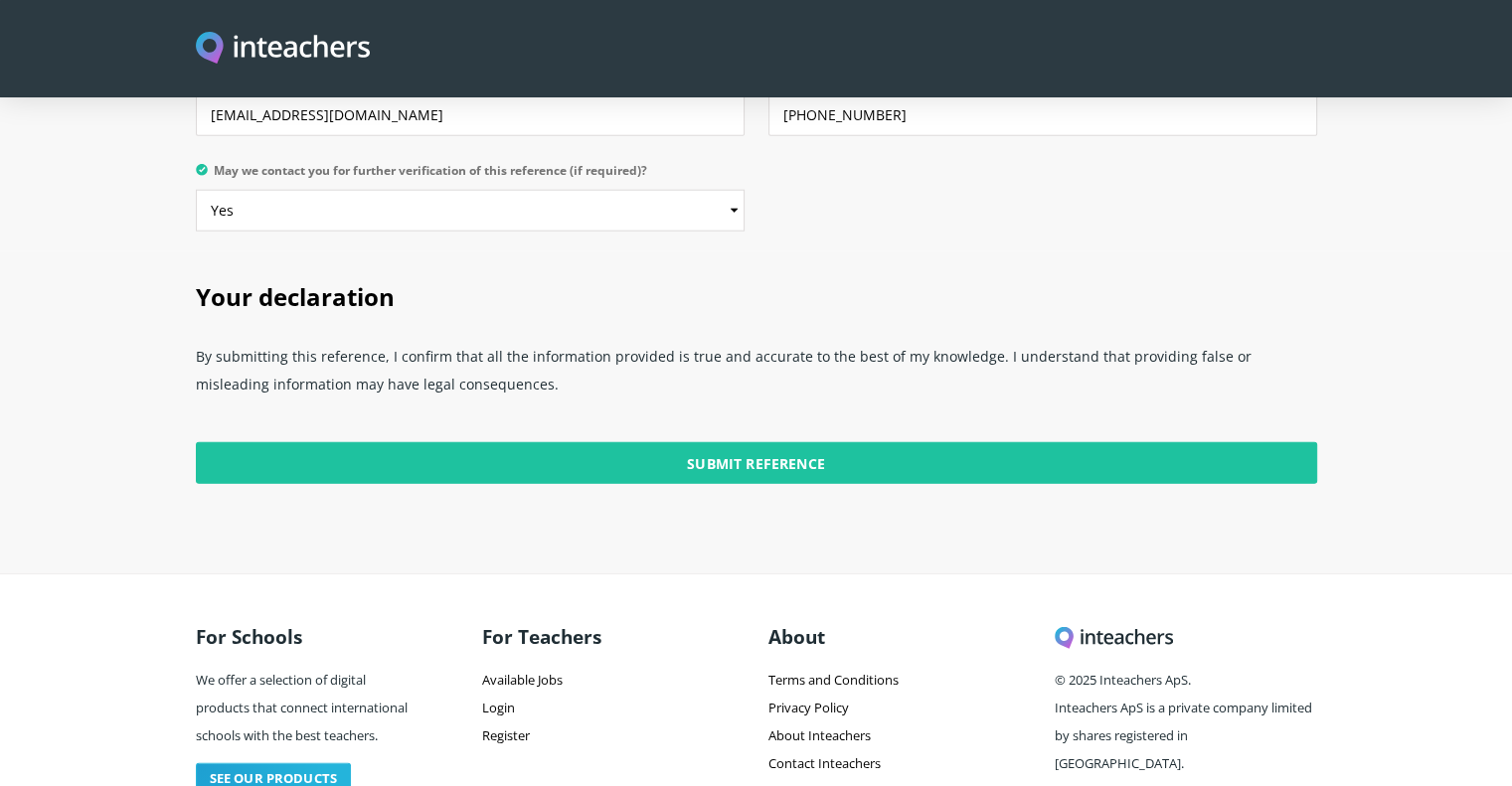
scroll to position [5040, 0]
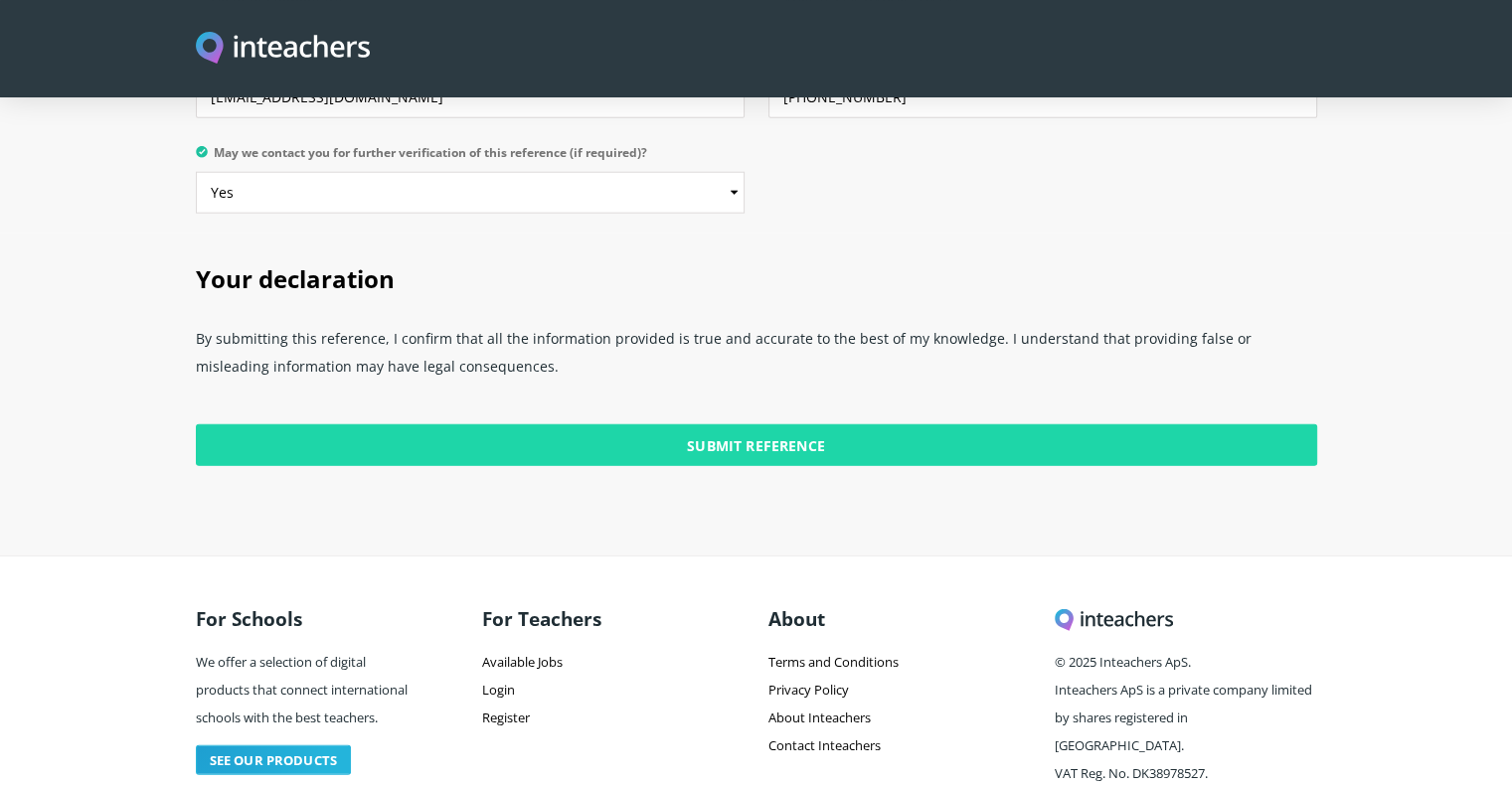
type textarea "Lo Ipsumdol Sita, Co. Adip Elitse doei t inc utlaboreet dolo magn aliquaenimadm…"
click at [770, 424] on input "Submit Reference" at bounding box center [756, 445] width 1121 height 42
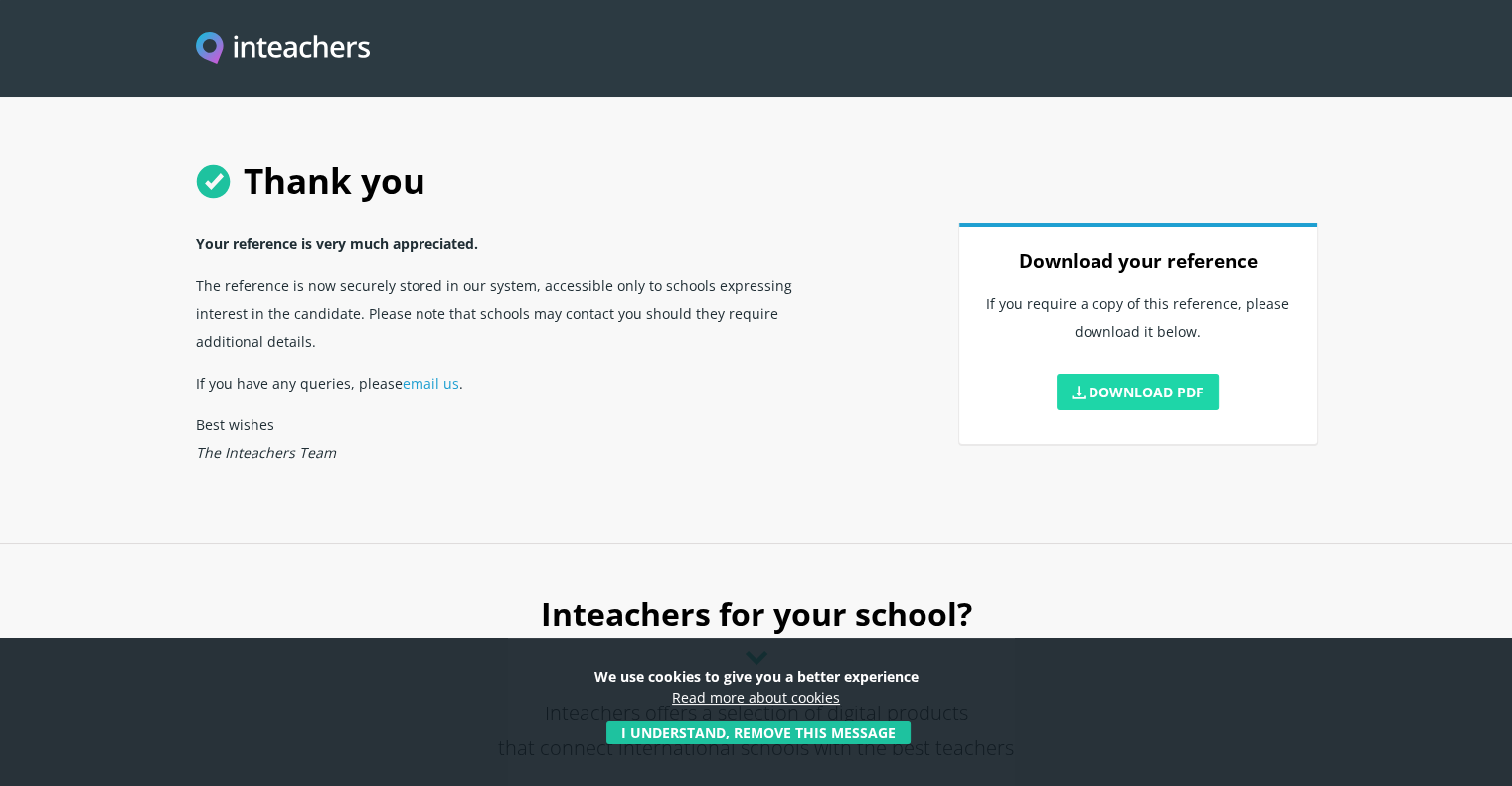
click at [1166, 391] on link "Download PDF" at bounding box center [1138, 391] width 163 height 37
